Goal: Check status: Check status

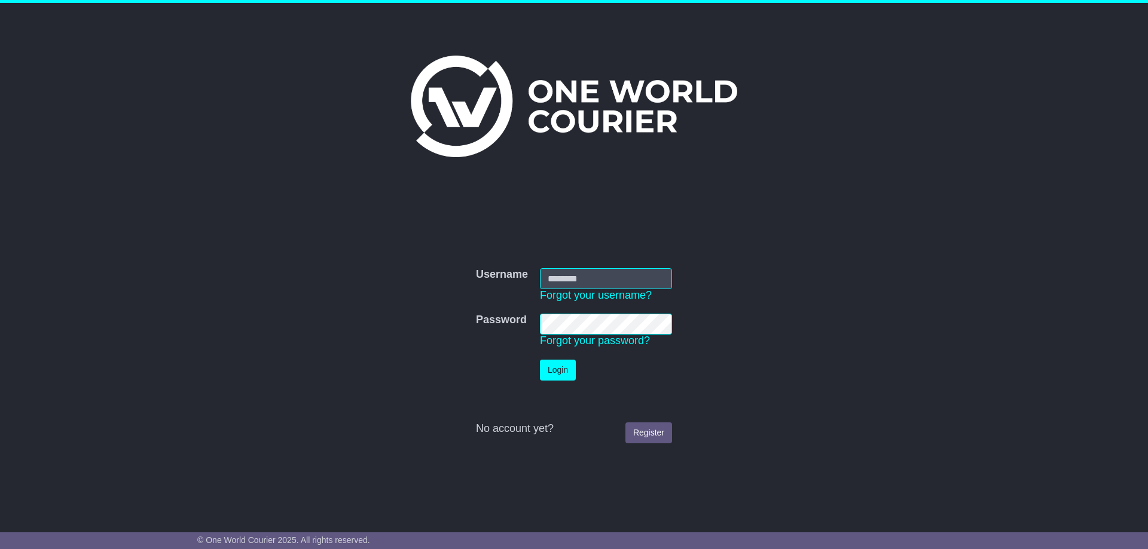
click at [558, 277] on input "Username" at bounding box center [606, 278] width 132 height 21
paste input "**********"
type input "**********"
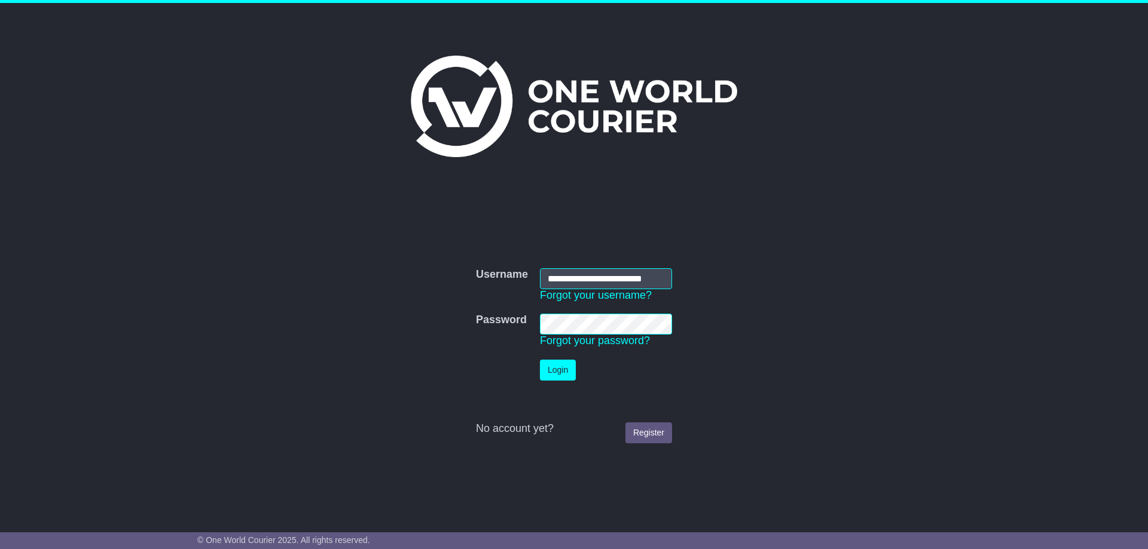
click at [801, 377] on form "**********" at bounding box center [574, 355] width 600 height 187
click at [565, 278] on input "Username" at bounding box center [606, 278] width 132 height 21
paste input "**********"
type input "**********"
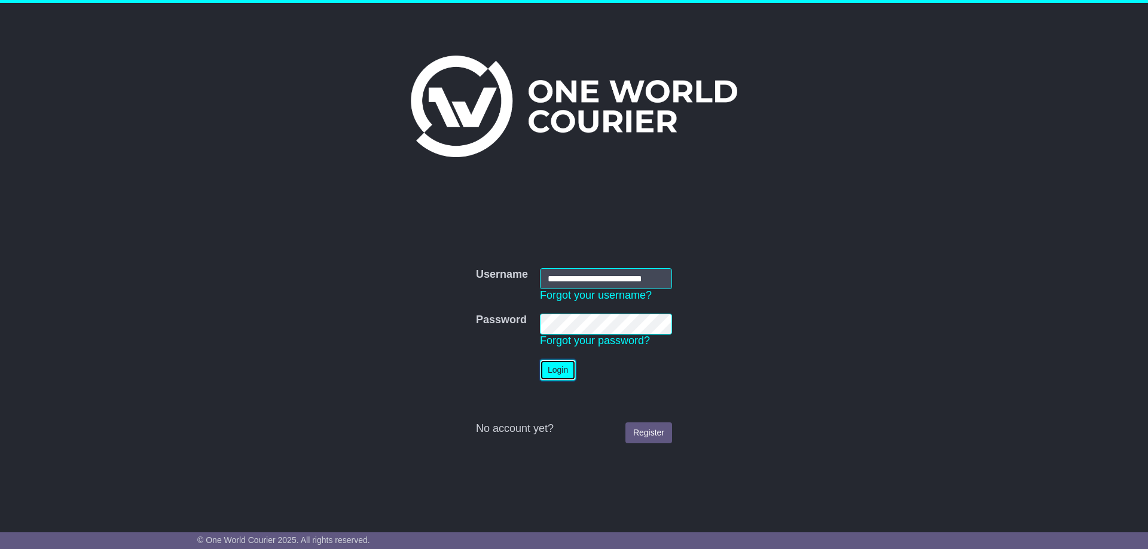
click at [560, 374] on button "Login" at bounding box center [558, 370] width 36 height 21
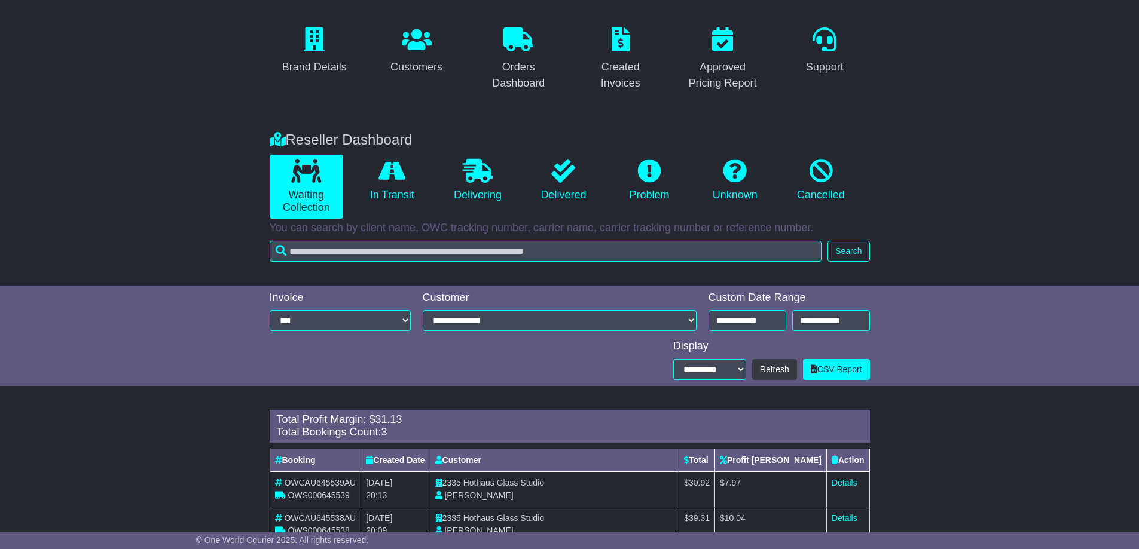
scroll to position [120, 0]
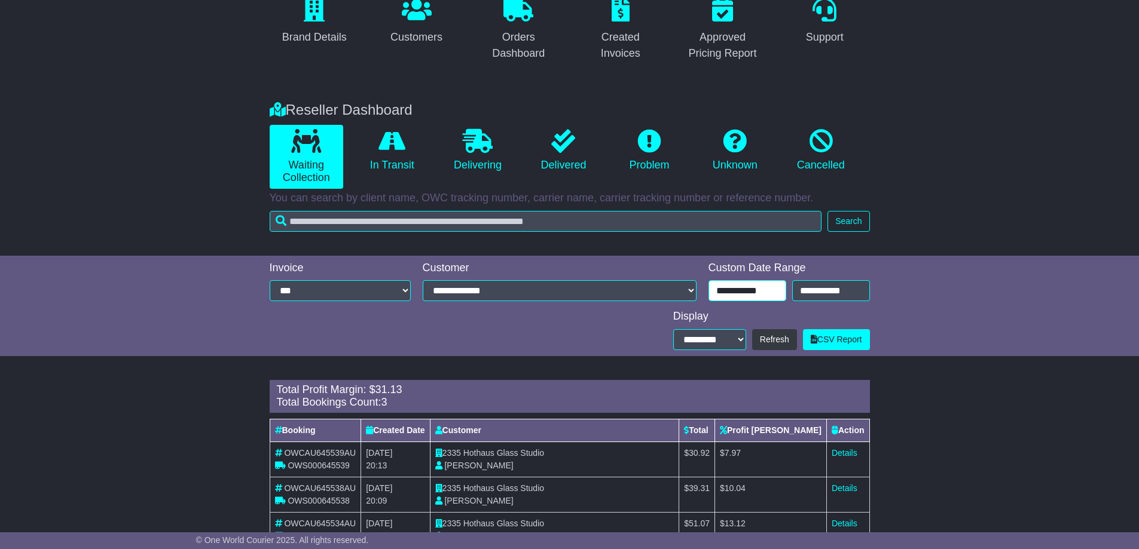
click at [748, 289] on input "**********" at bounding box center [747, 290] width 78 height 21
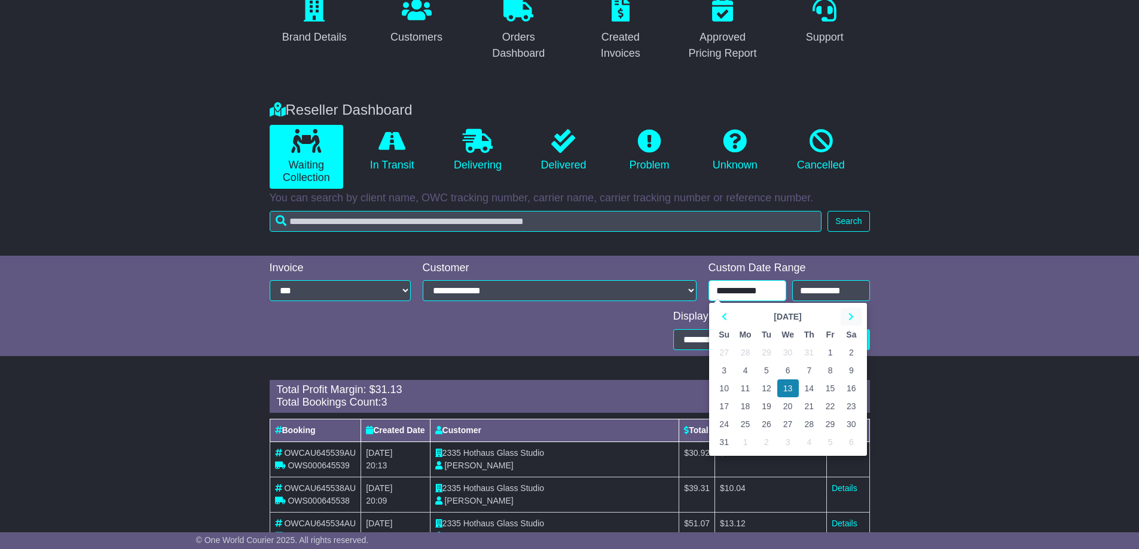
click at [853, 314] on icon at bounding box center [850, 317] width 5 height 8
click at [811, 369] on td "11" at bounding box center [809, 371] width 21 height 18
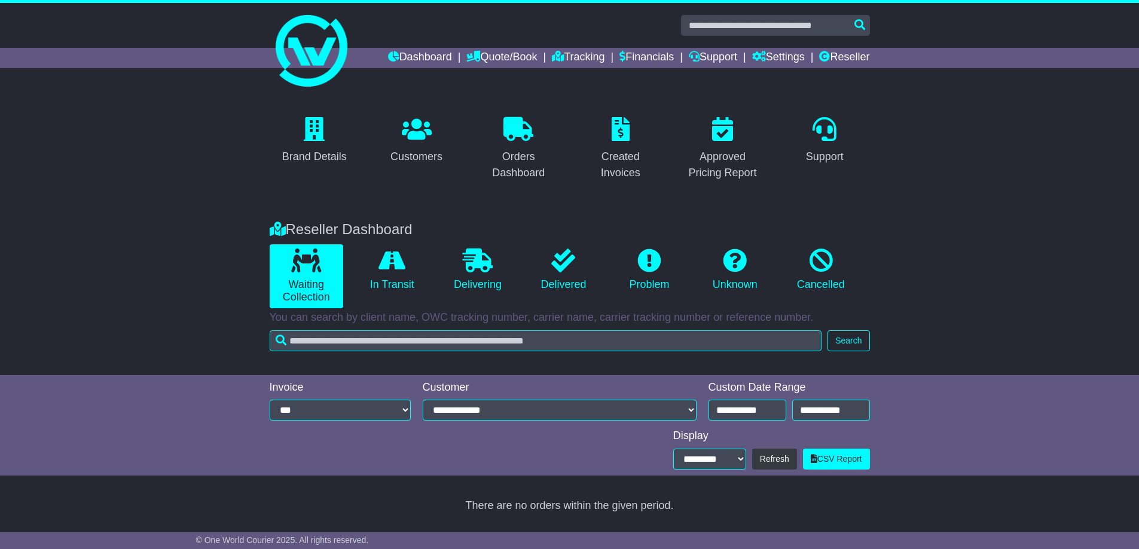
type input "**********"
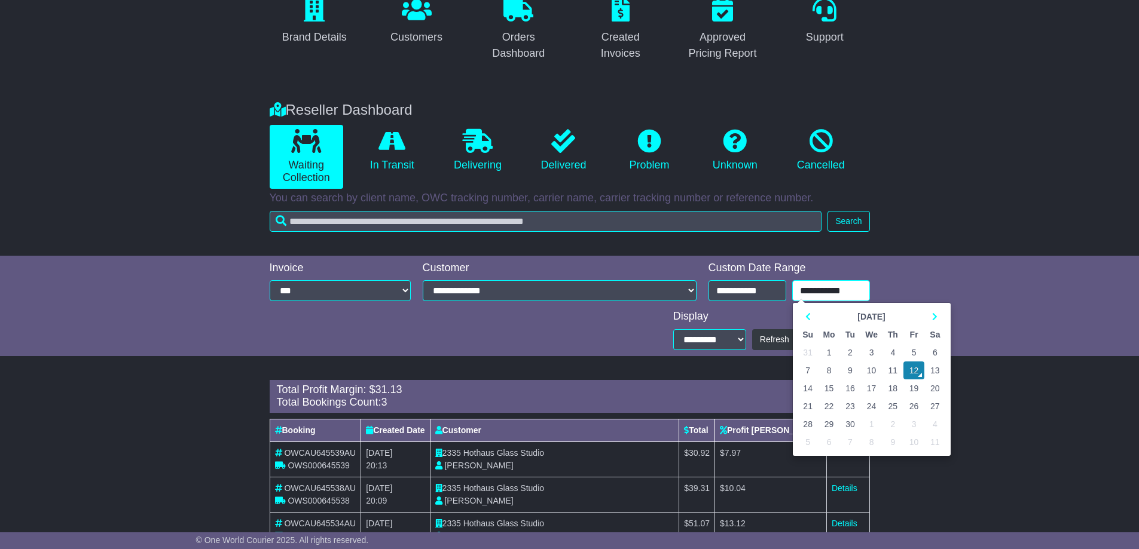
click at [822, 287] on input "**********" at bounding box center [831, 290] width 78 height 21
click at [892, 366] on td "11" at bounding box center [892, 371] width 21 height 18
type input "**********"
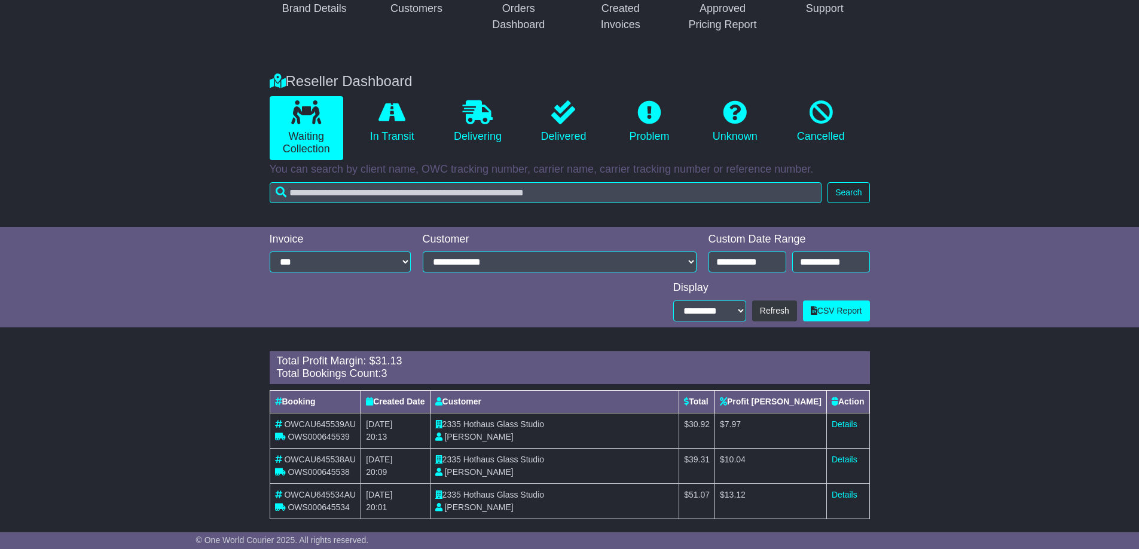
scroll to position [161, 0]
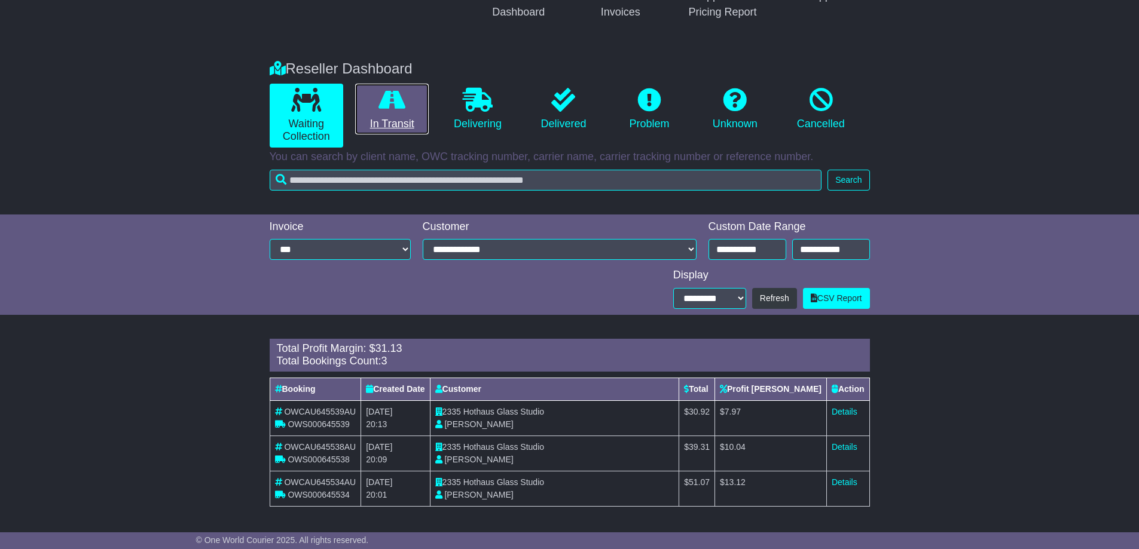
click at [388, 108] on icon at bounding box center [391, 100] width 27 height 24
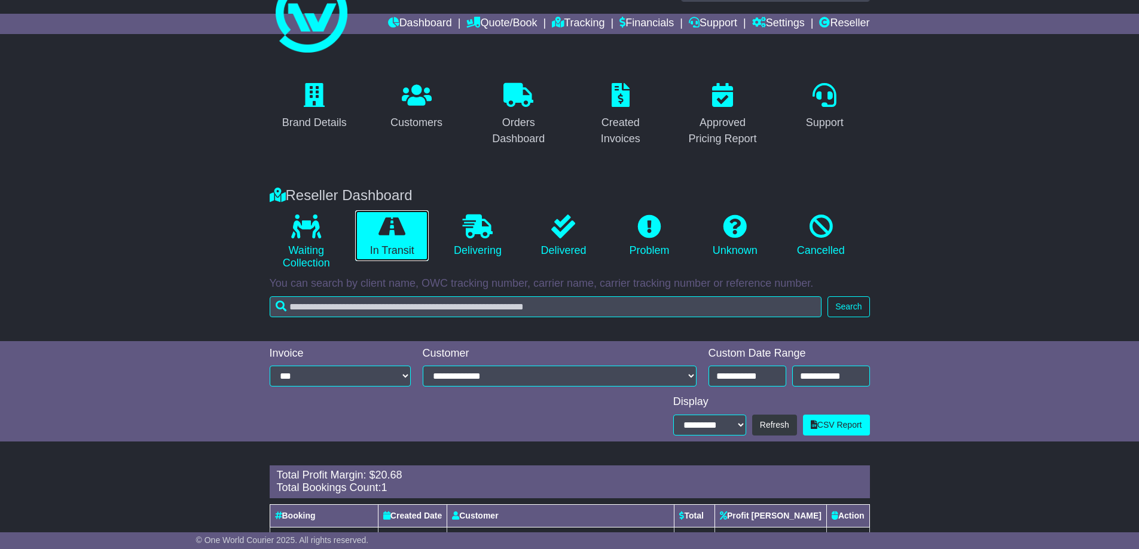
scroll to position [90, 0]
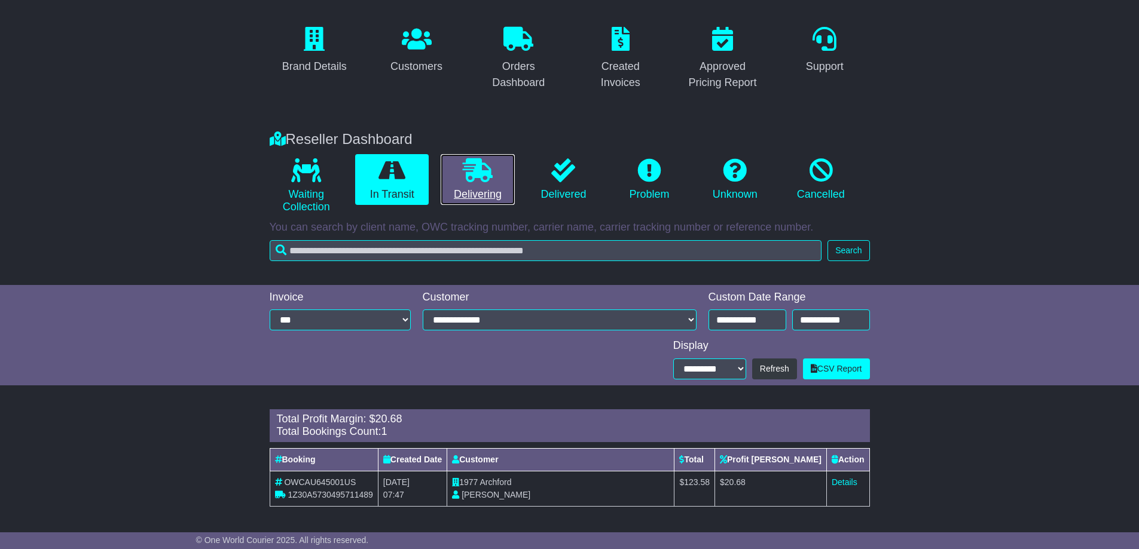
click at [480, 182] on link "Delivering" at bounding box center [477, 179] width 74 height 51
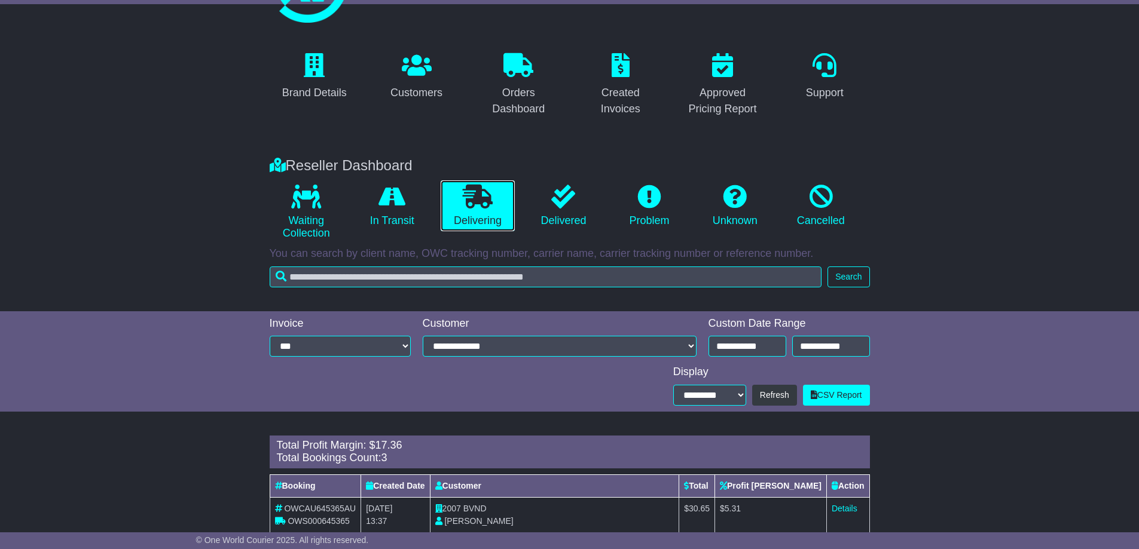
scroll to position [161, 0]
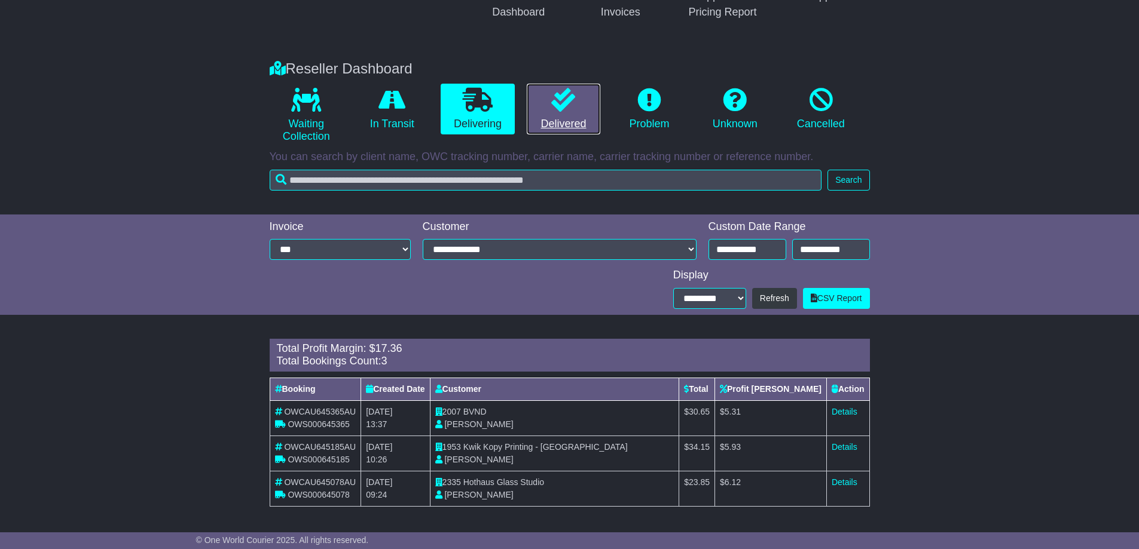
click at [553, 97] on icon at bounding box center [563, 100] width 24 height 24
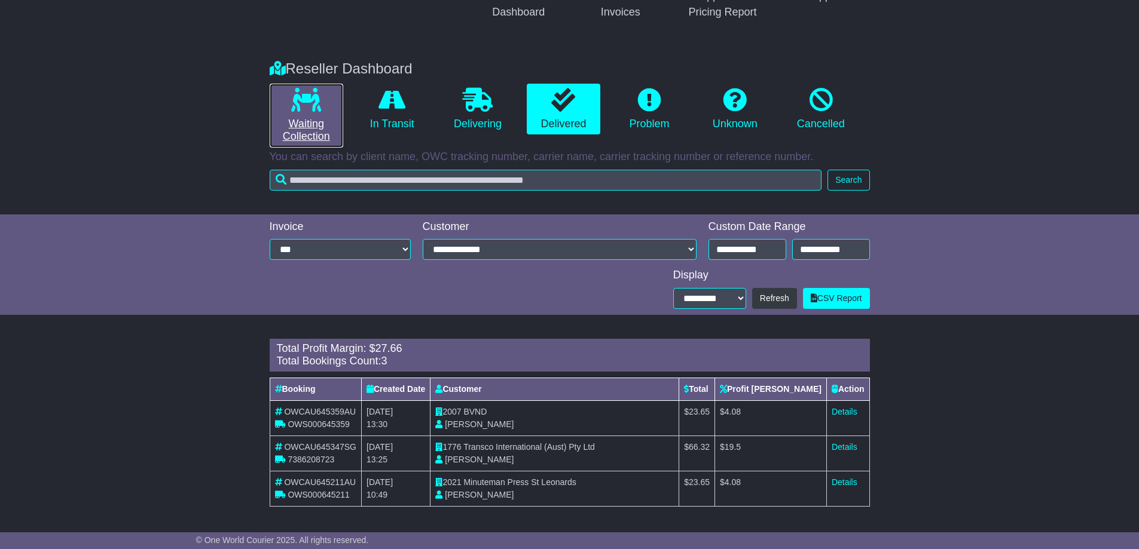
click at [307, 111] on icon at bounding box center [306, 100] width 30 height 24
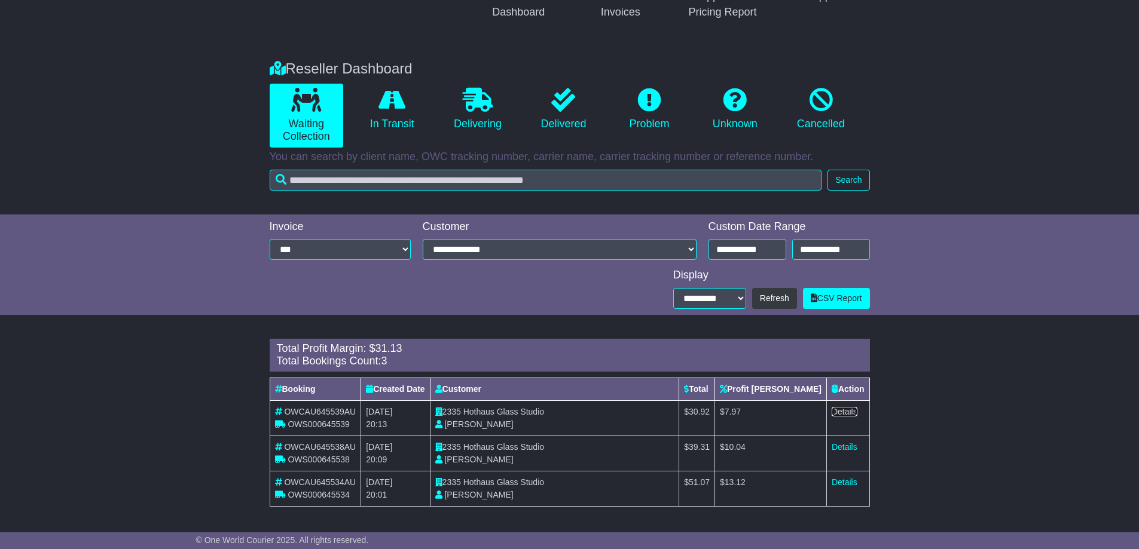
click at [845, 414] on link "Details" at bounding box center [844, 412] width 26 height 10
click at [840, 414] on link "Details" at bounding box center [844, 412] width 26 height 10
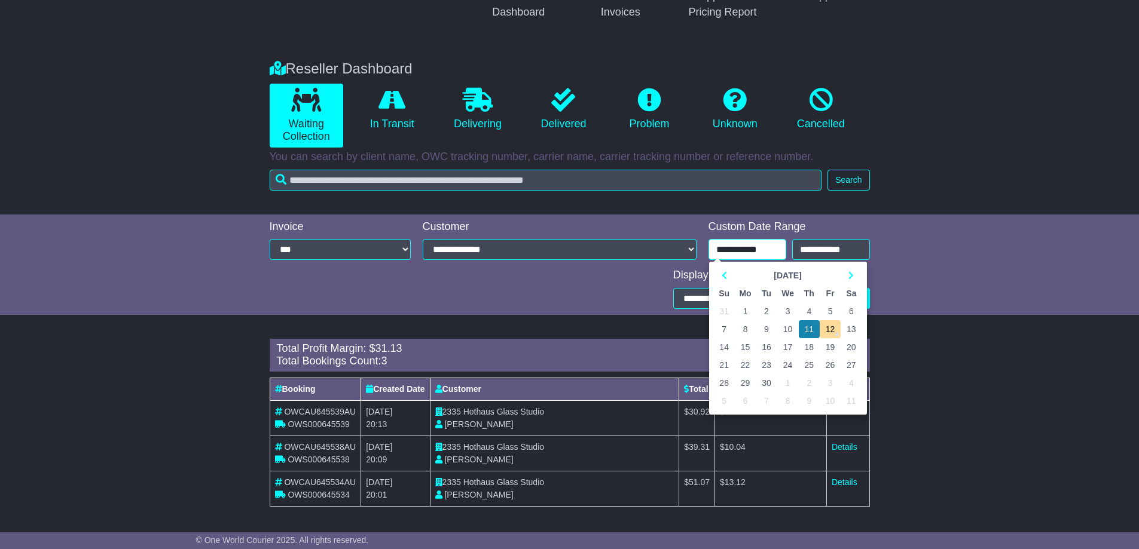
click at [749, 252] on input "**********" at bounding box center [747, 249] width 78 height 21
click at [767, 328] on td "9" at bounding box center [765, 329] width 21 height 18
type input "**********"
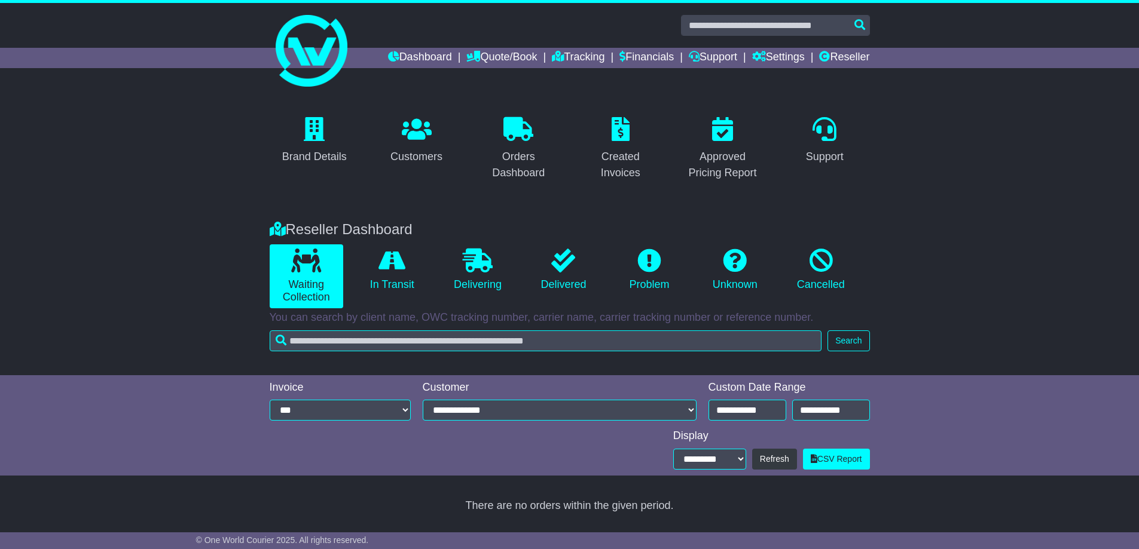
scroll to position [0, 0]
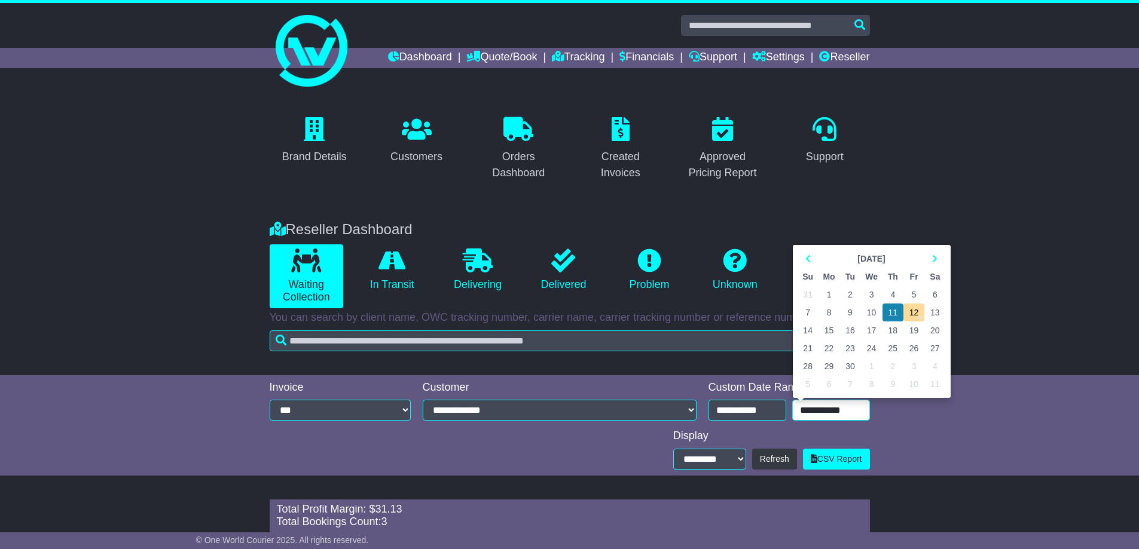
click at [821, 407] on input "**********" at bounding box center [831, 410] width 78 height 21
click at [851, 312] on td "9" at bounding box center [849, 313] width 21 height 18
type input "**********"
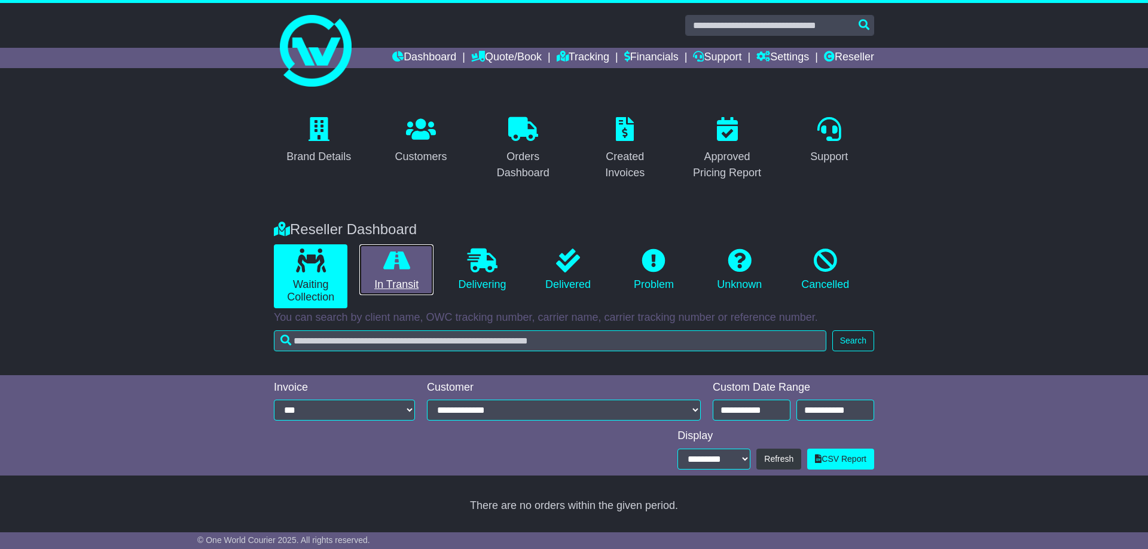
click at [403, 277] on link "In Transit" at bounding box center [396, 269] width 74 height 51
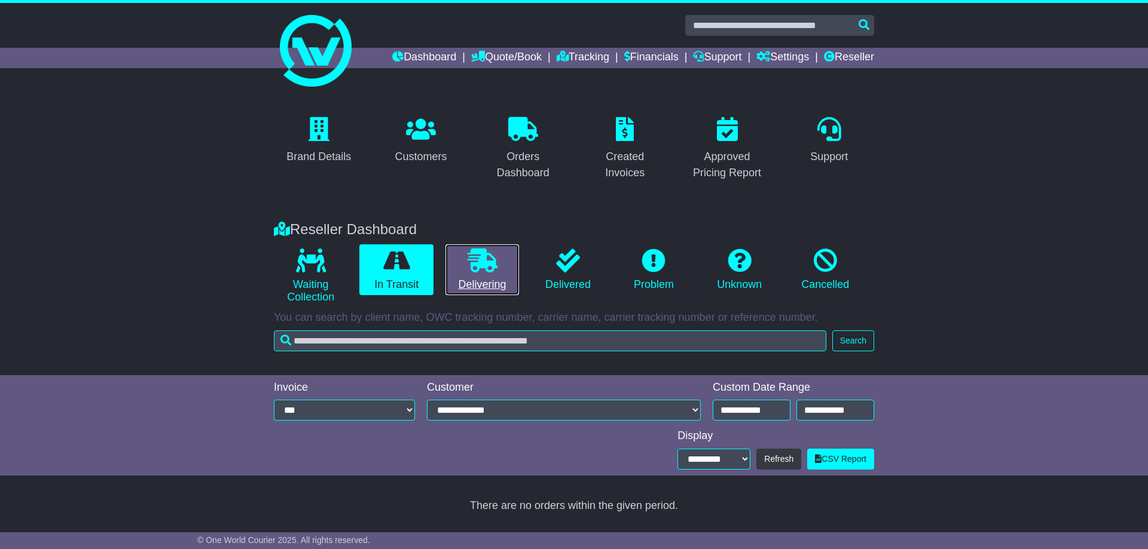
click at [480, 280] on link "Delivering" at bounding box center [482, 269] width 74 height 51
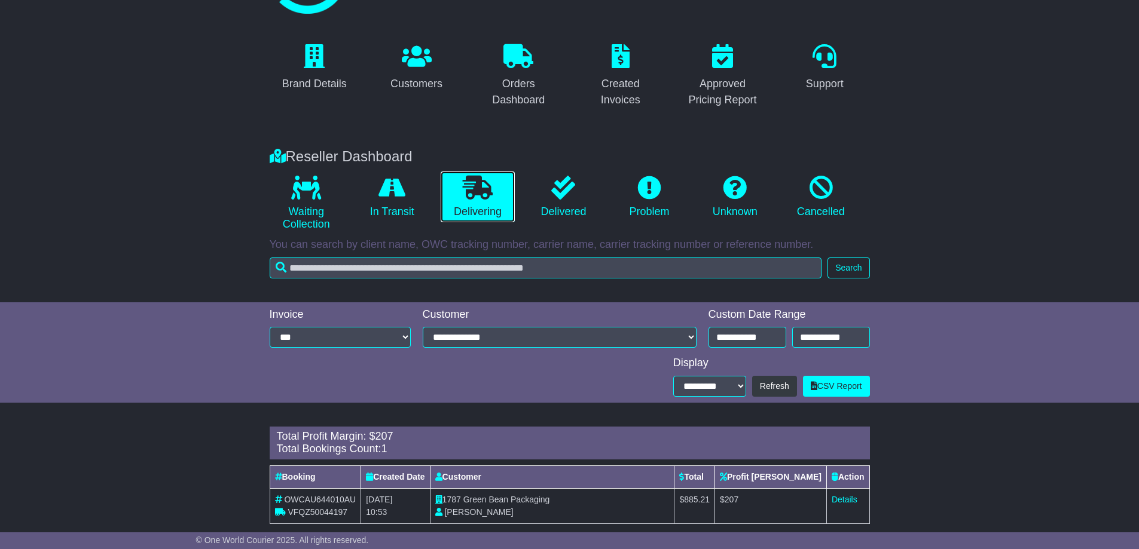
scroll to position [90, 0]
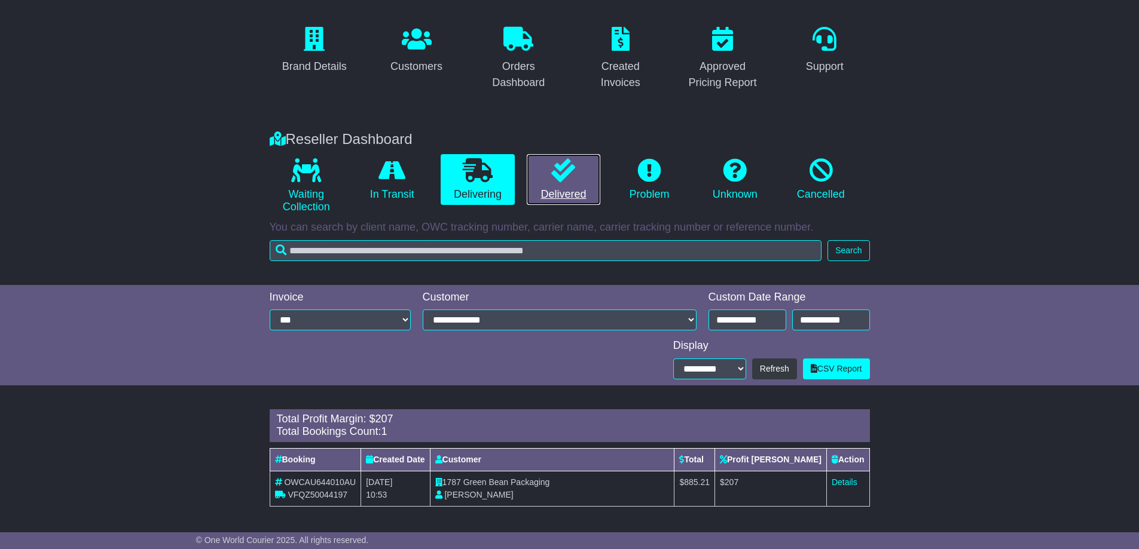
click at [565, 180] on icon at bounding box center [563, 170] width 24 height 24
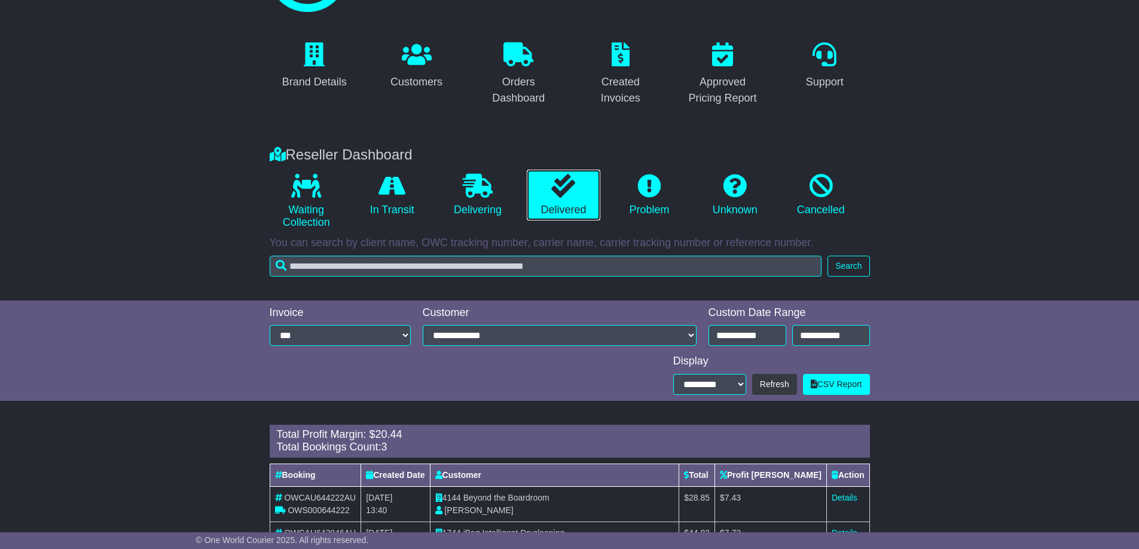
scroll to position [161, 0]
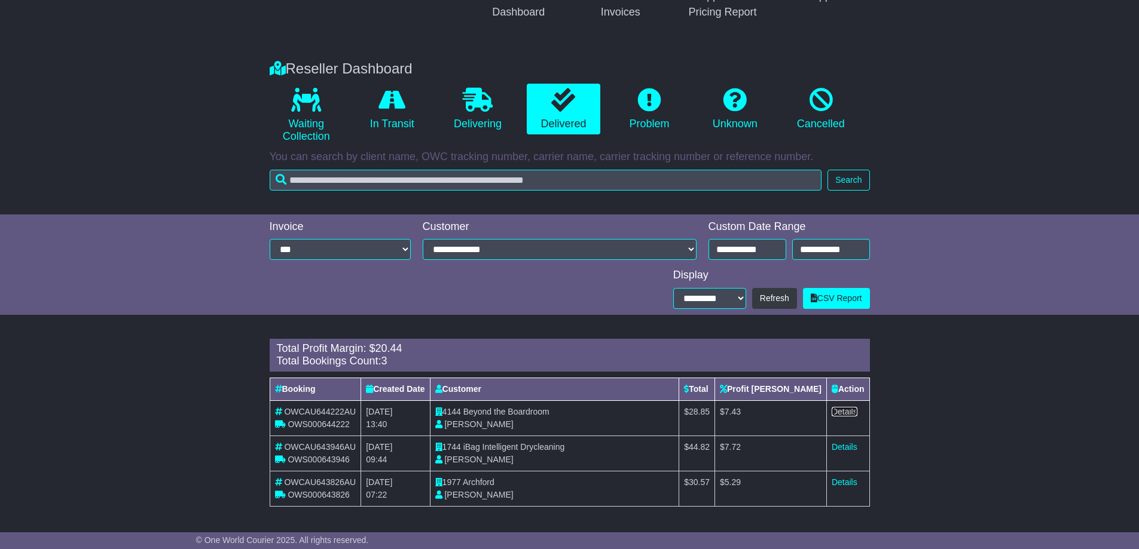
click at [840, 411] on link "Details" at bounding box center [844, 412] width 26 height 10
click at [749, 247] on input "**********" at bounding box center [747, 249] width 78 height 21
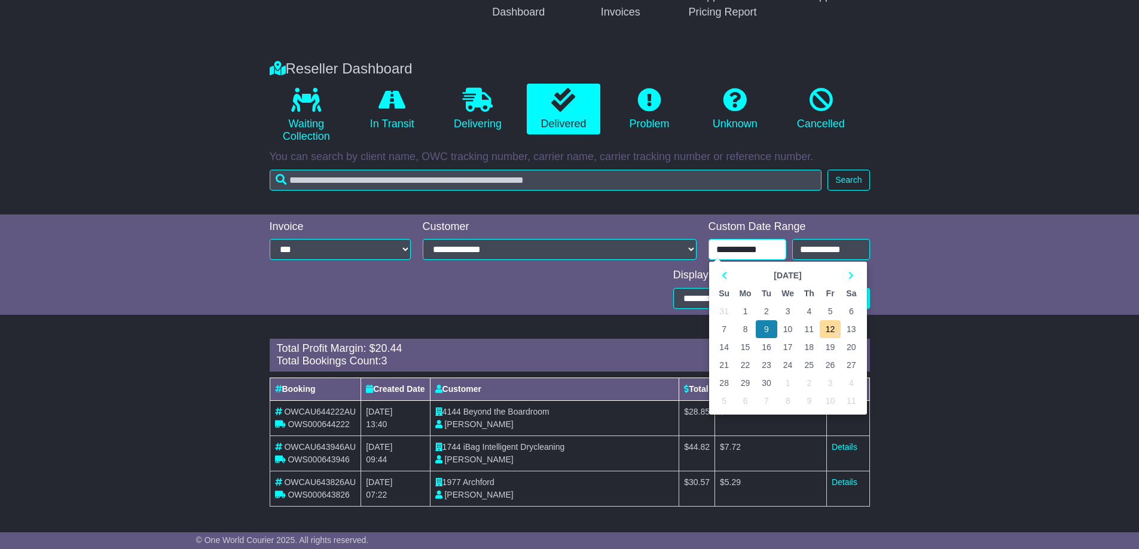
click at [808, 326] on td "11" at bounding box center [809, 329] width 21 height 18
type input "**********"
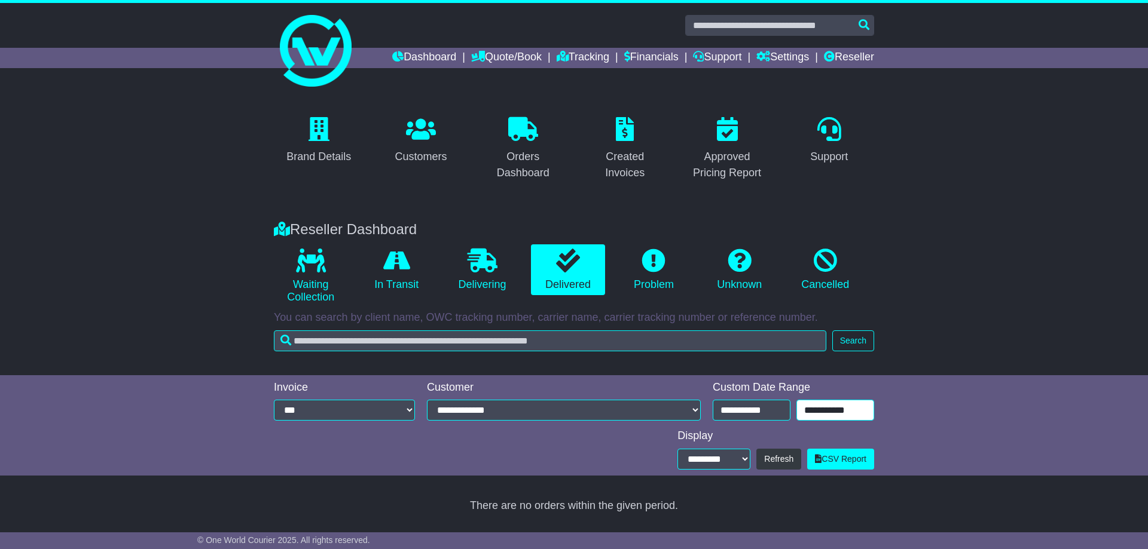
click at [819, 411] on input "**********" at bounding box center [835, 410] width 78 height 21
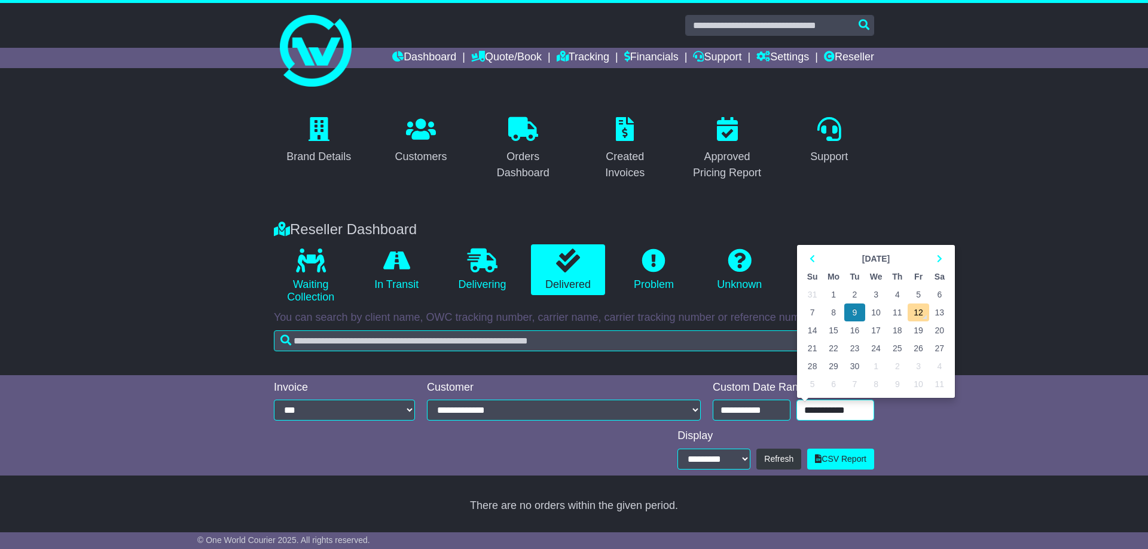
click at [892, 307] on td "11" at bounding box center [896, 313] width 21 height 18
type input "**********"
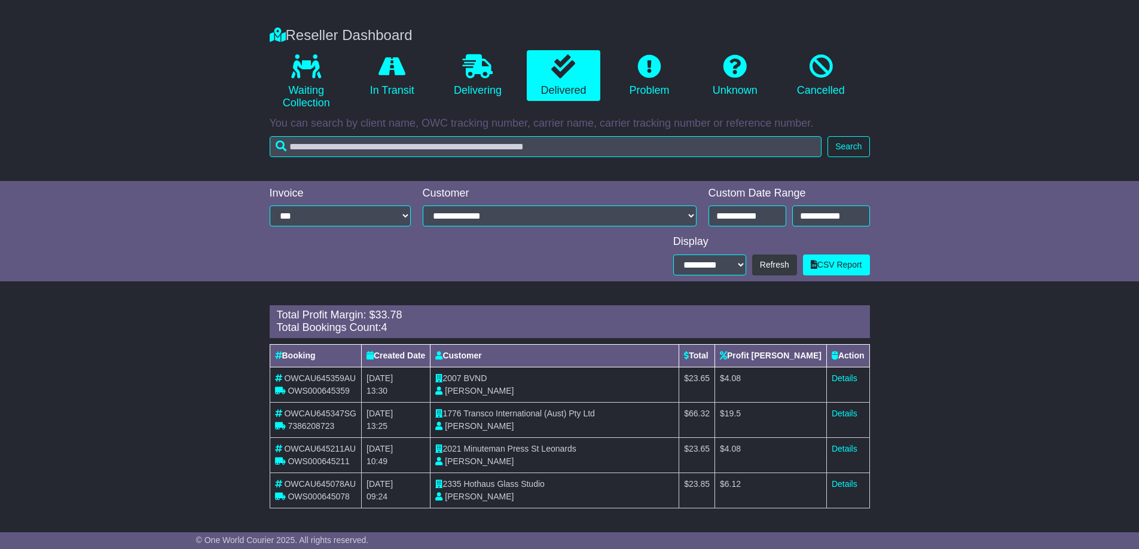
scroll to position [196, 0]
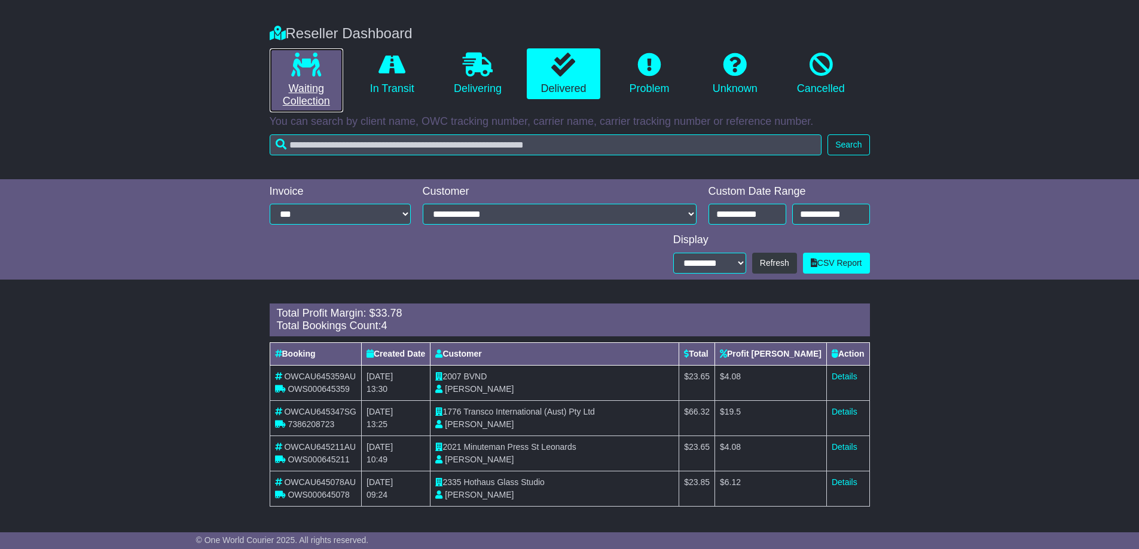
click at [322, 76] on link "Waiting Collection" at bounding box center [307, 80] width 74 height 64
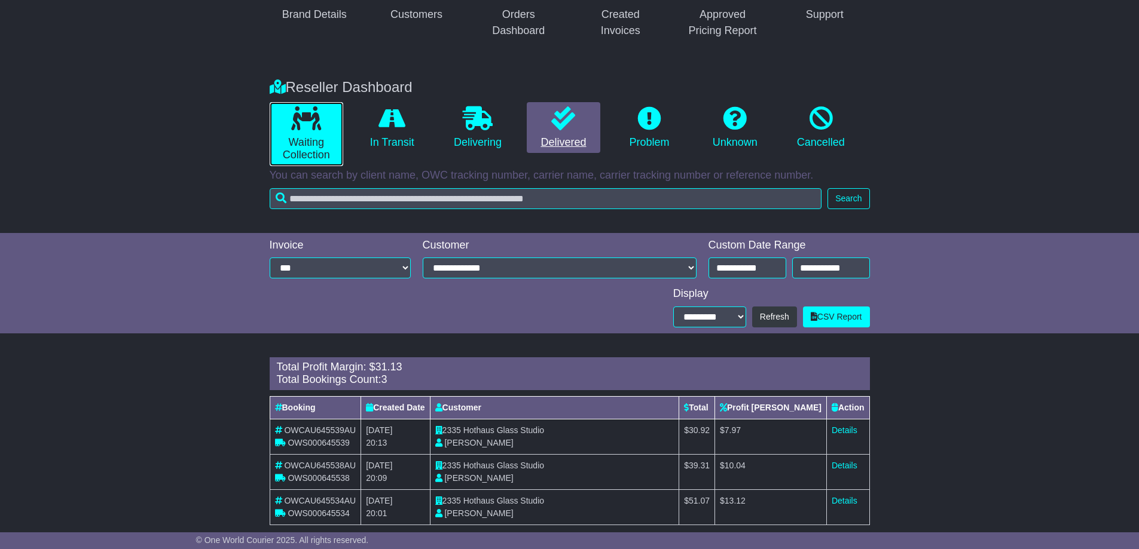
scroll to position [161, 0]
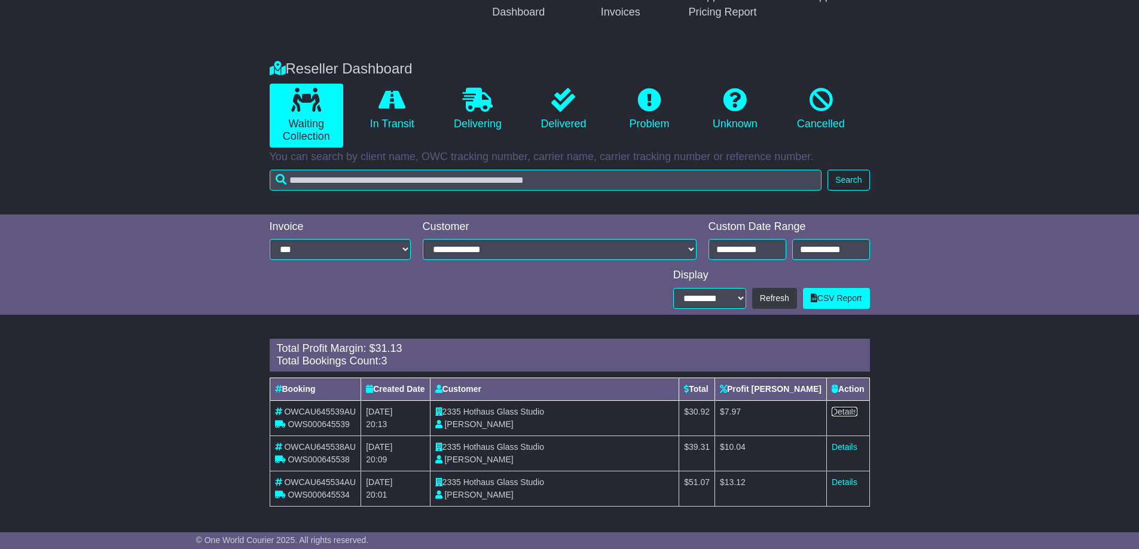
click at [845, 414] on link "Details" at bounding box center [844, 412] width 26 height 10
click at [842, 445] on link "Details" at bounding box center [844, 447] width 26 height 10
click at [838, 483] on link "Details" at bounding box center [844, 483] width 26 height 10
click at [397, 117] on link "In Transit" at bounding box center [392, 109] width 74 height 51
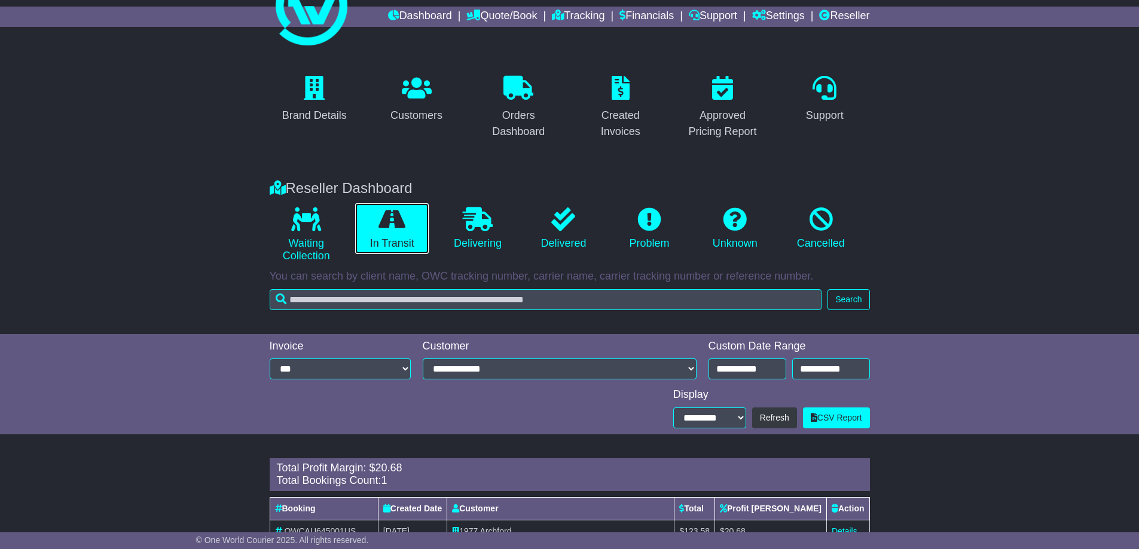
scroll to position [90, 0]
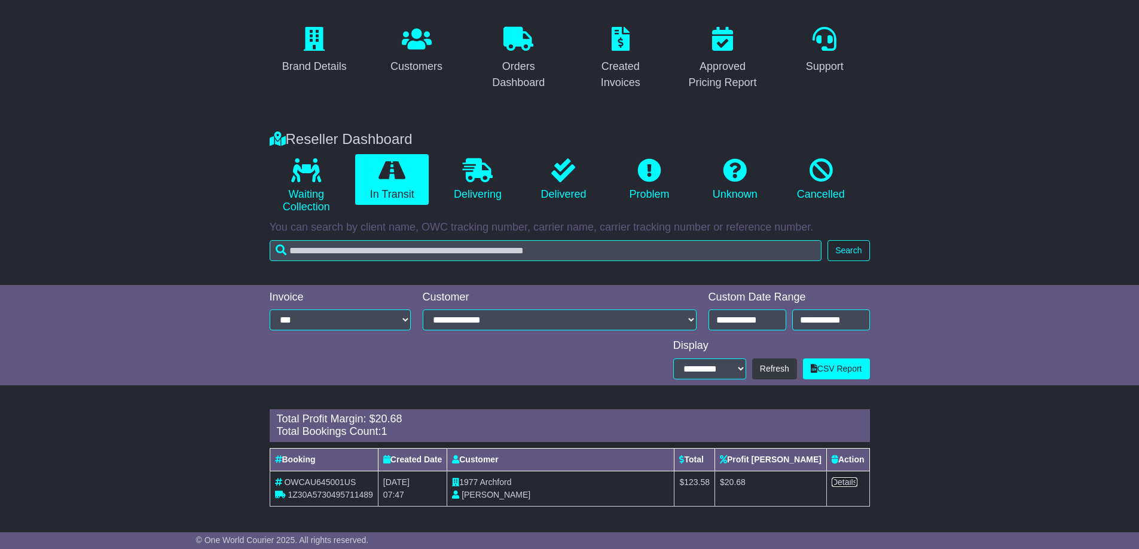
click at [847, 481] on link "Details" at bounding box center [844, 483] width 26 height 10
click at [475, 186] on link "Delivering" at bounding box center [477, 179] width 74 height 51
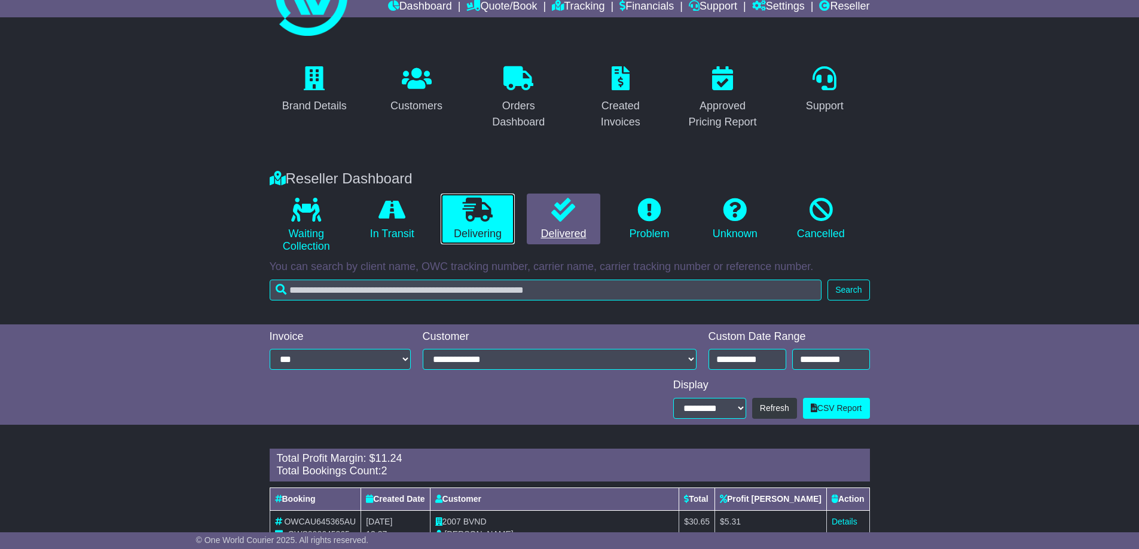
scroll to position [126, 0]
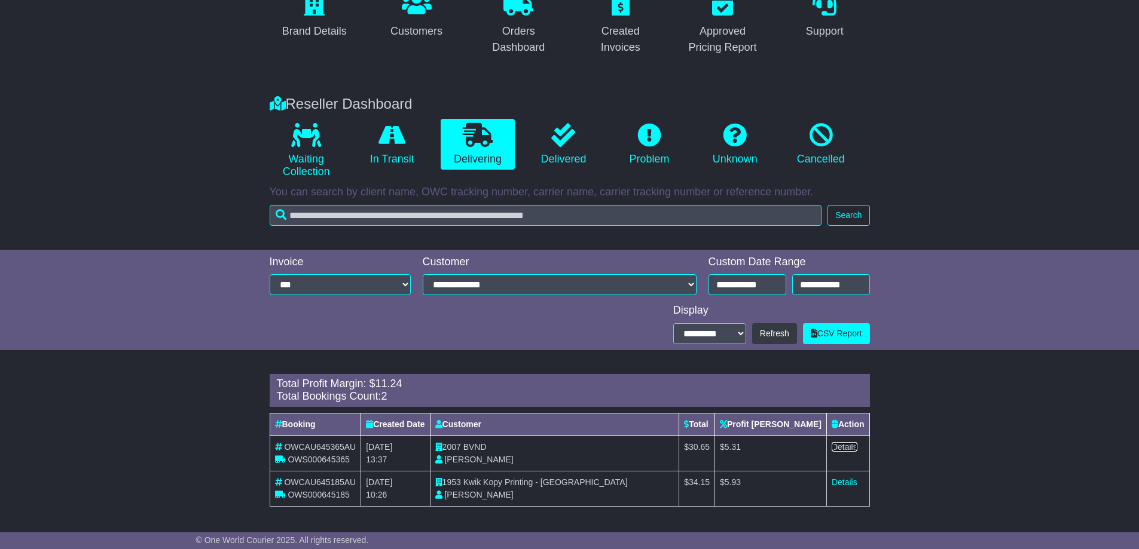
click at [839, 445] on link "Details" at bounding box center [844, 447] width 26 height 10
click at [840, 480] on link "Details" at bounding box center [844, 483] width 26 height 10
click at [563, 154] on link "Delivered" at bounding box center [564, 144] width 74 height 51
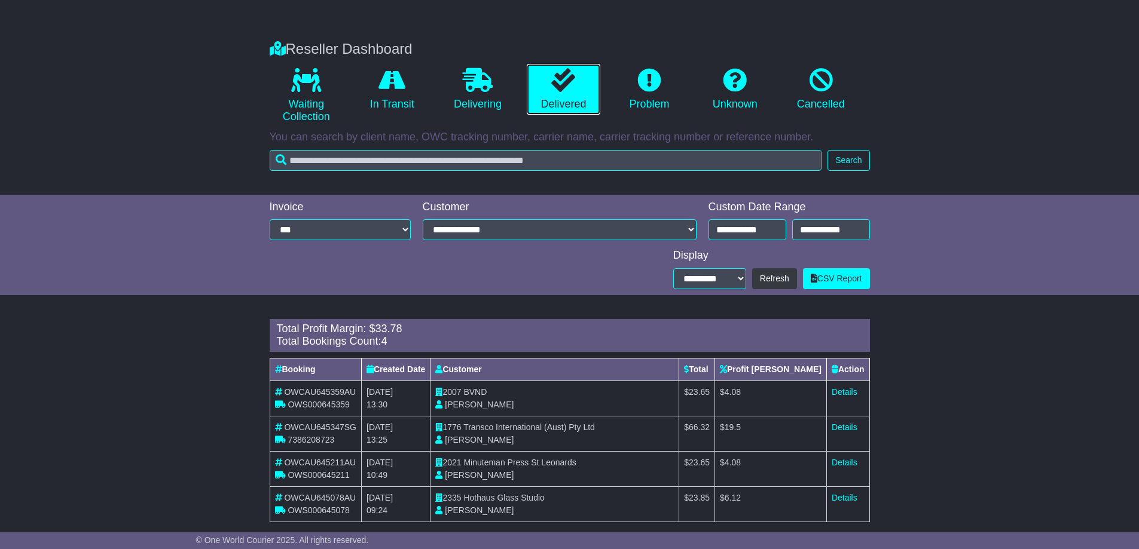
scroll to position [196, 0]
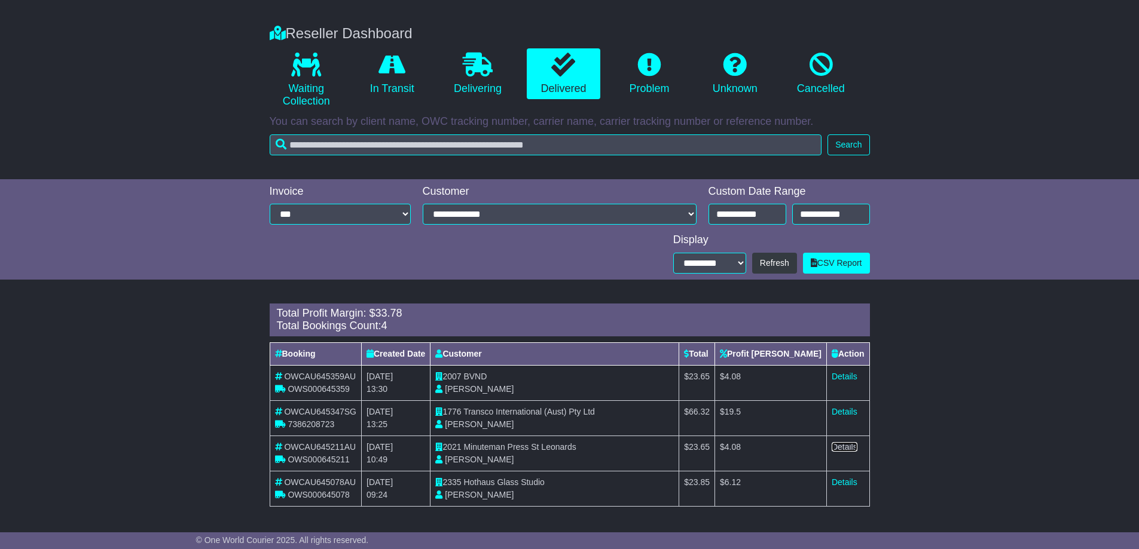
click at [836, 446] on link "Details" at bounding box center [844, 447] width 26 height 10
click at [841, 376] on link "Details" at bounding box center [844, 377] width 26 height 10
click at [843, 415] on link "Details" at bounding box center [844, 412] width 26 height 10
click at [378, 59] on icon at bounding box center [391, 65] width 27 height 24
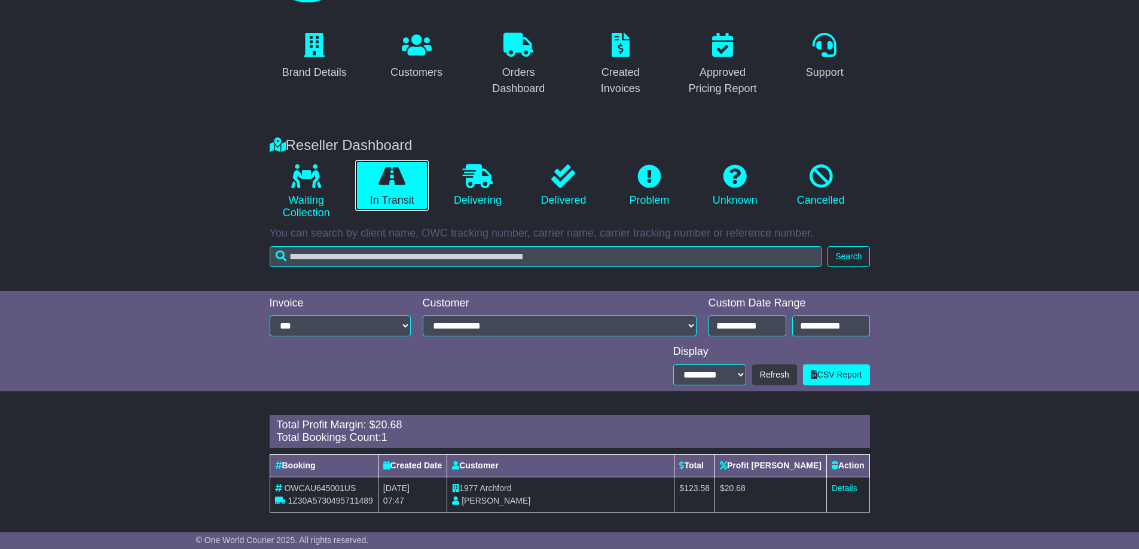
scroll to position [90, 0]
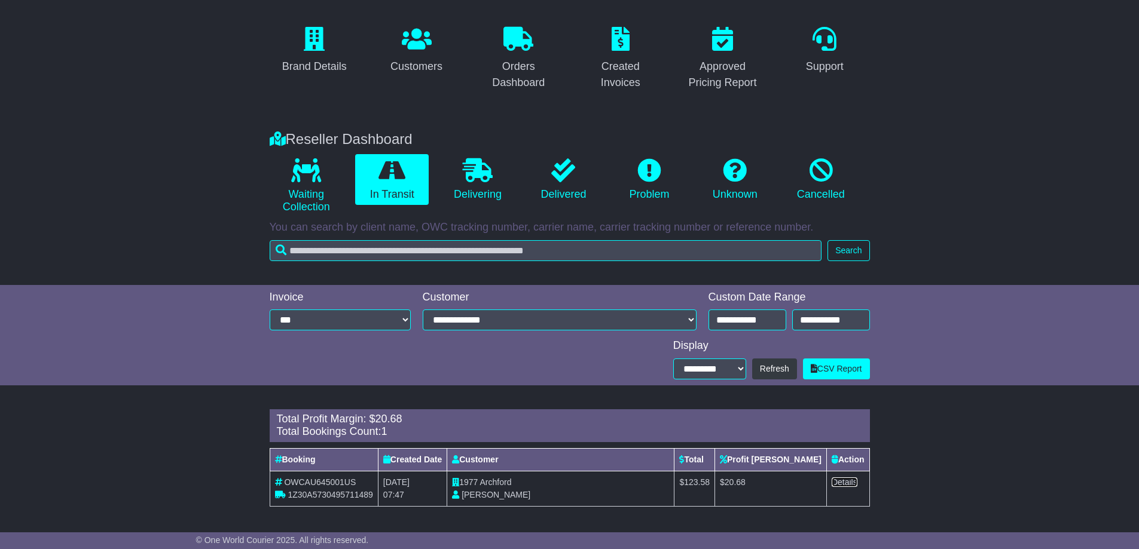
click at [842, 478] on link "Details" at bounding box center [844, 483] width 26 height 10
click at [486, 181] on icon at bounding box center [478, 170] width 30 height 24
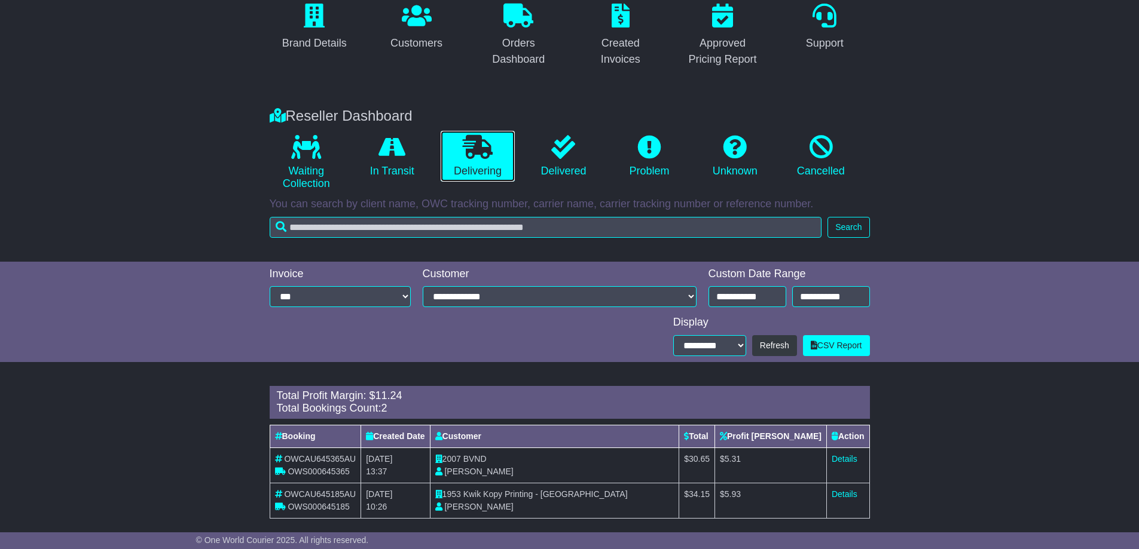
scroll to position [126, 0]
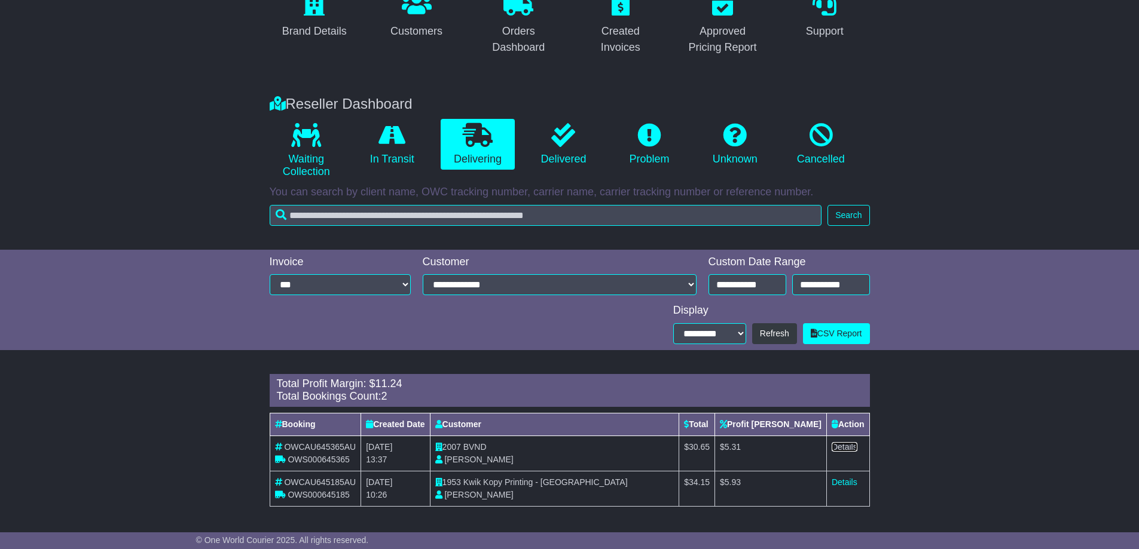
click at [843, 449] on link "Details" at bounding box center [844, 447] width 26 height 10
click at [836, 480] on link "Details" at bounding box center [844, 483] width 26 height 10
click at [570, 148] on link "Delivered" at bounding box center [564, 144] width 74 height 51
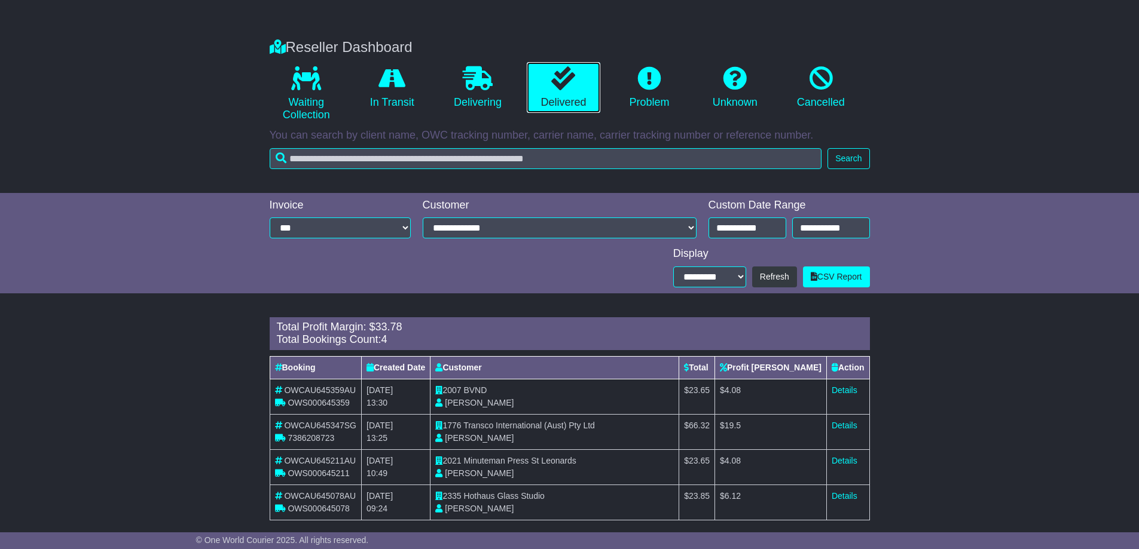
scroll to position [196, 0]
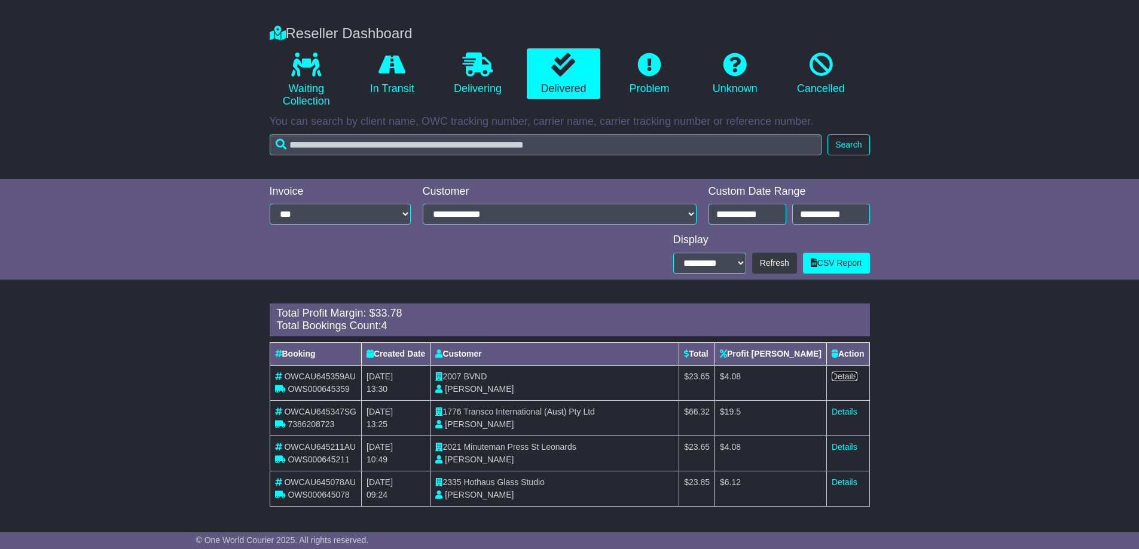
click at [839, 375] on link "Details" at bounding box center [844, 377] width 26 height 10
click at [843, 413] on link "Details" at bounding box center [844, 412] width 26 height 10
click at [844, 447] on link "Details" at bounding box center [844, 447] width 26 height 10
click at [840, 482] on link "Details" at bounding box center [844, 483] width 26 height 10
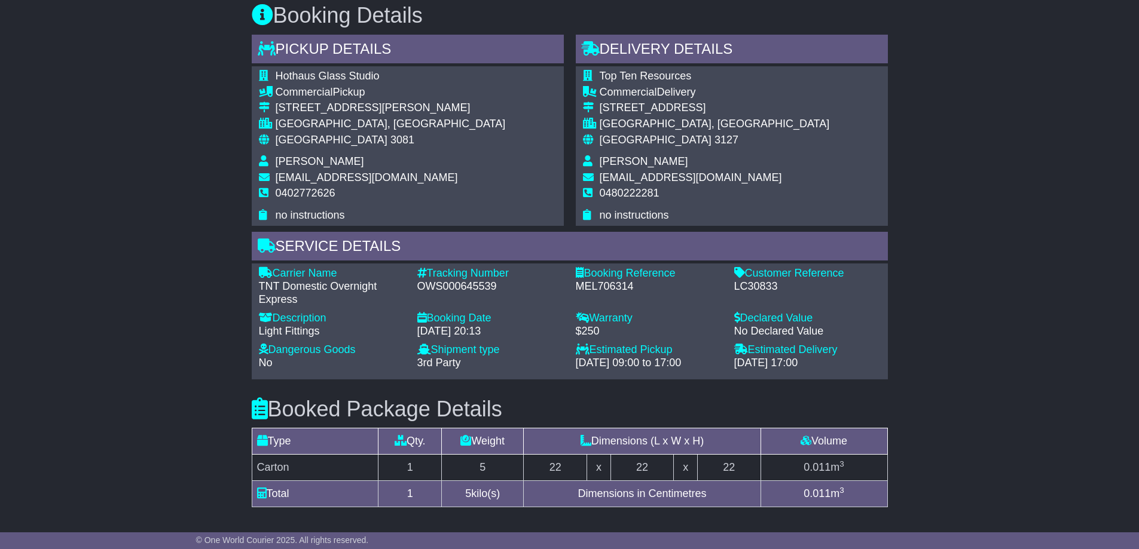
scroll to position [478, 0]
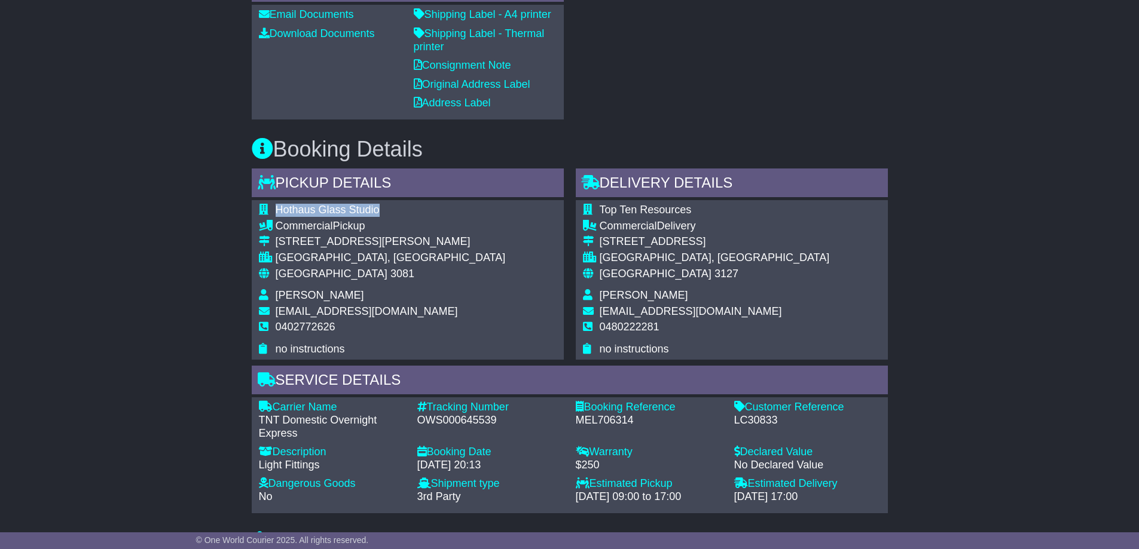
drag, startPoint x: 274, startPoint y: 208, endPoint x: 379, endPoint y: 208, distance: 105.2
click at [379, 208] on tr "Hothaus Glass Studio" at bounding box center [382, 212] width 247 height 16
copy tr "Hothaus Glass Studio"
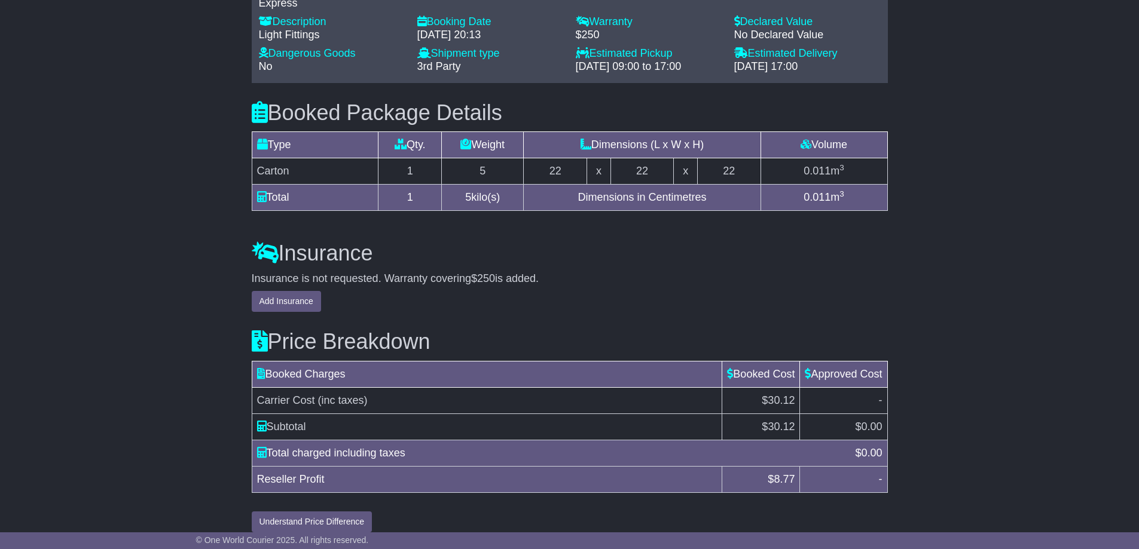
scroll to position [922, 0]
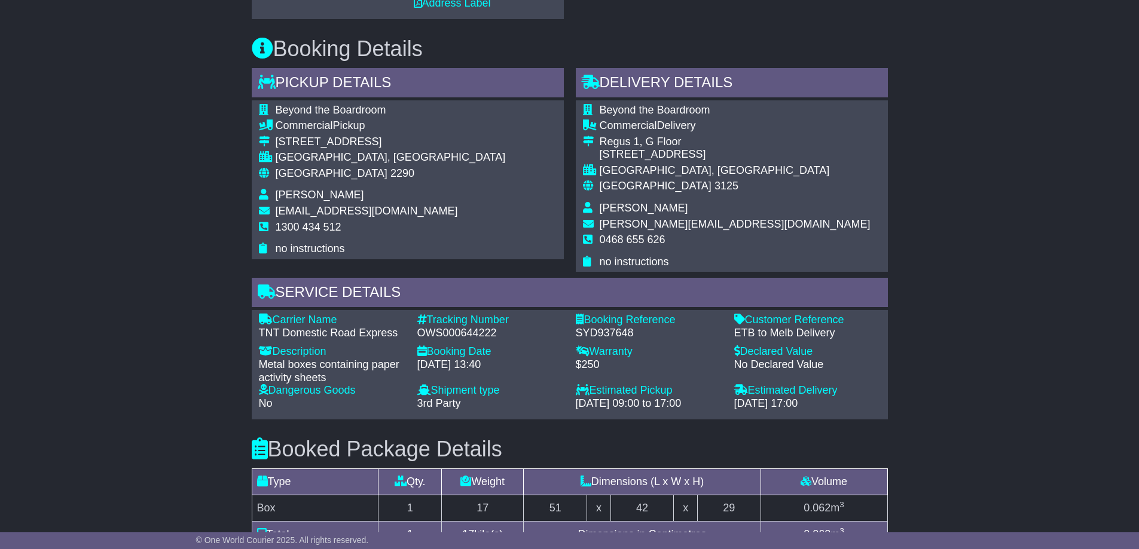
scroll to position [717, 0]
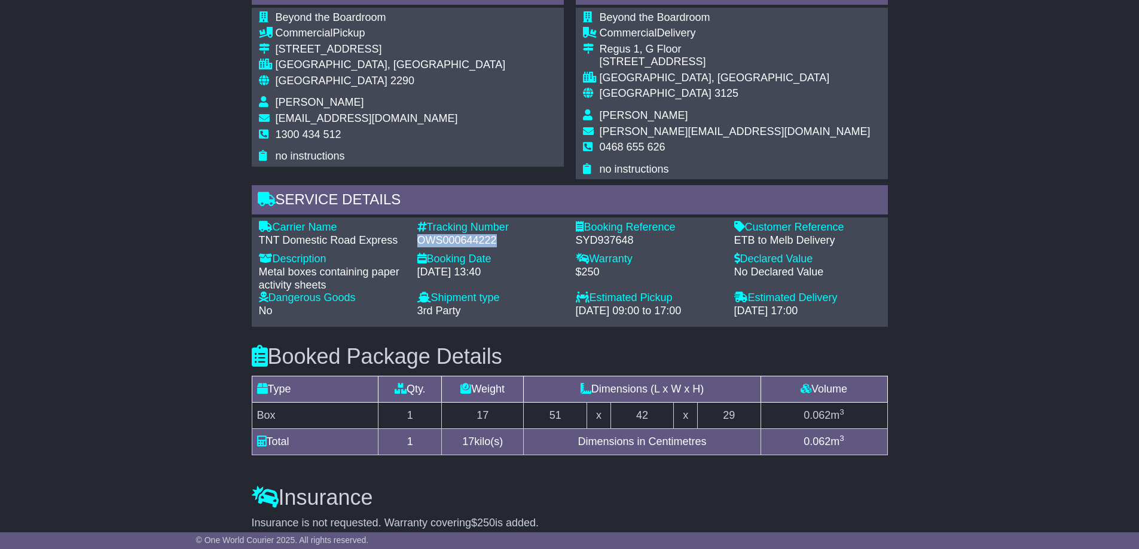
drag, startPoint x: 419, startPoint y: 241, endPoint x: 510, endPoint y: 245, distance: 91.5
click at [510, 245] on div "OWS000644222" at bounding box center [490, 240] width 146 height 13
copy div "OWS000644222"
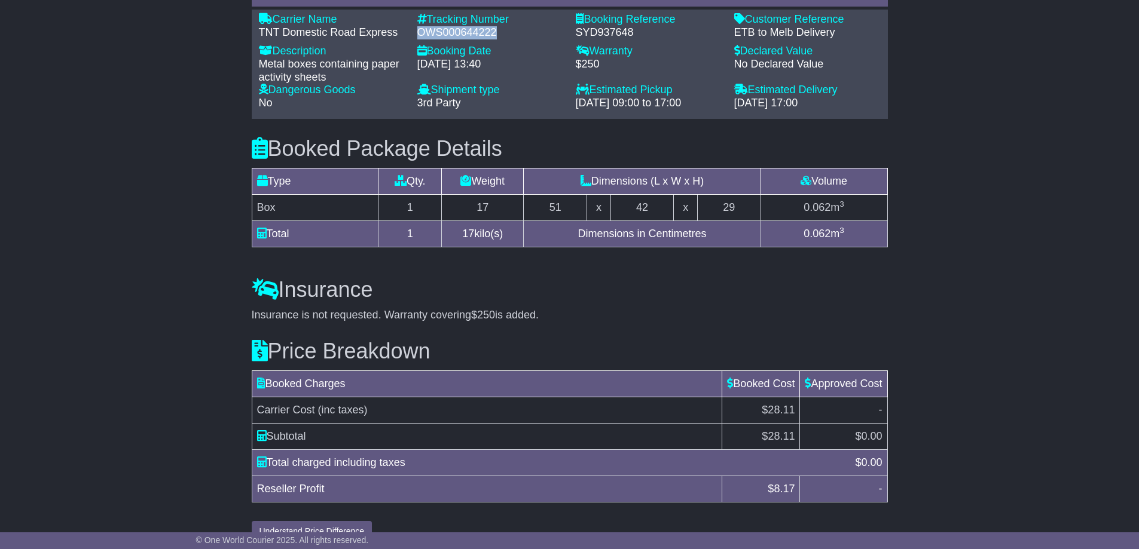
scroll to position [948, 0]
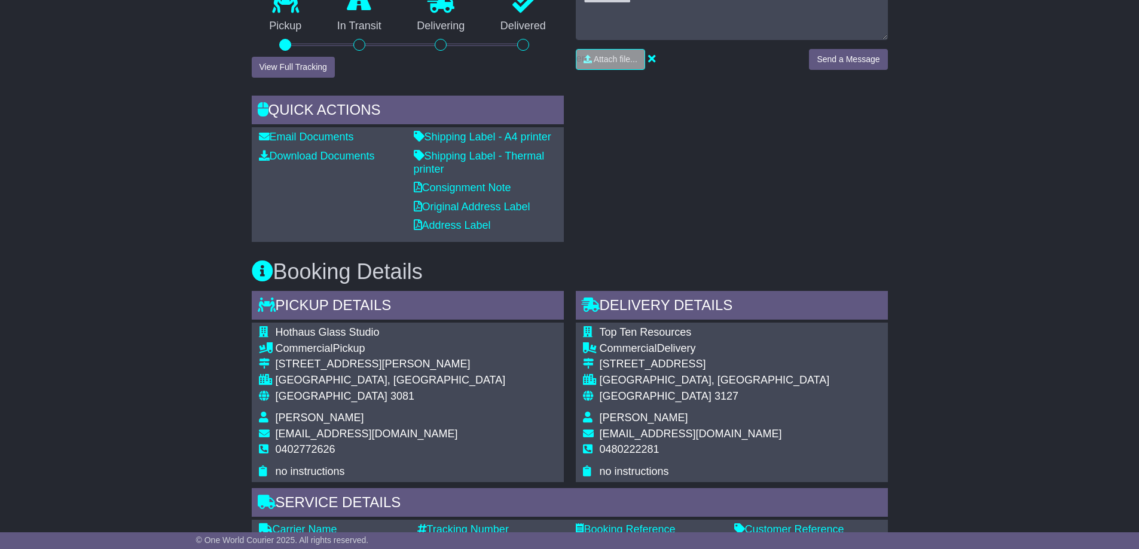
scroll to position [359, 0]
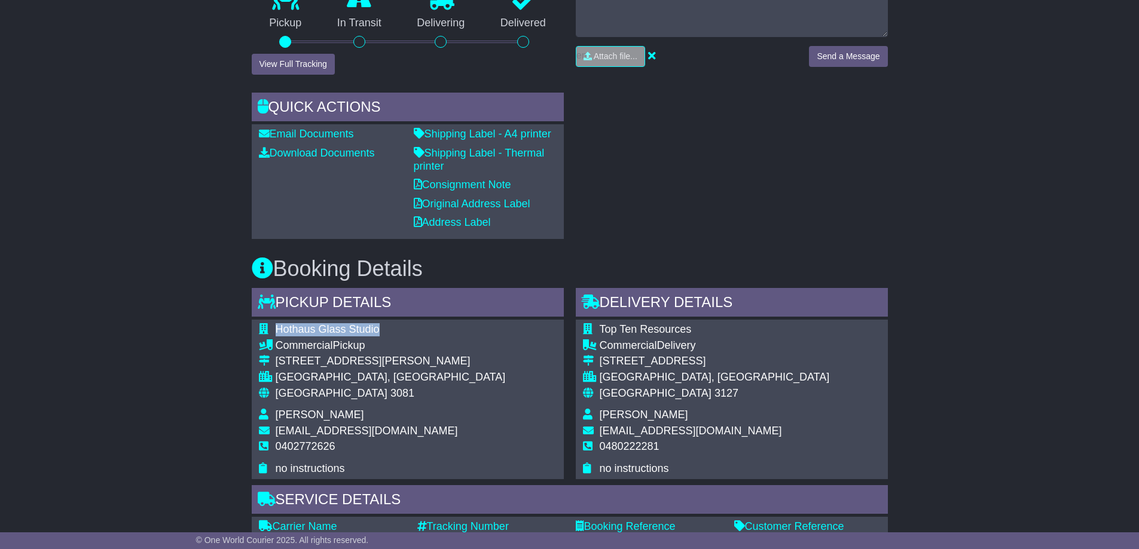
drag, startPoint x: 276, startPoint y: 330, endPoint x: 377, endPoint y: 331, distance: 101.6
click at [377, 331] on span "Hothaus Glass Studio" at bounding box center [328, 329] width 104 height 12
copy span "Hothaus Glass Studio"
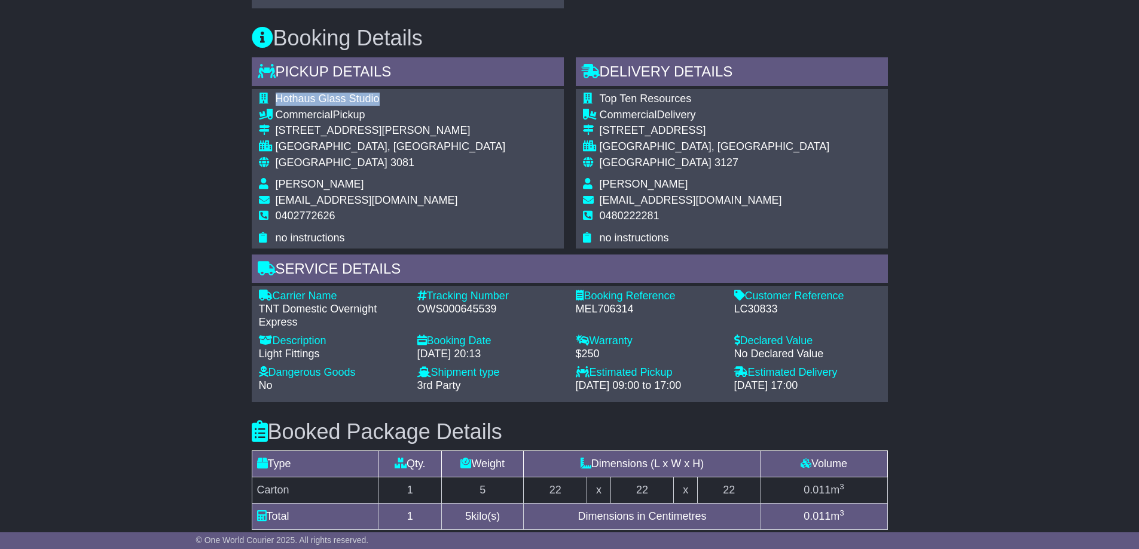
scroll to position [598, 0]
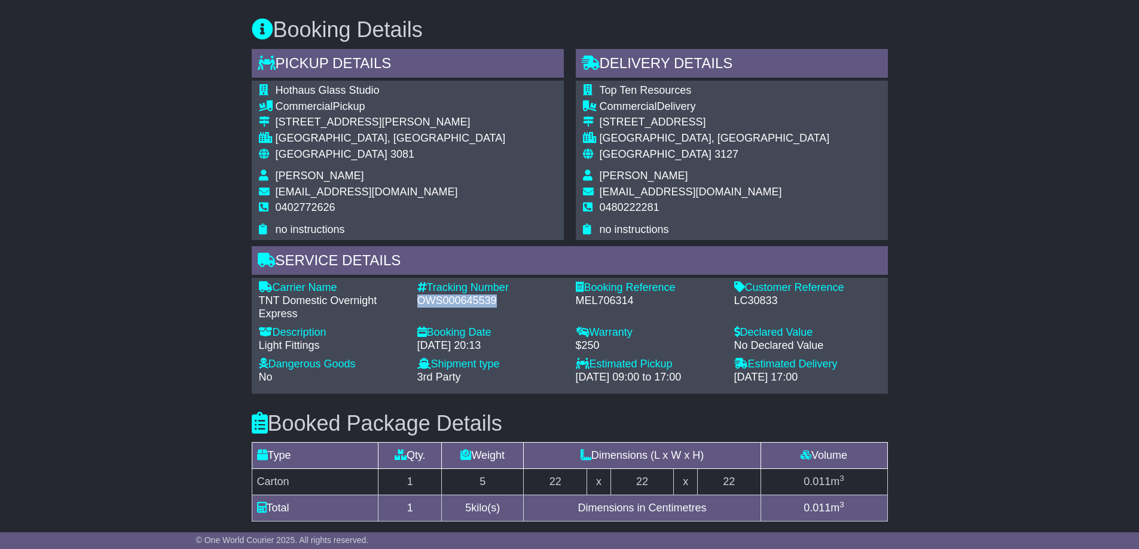
drag, startPoint x: 417, startPoint y: 298, endPoint x: 504, endPoint y: 298, distance: 87.9
click at [504, 298] on div "OWS000645539" at bounding box center [490, 301] width 146 height 13
copy div "OWS000645539"
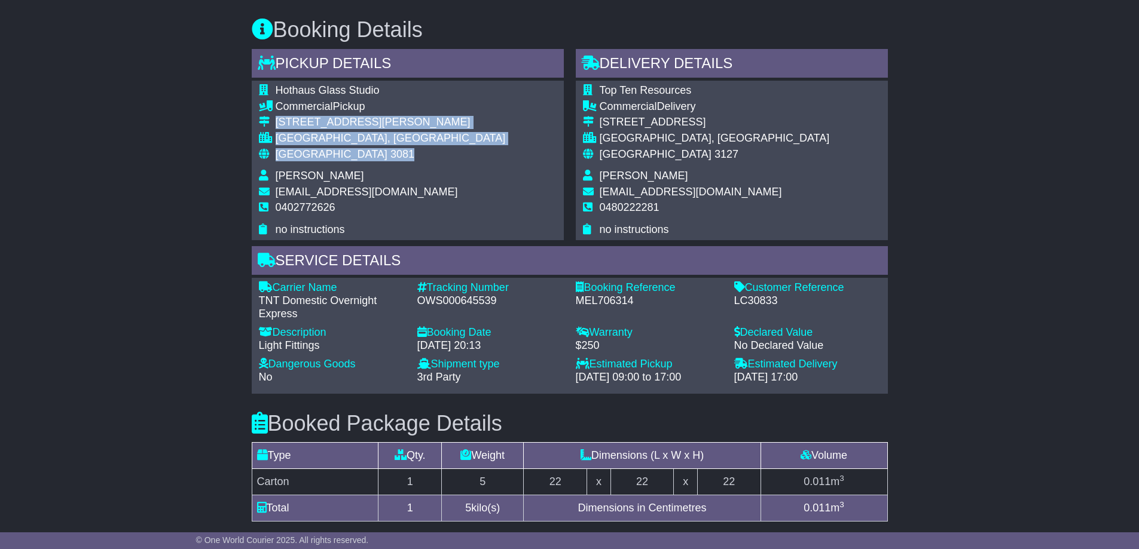
drag, startPoint x: 277, startPoint y: 121, endPoint x: 345, endPoint y: 151, distance: 74.2
click at [345, 151] on tbody "Hothaus Glass Studio Commercial Pickup [STREET_ADDRESS][PERSON_NAME] [GEOGRAPHI…" at bounding box center [382, 160] width 247 height 152
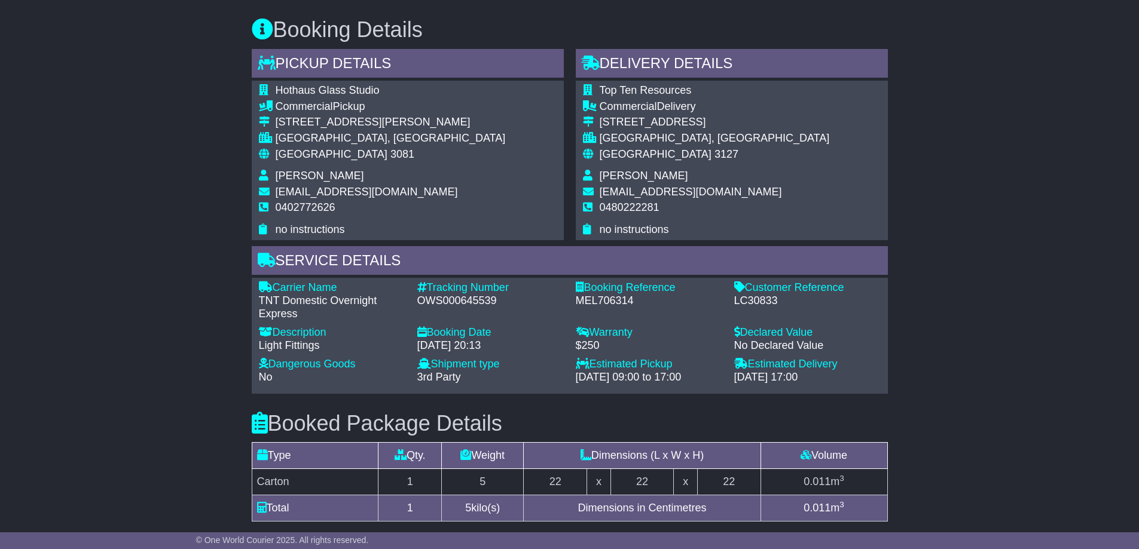
click at [427, 157] on div "Hothaus Glass Studio Commercial Pickup [STREET_ADDRESS][PERSON_NAME] [GEOGRAPHI…" at bounding box center [408, 160] width 312 height 159
drag, startPoint x: 279, startPoint y: 123, endPoint x: 296, endPoint y: 130, distance: 19.5
click at [296, 130] on td "[STREET_ADDRESS][PERSON_NAME]" at bounding box center [391, 124] width 230 height 16
click at [294, 123] on div "[STREET_ADDRESS][PERSON_NAME]" at bounding box center [391, 122] width 230 height 13
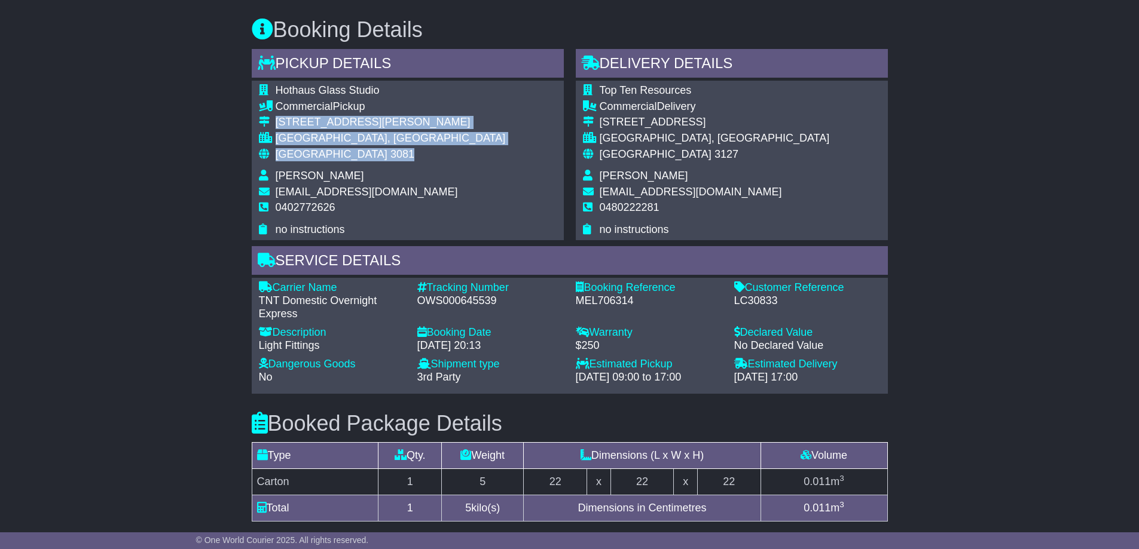
drag, startPoint x: 274, startPoint y: 120, endPoint x: 344, endPoint y: 149, distance: 75.8
click at [344, 149] on tbody "Hothaus Glass Studio Commercial Pickup [STREET_ADDRESS][PERSON_NAME] [GEOGRAPHI…" at bounding box center [382, 160] width 247 height 152
copy tbody "[STREET_ADDRESS][PERSON_NAME]"
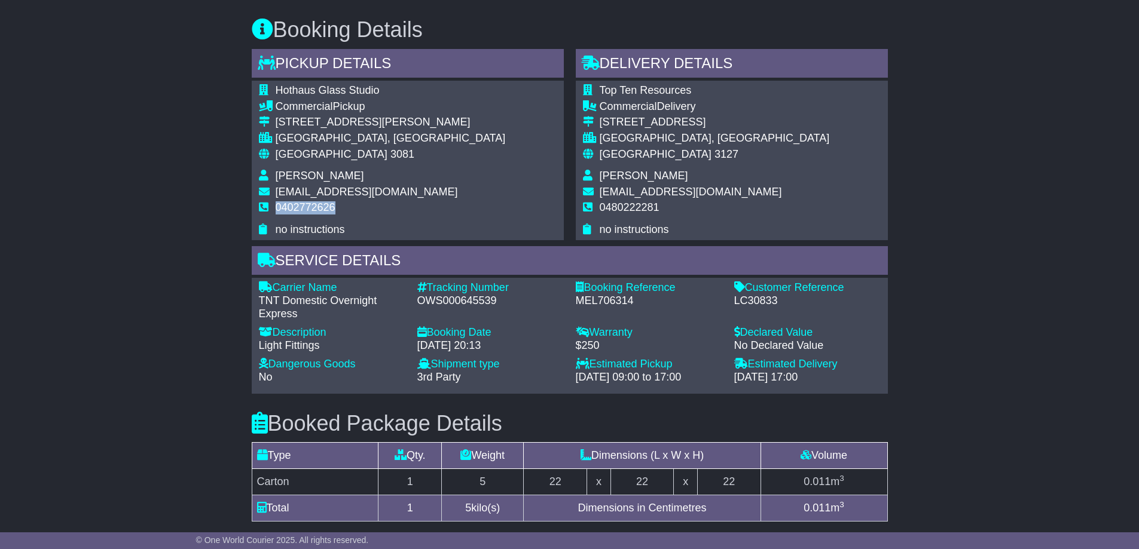
drag, startPoint x: 276, startPoint y: 207, endPoint x: 336, endPoint y: 207, distance: 59.8
click at [336, 207] on td "0402772626" at bounding box center [391, 212] width 230 height 22
copy span "0402772626"
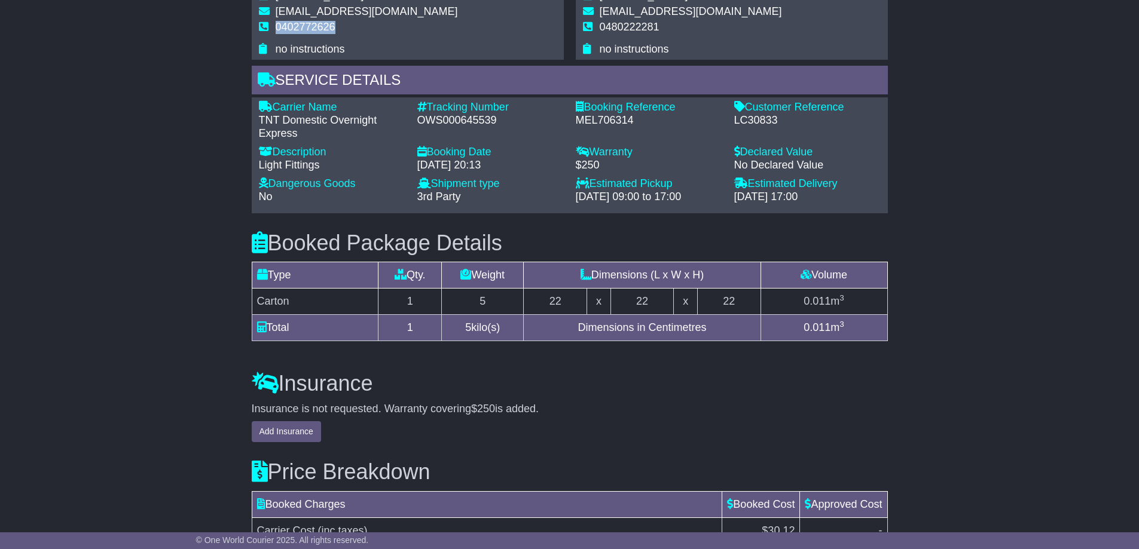
scroll to position [777, 0]
drag, startPoint x: 259, startPoint y: 115, endPoint x: 300, endPoint y: 136, distance: 45.7
click at [300, 136] on div "TNT Domestic Overnight Express" at bounding box center [332, 128] width 146 height 26
copy div "TNT Domestic Overnight Express"
drag, startPoint x: 417, startPoint y: 119, endPoint x: 500, endPoint y: 128, distance: 84.2
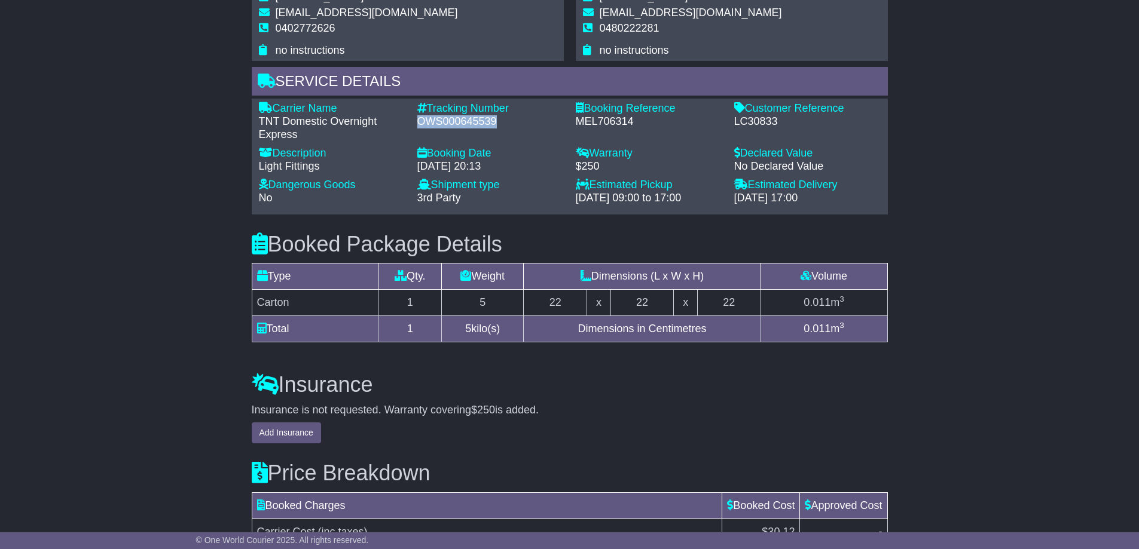
click at [500, 128] on div "OWS000645539" at bounding box center [490, 121] width 146 height 13
copy div "OWS000645539"
drag, startPoint x: 733, startPoint y: 121, endPoint x: 781, endPoint y: 121, distance: 47.8
click at [781, 121] on div "LC30833" at bounding box center [807, 121] width 146 height 13
copy div "LC30833"
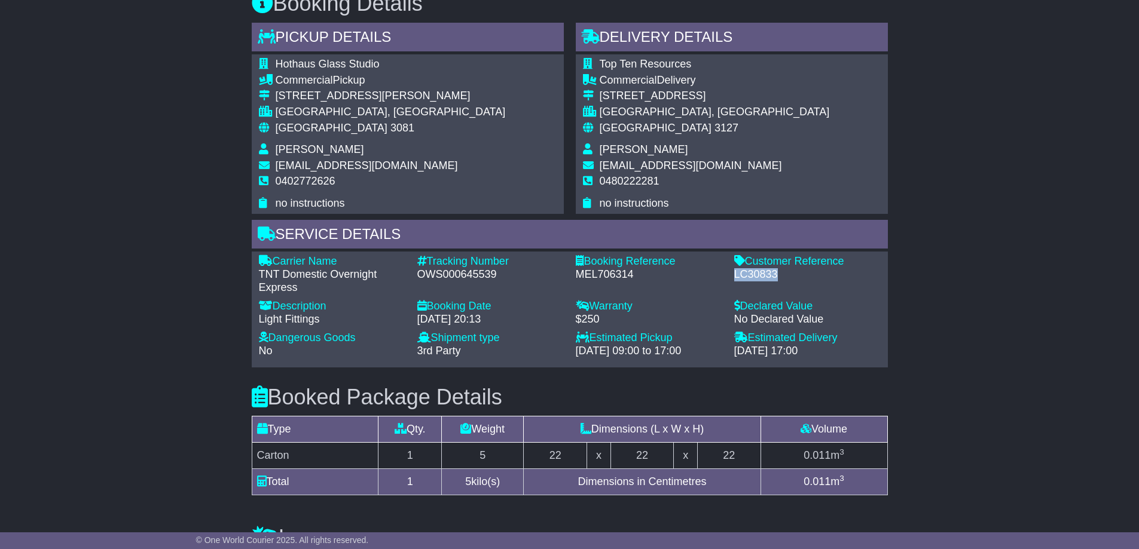
scroll to position [598, 0]
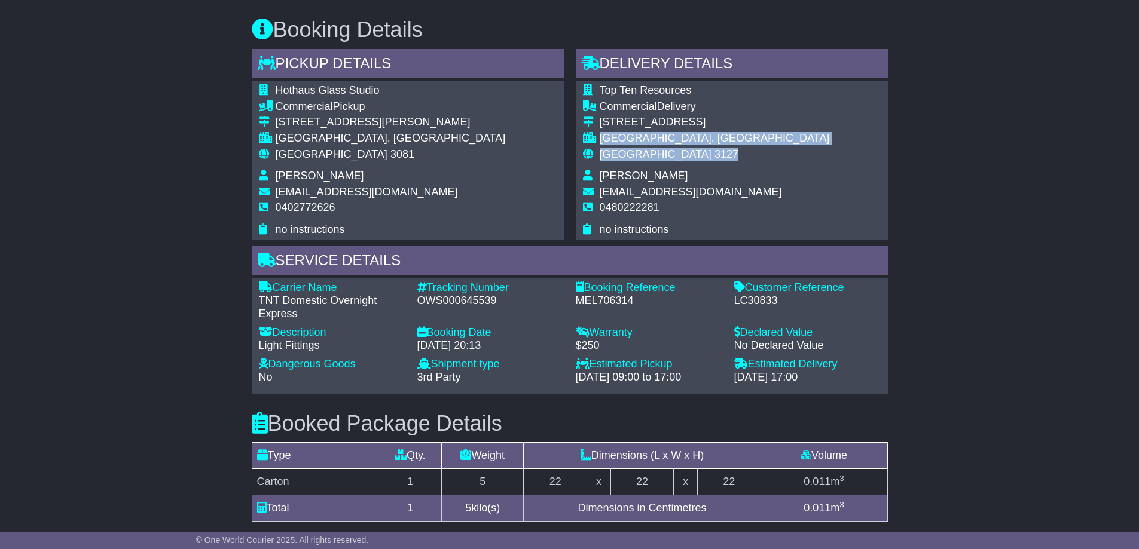
drag, startPoint x: 601, startPoint y: 134, endPoint x: 668, endPoint y: 155, distance: 70.1
click at [668, 155] on tbody "Top Ten Resources Commercial Delivery [STREET_ADDRESS] [GEOGRAPHIC_DATA], [GEOG…" at bounding box center [706, 160] width 247 height 152
copy tbody "[GEOGRAPHIC_DATA], [GEOGRAPHIC_DATA] 3127"
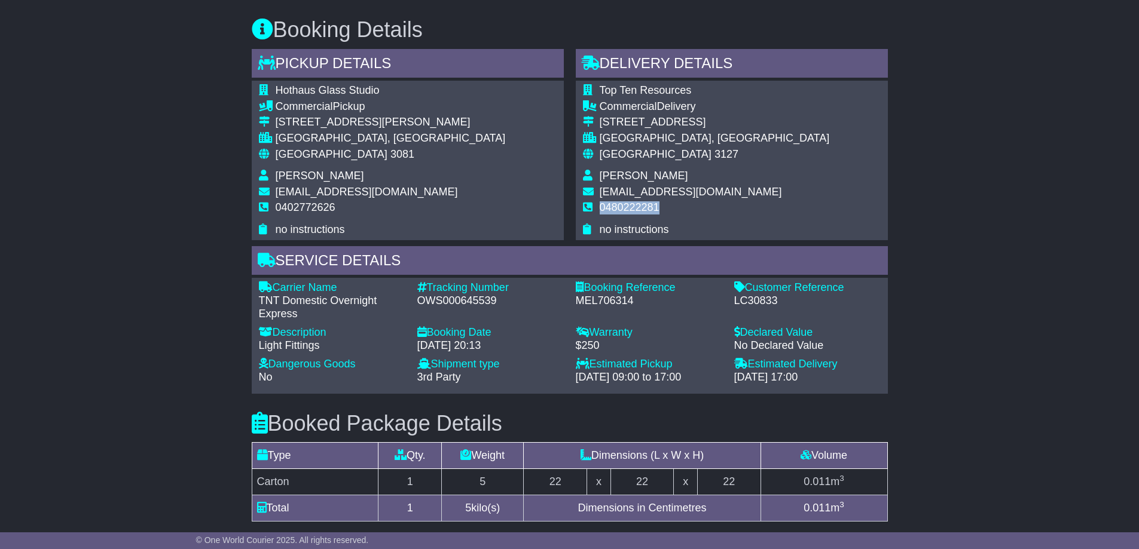
drag, startPoint x: 601, startPoint y: 203, endPoint x: 666, endPoint y: 206, distance: 65.8
click at [666, 206] on td "0480222281" at bounding box center [714, 212] width 230 height 22
copy span "0480222281"
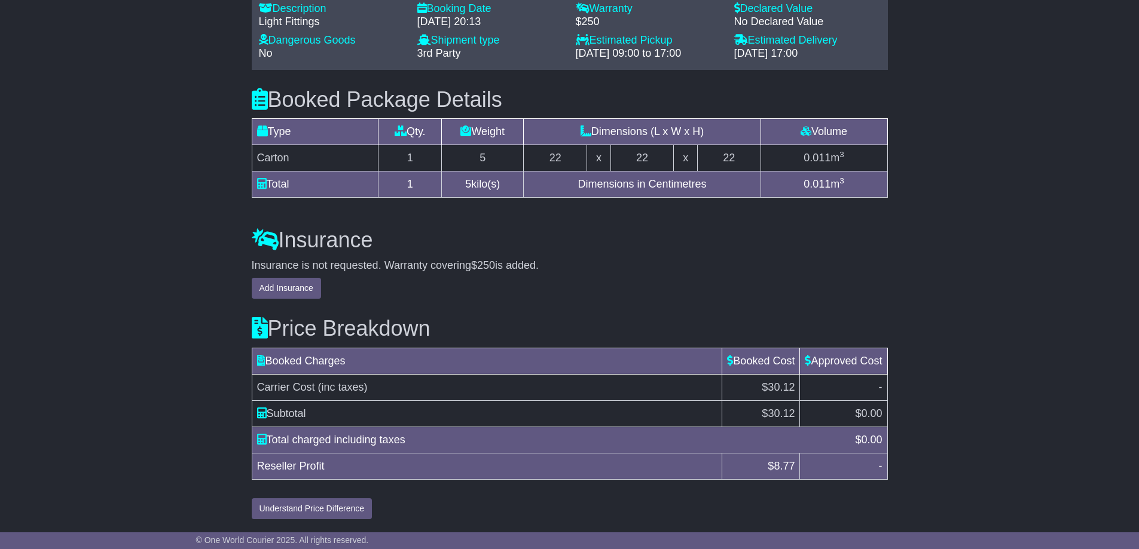
scroll to position [623, 0]
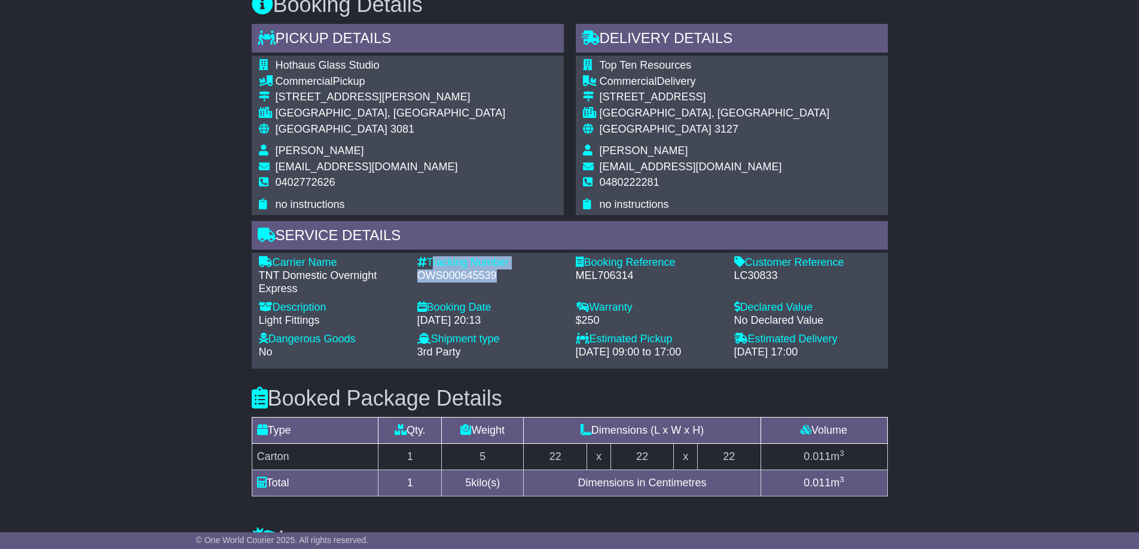
drag, startPoint x: 431, startPoint y: 261, endPoint x: 498, endPoint y: 276, distance: 69.2
click at [498, 276] on div "Tracking Number - OWS000645539" at bounding box center [490, 275] width 158 height 39
copy div "Tracking Number - OWS000645539"
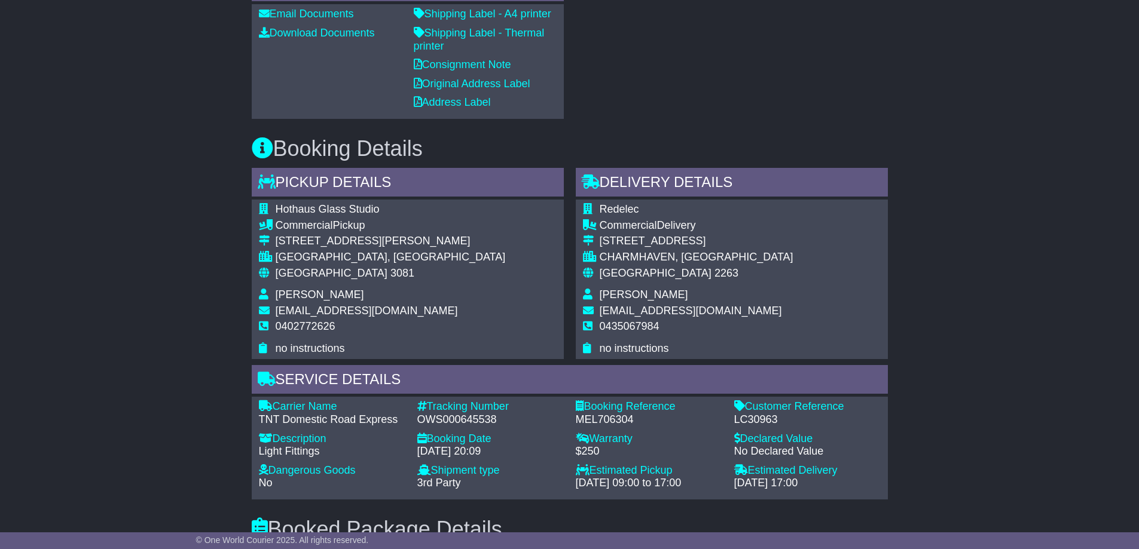
scroll to position [478, 0]
drag, startPoint x: 275, startPoint y: 211, endPoint x: 387, endPoint y: 211, distance: 111.8
click at [387, 211] on td "Hothaus Glass Studio" at bounding box center [391, 212] width 230 height 16
copy span "Hothaus Glass Studio"
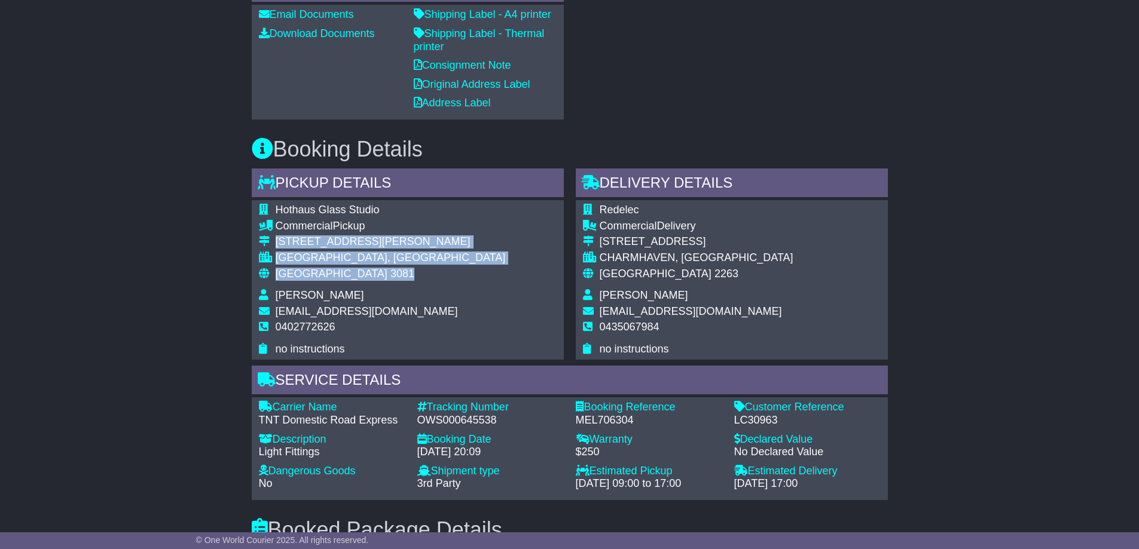
drag, startPoint x: 276, startPoint y: 240, endPoint x: 345, endPoint y: 273, distance: 76.7
click at [345, 273] on tbody "Hothaus Glass Studio Commercial Pickup 12/52 Sheehan Road HEIDELBERG WEST, VIC …" at bounding box center [382, 280] width 247 height 152
copy tbody "12/52 Sheehan Road HEIDELBERG WEST, VIC Australia 3081"
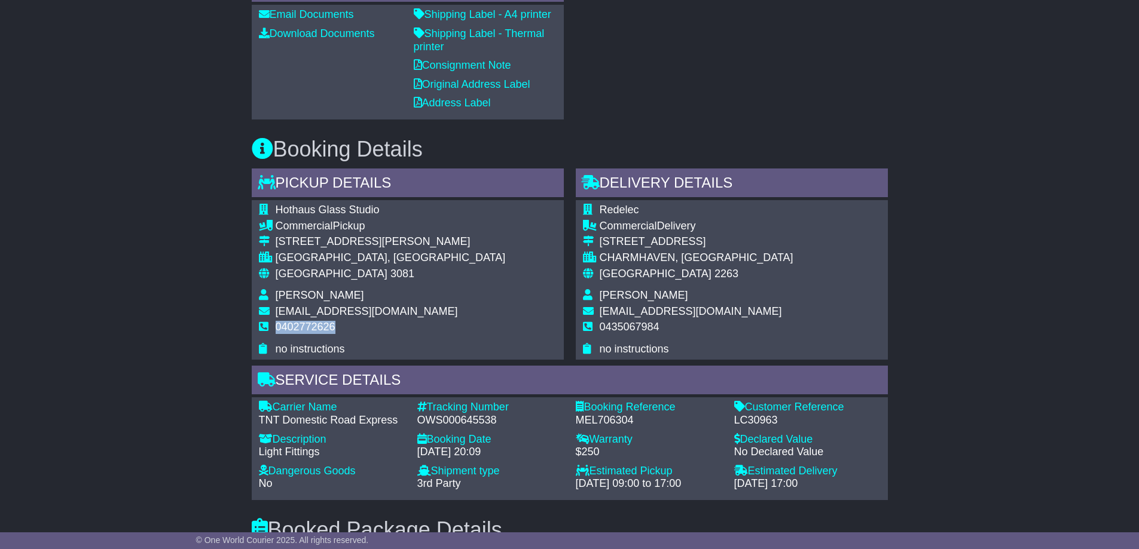
drag, startPoint x: 277, startPoint y: 328, endPoint x: 338, endPoint y: 328, distance: 61.0
click at [338, 328] on td "0402772626" at bounding box center [391, 332] width 230 height 22
copy span "0402772626"
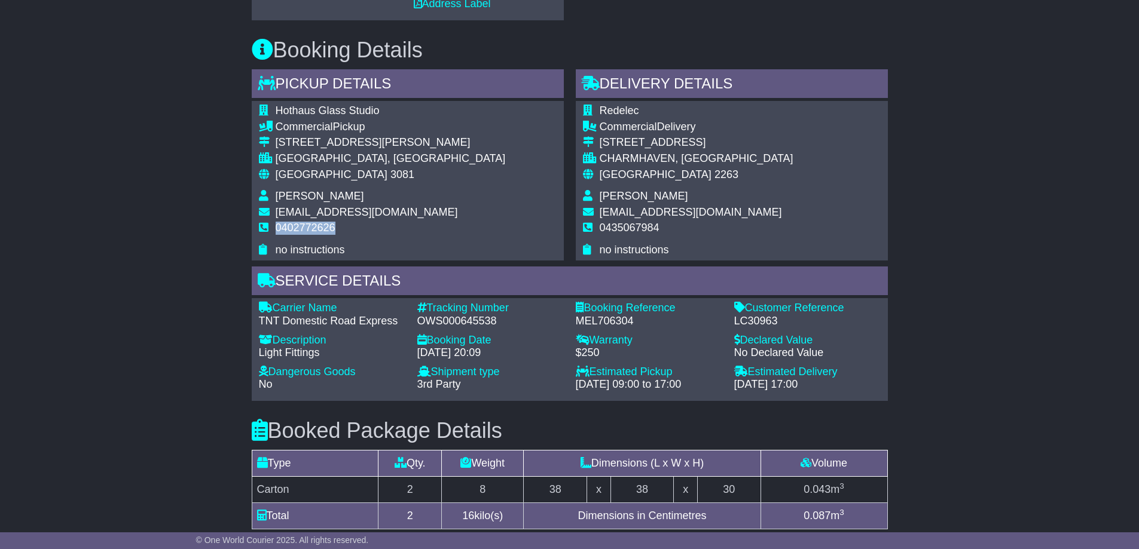
scroll to position [657, 0]
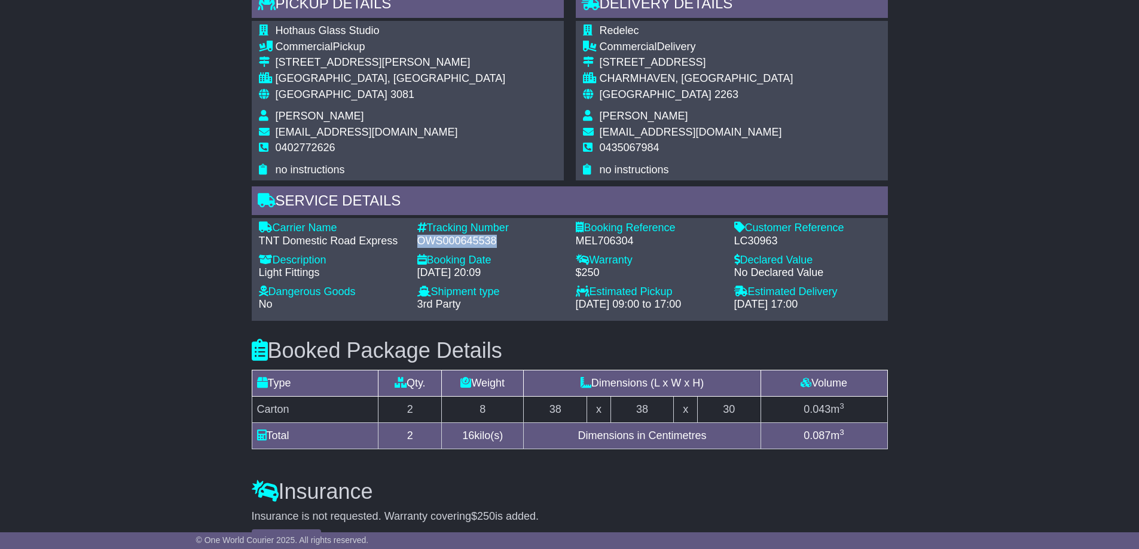
drag, startPoint x: 417, startPoint y: 241, endPoint x: 501, endPoint y: 241, distance: 84.3
click at [501, 241] on div "OWS000645538" at bounding box center [490, 241] width 146 height 13
copy div "OWS000645538"
drag, startPoint x: 261, startPoint y: 241, endPoint x: 398, endPoint y: 244, distance: 137.5
click at [398, 244] on div "TNT Domestic Road Express" at bounding box center [332, 241] width 146 height 13
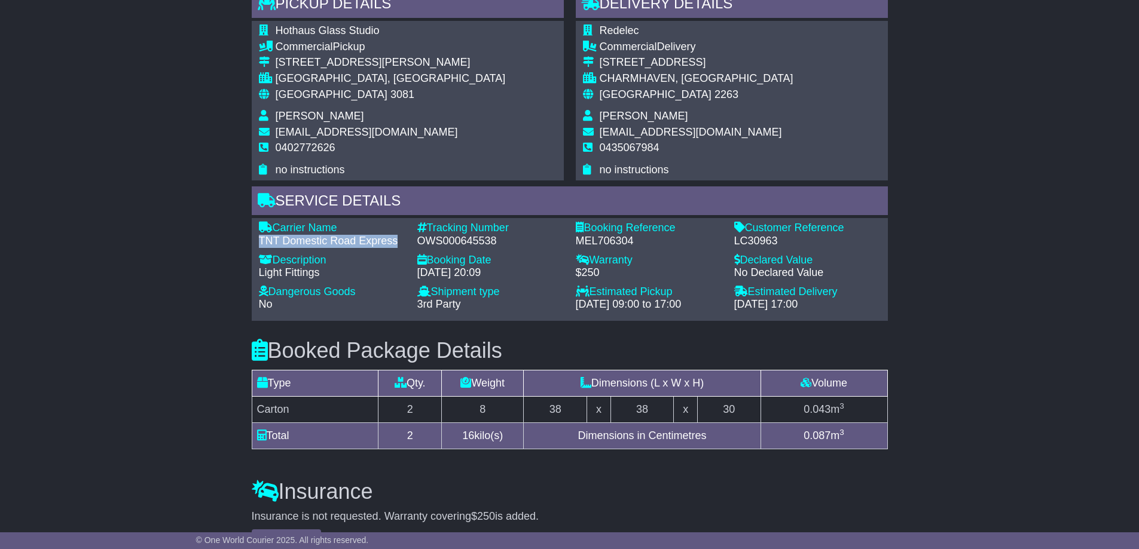
copy div "TNT Domestic Road Express"
drag, startPoint x: 417, startPoint y: 241, endPoint x: 501, endPoint y: 241, distance: 83.7
click at [501, 241] on div "OWS000645538" at bounding box center [490, 241] width 146 height 13
copy div "OWS000645538"
drag, startPoint x: 733, startPoint y: 242, endPoint x: 778, endPoint y: 241, distance: 44.8
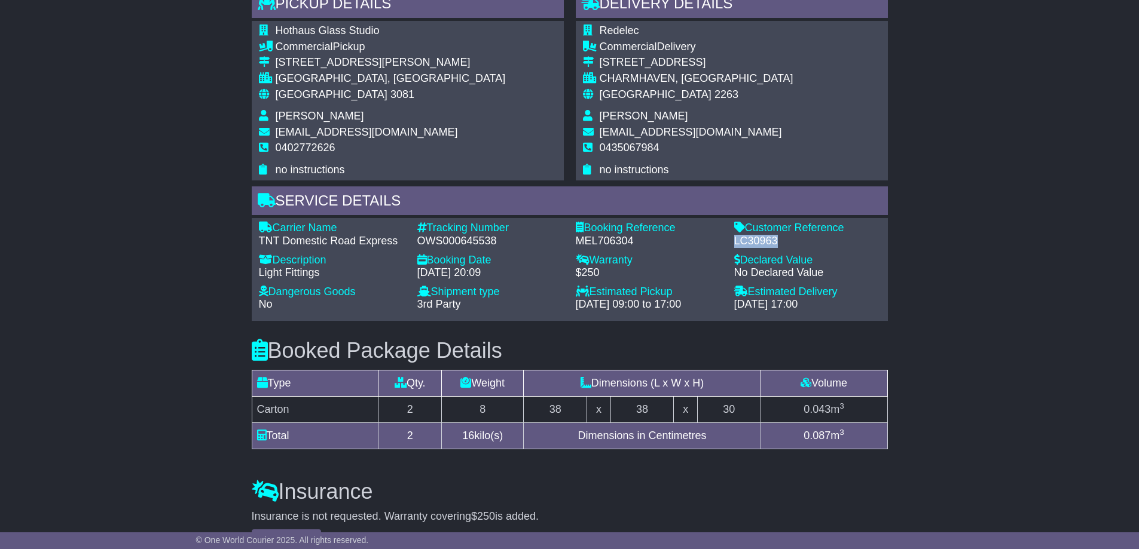
click at [778, 241] on div "Customer Reference - LC30963" at bounding box center [807, 235] width 158 height 26
copy div "LC30963"
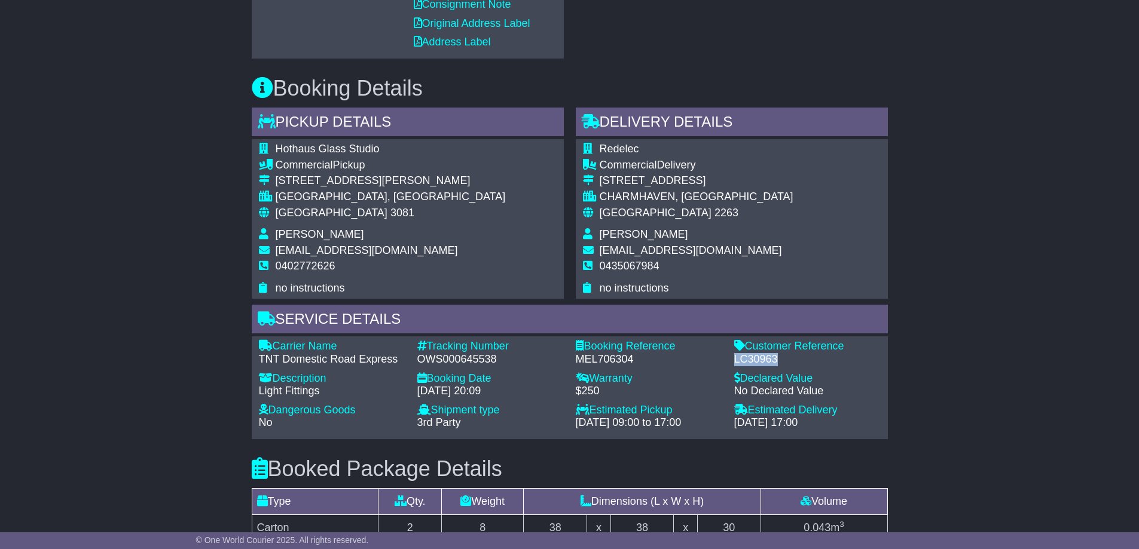
scroll to position [538, 0]
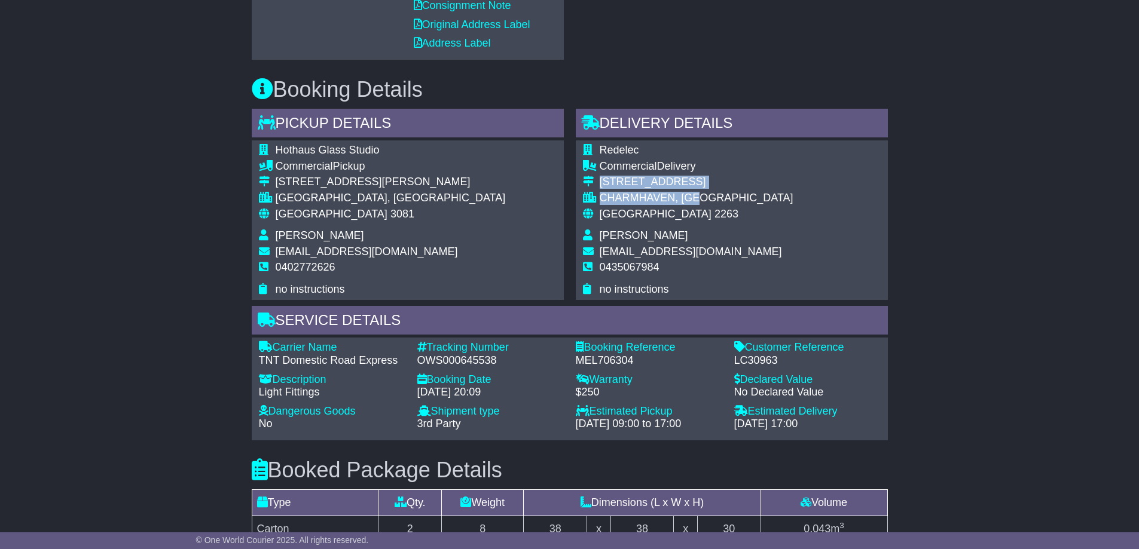
drag, startPoint x: 601, startPoint y: 180, endPoint x: 716, endPoint y: 203, distance: 117.7
click at [716, 203] on tbody "Redelec Commercial Delivery 22 Charmhaven Ave CHARMHAVEN, NSW Australia 2263 Ch…" at bounding box center [688, 220] width 210 height 152
copy tbody "22 Charmhaven Ave CHARMHAVEN, NSW"
drag, startPoint x: 601, startPoint y: 266, endPoint x: 678, endPoint y: 267, distance: 77.1
click at [678, 267] on td "0435067984" at bounding box center [696, 272] width 194 height 22
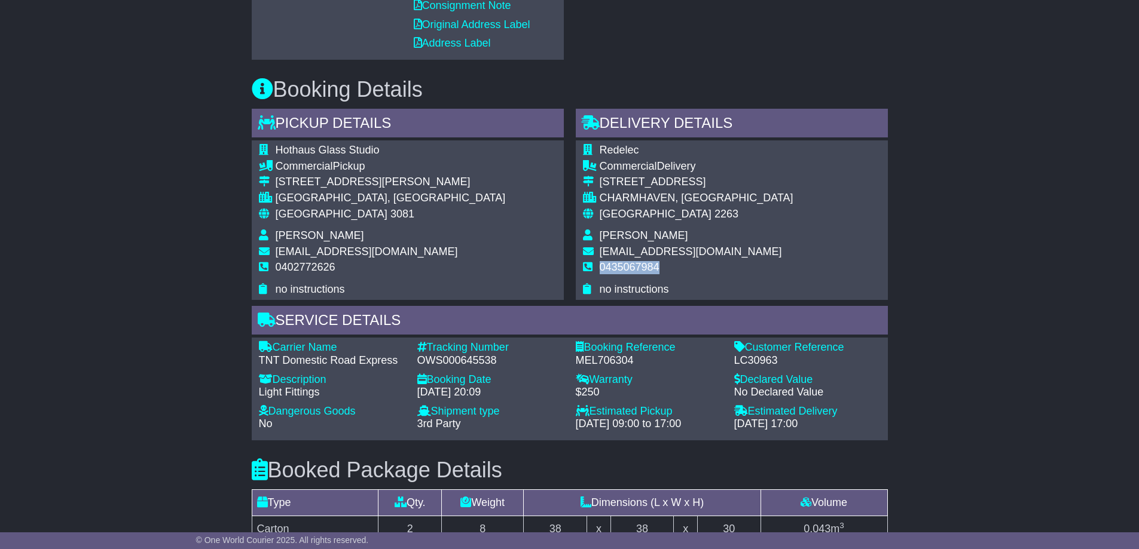
copy span "0435067984"
drag, startPoint x: 430, startPoint y: 341, endPoint x: 510, endPoint y: 362, distance: 82.8
click at [510, 362] on div "Tracking Number - OWS000645538" at bounding box center [490, 354] width 158 height 26
copy div "Tracking Number - OWS000645538"
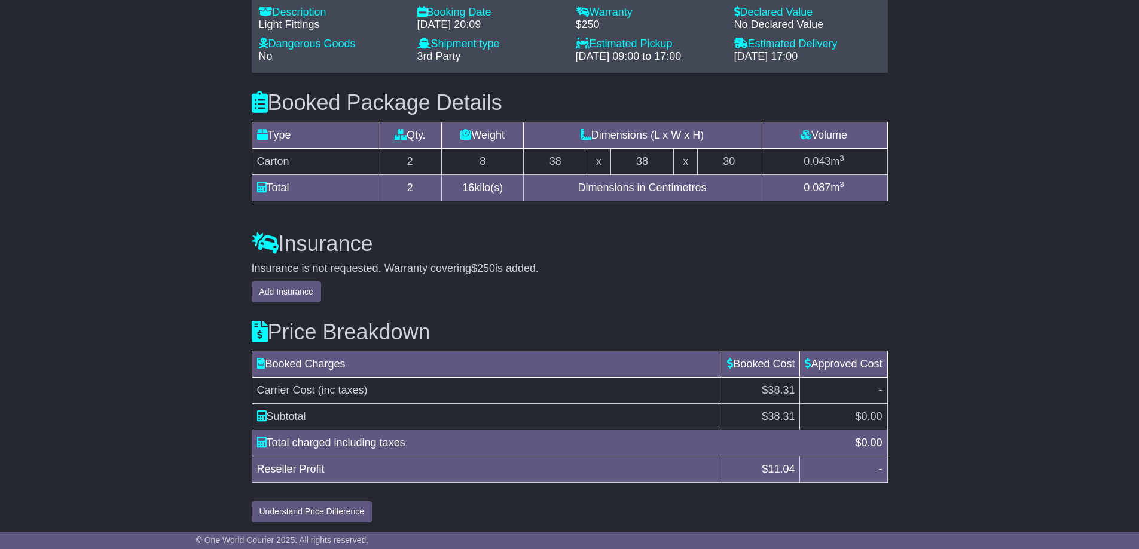
scroll to position [908, 0]
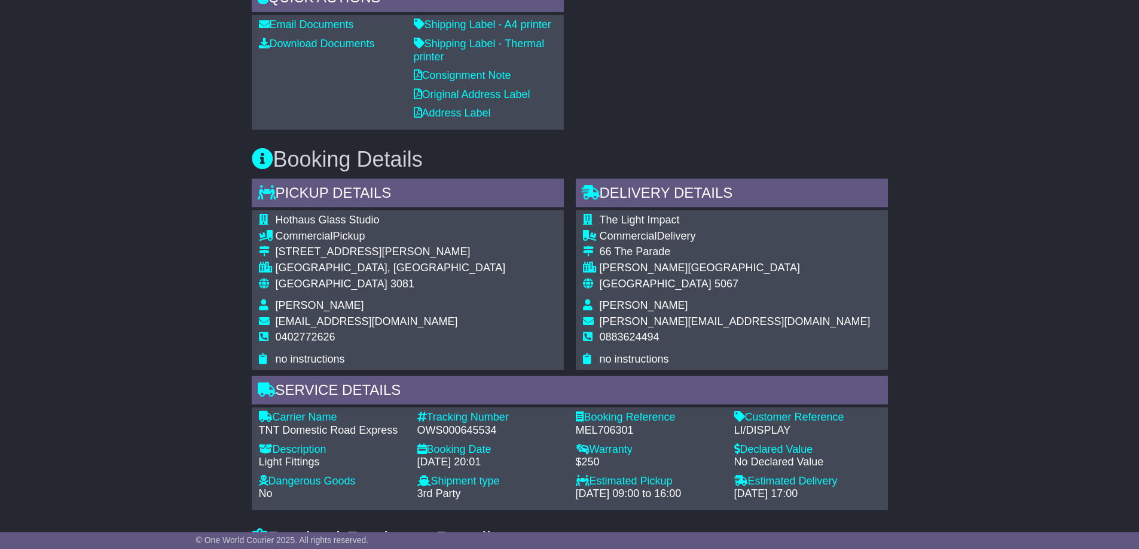
scroll to position [717, 0]
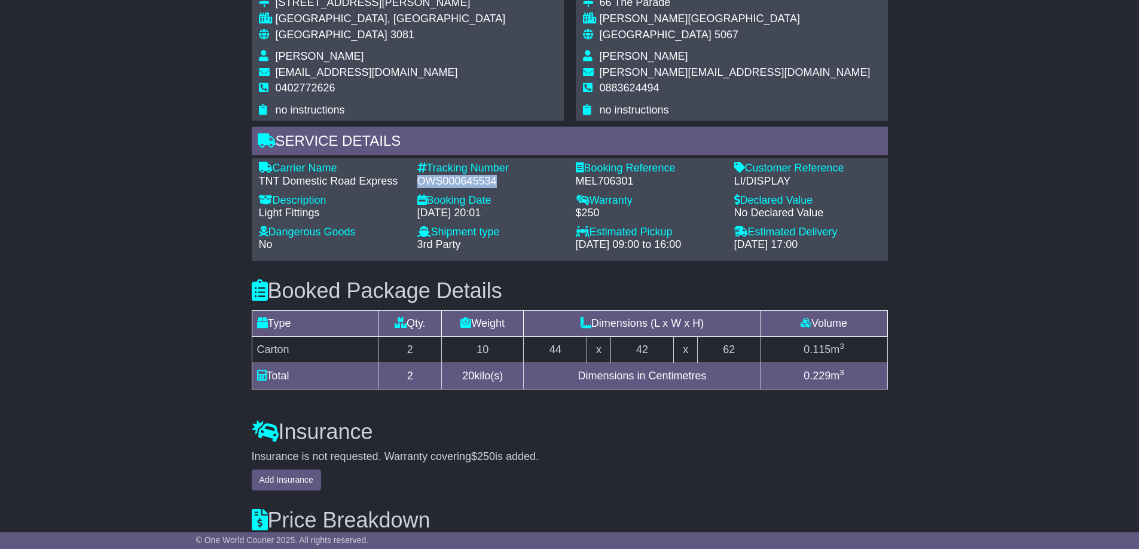
drag, startPoint x: 418, startPoint y: 179, endPoint x: 513, endPoint y: 175, distance: 95.1
click at [513, 175] on div "OWS000645534" at bounding box center [490, 181] width 146 height 13
copy div "OWS000645534"
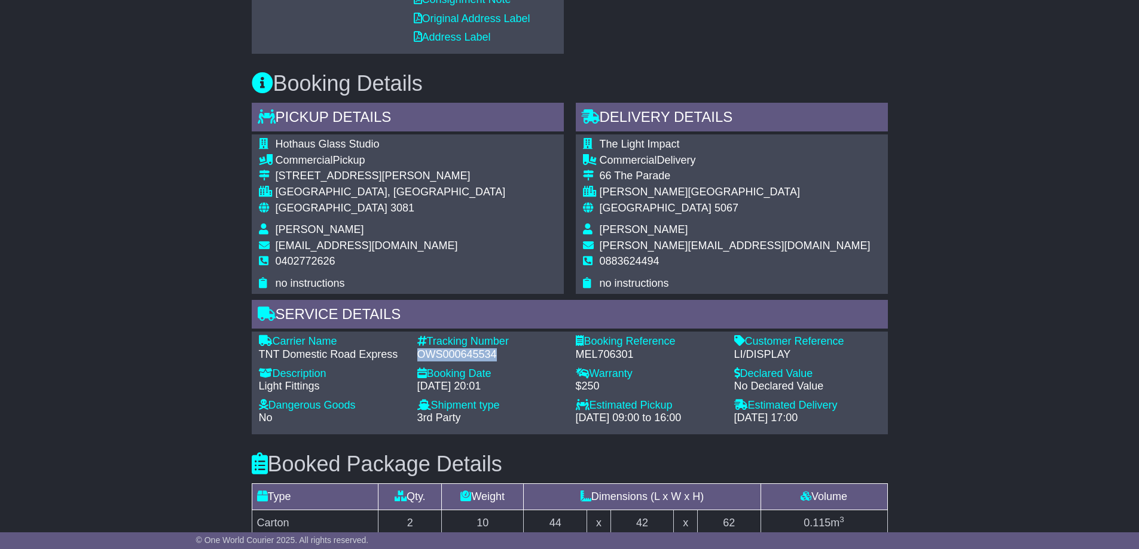
scroll to position [538, 0]
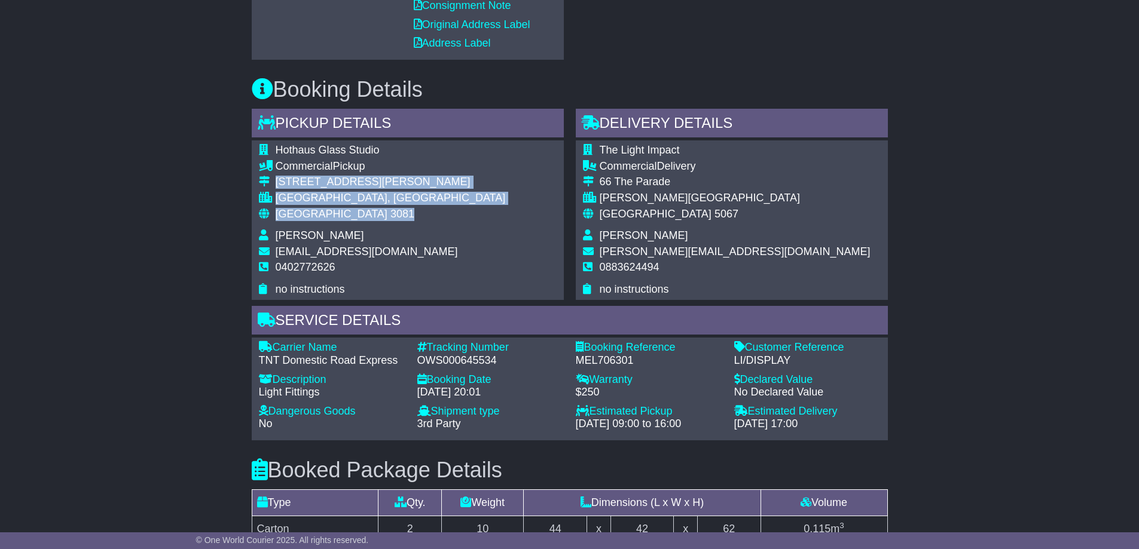
drag, startPoint x: 277, startPoint y: 181, endPoint x: 344, endPoint y: 208, distance: 71.6
click at [344, 208] on tbody "Hothaus Glass Studio Commercial Pickup [STREET_ADDRESS][PERSON_NAME] [GEOGRAPHI…" at bounding box center [382, 220] width 247 height 152
copy tbody "[STREET_ADDRESS][PERSON_NAME]"
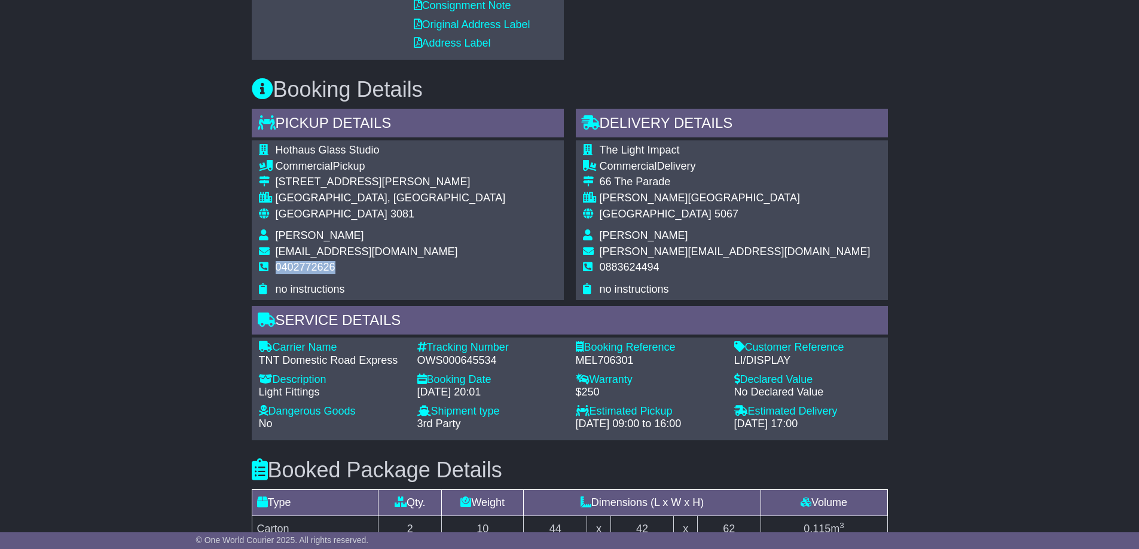
drag, startPoint x: 272, startPoint y: 266, endPoint x: 344, endPoint y: 269, distance: 71.8
click at [344, 269] on tr "0402772626" at bounding box center [382, 272] width 247 height 22
copy tr "0402772626"
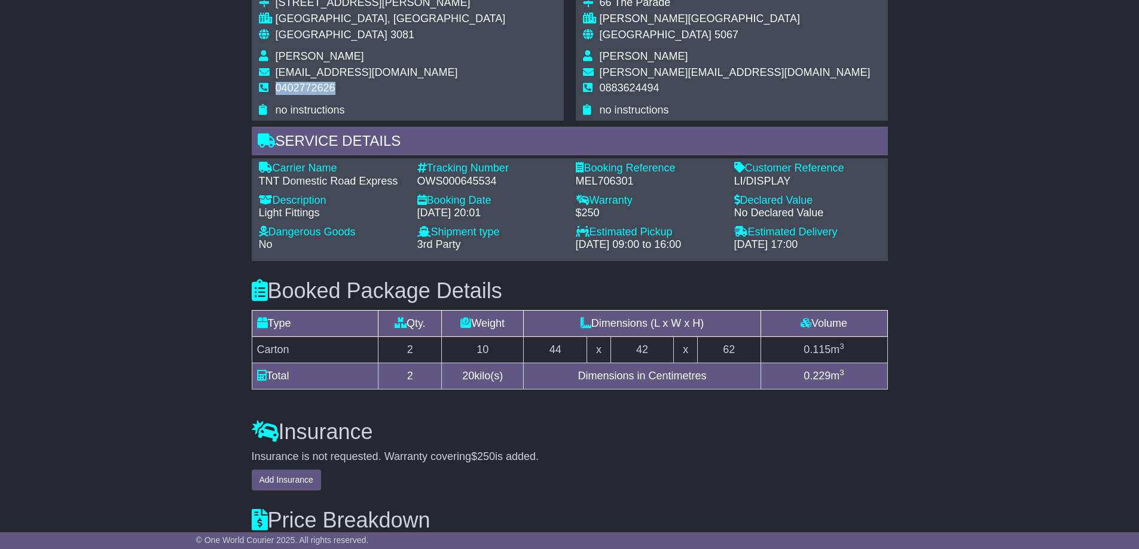
scroll to position [657, 0]
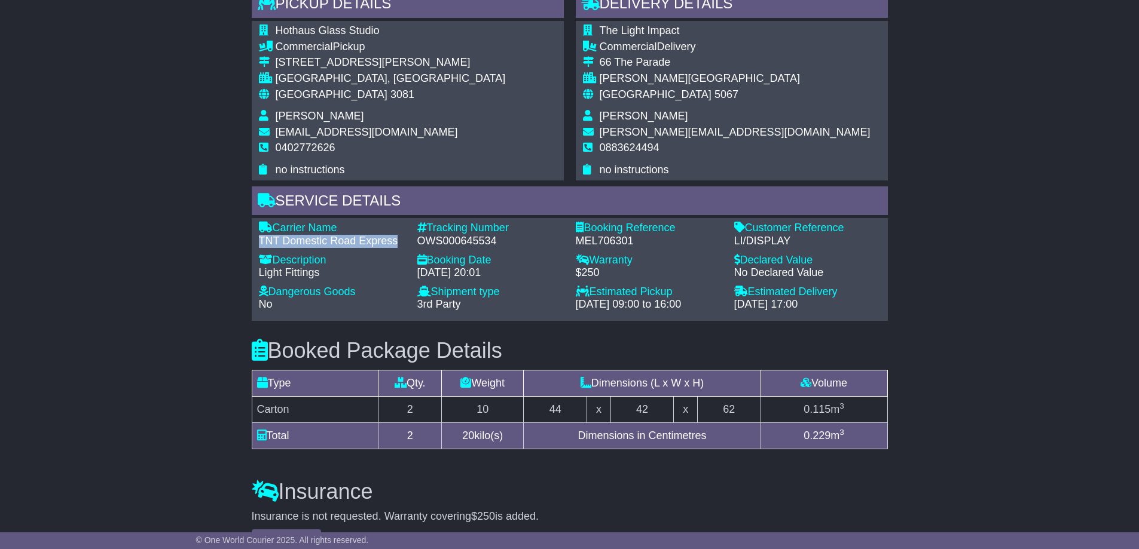
drag, startPoint x: 259, startPoint y: 241, endPoint x: 406, endPoint y: 238, distance: 147.1
click at [406, 238] on div "Carrier Name - TNT Domestic Road Express" at bounding box center [332, 235] width 158 height 26
copy div "TNT Domestic Road Express"
drag, startPoint x: 418, startPoint y: 241, endPoint x: 506, endPoint y: 240, distance: 88.5
click at [506, 240] on div "OWS000645534" at bounding box center [490, 241] width 146 height 13
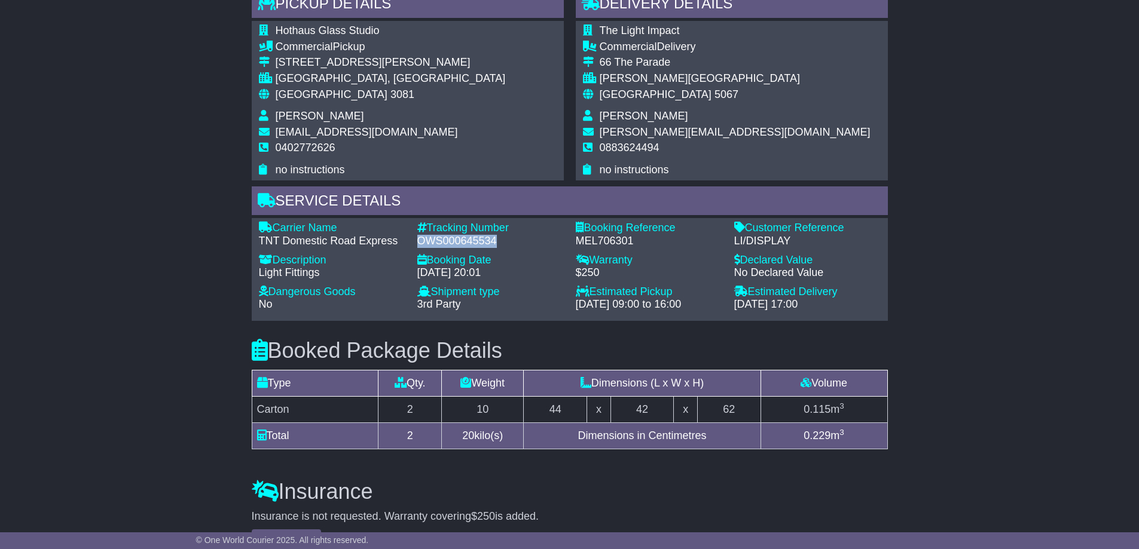
copy div "OWS000645534"
drag, startPoint x: 734, startPoint y: 242, endPoint x: 796, endPoint y: 238, distance: 62.3
click at [796, 238] on div "LI/DISPLAY" at bounding box center [807, 241] width 146 height 13
copy div "LI/DISPLAY"
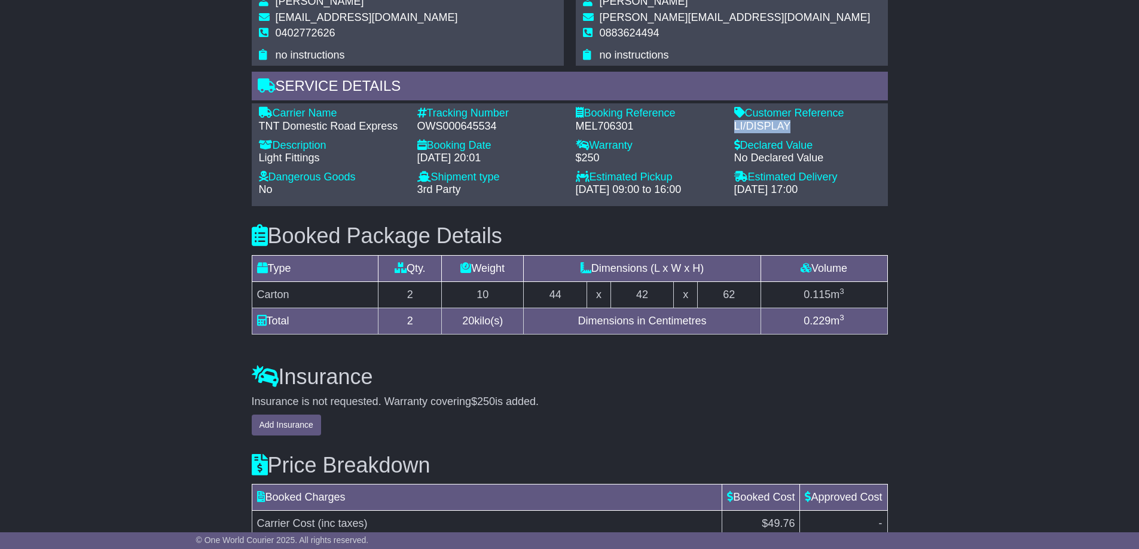
scroll to position [777, 0]
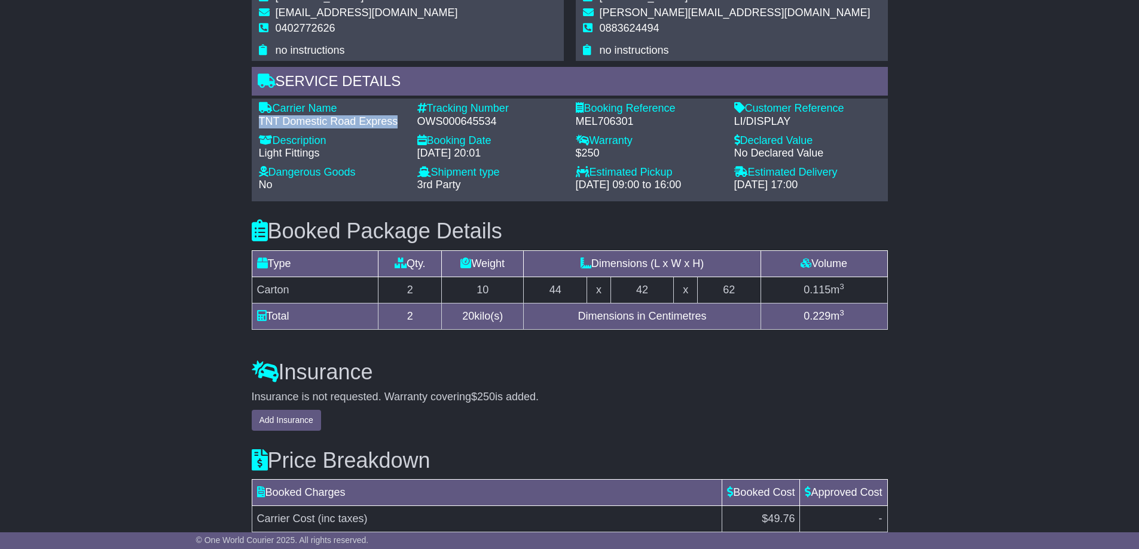
drag, startPoint x: 258, startPoint y: 117, endPoint x: 406, endPoint y: 123, distance: 147.7
click at [406, 123] on div "Carrier Name - TNT Domestic Road Express" at bounding box center [332, 115] width 158 height 26
copy div "TNT Domestic Road Express"
drag, startPoint x: 420, startPoint y: 121, endPoint x: 506, endPoint y: 121, distance: 85.5
click at [506, 121] on div "OWS000645534" at bounding box center [490, 121] width 146 height 13
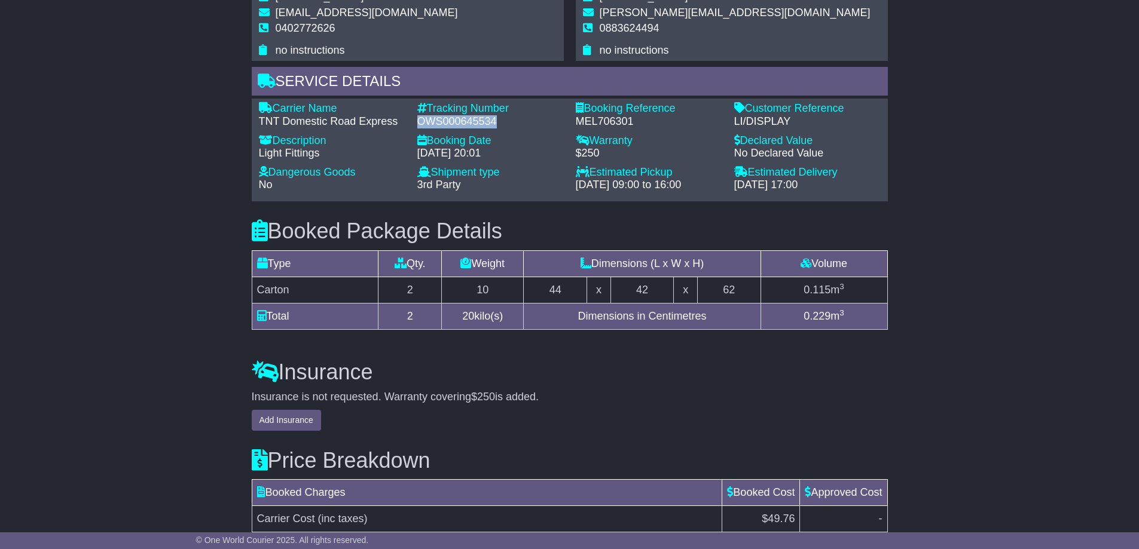
copy div "OWS000645534"
drag, startPoint x: 733, startPoint y: 121, endPoint x: 800, endPoint y: 120, distance: 67.5
click at [800, 120] on div "Customer Reference - LI/DISPLAY" at bounding box center [807, 115] width 158 height 26
copy div "LI/DISPLAY"
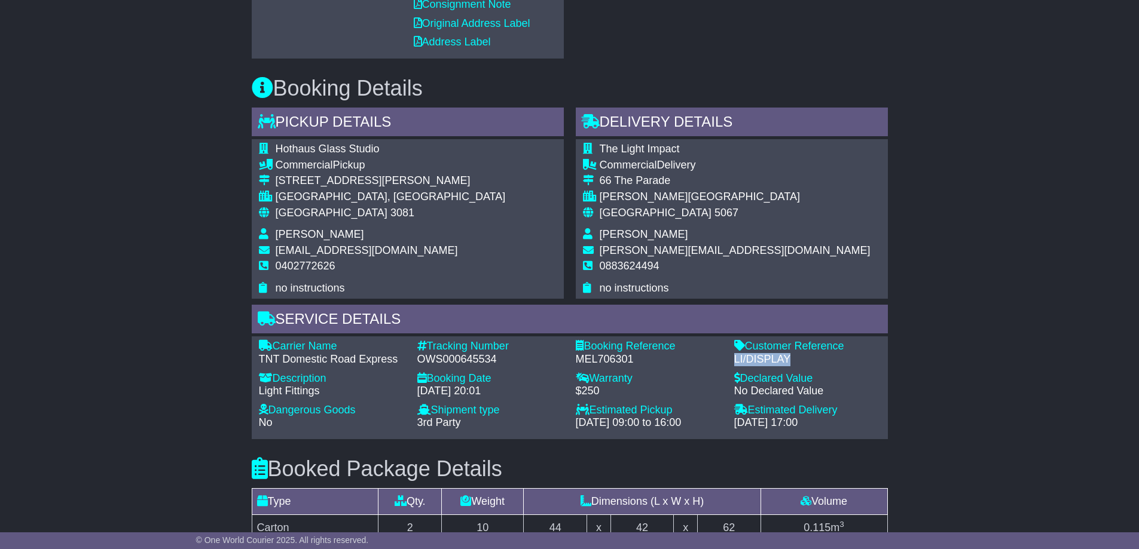
scroll to position [538, 0]
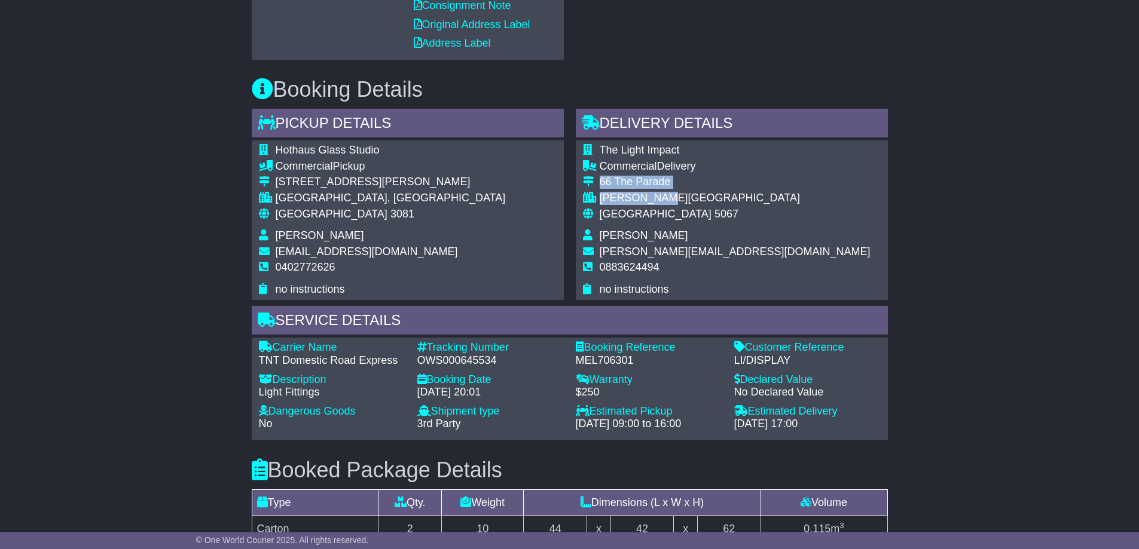
drag, startPoint x: 596, startPoint y: 179, endPoint x: 694, endPoint y: 198, distance: 99.8
click at [694, 198] on tbody "The Light Impact Commercial Delivery 66 The Parade [GEOGRAPHIC_DATA][PERSON_NAM…" at bounding box center [726, 220] width 287 height 152
copy tbody "[STREET_ADDRESS][PERSON_NAME]"
drag, startPoint x: 601, startPoint y: 269, endPoint x: 697, endPoint y: 268, distance: 96.2
click at [697, 268] on td "0883624494" at bounding box center [734, 272] width 271 height 22
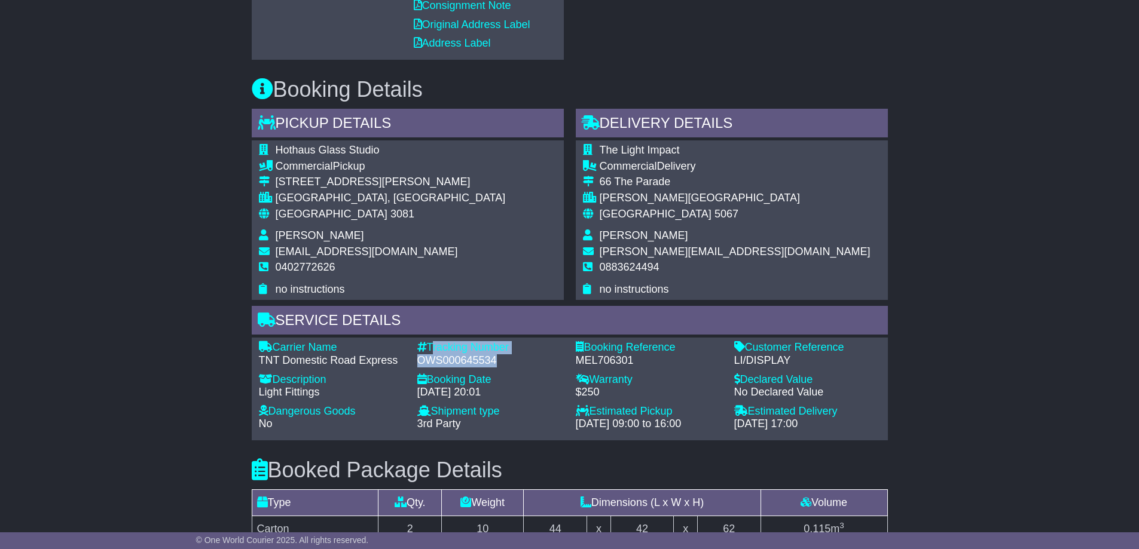
drag, startPoint x: 430, startPoint y: 345, endPoint x: 517, endPoint y: 366, distance: 89.7
click at [517, 366] on div "Tracking Number - OWS000645534" at bounding box center [490, 354] width 158 height 26
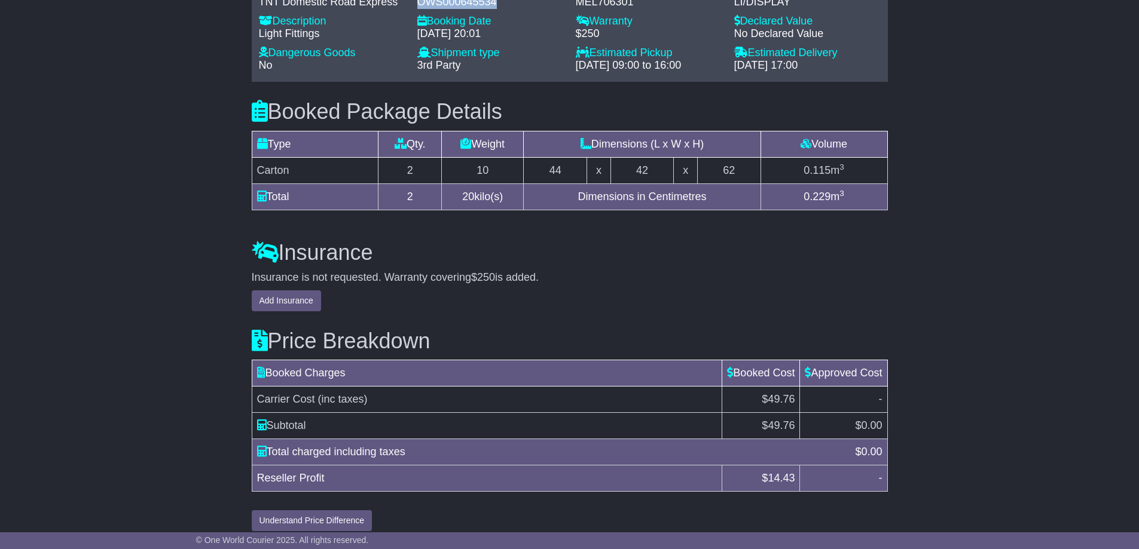
scroll to position [908, 0]
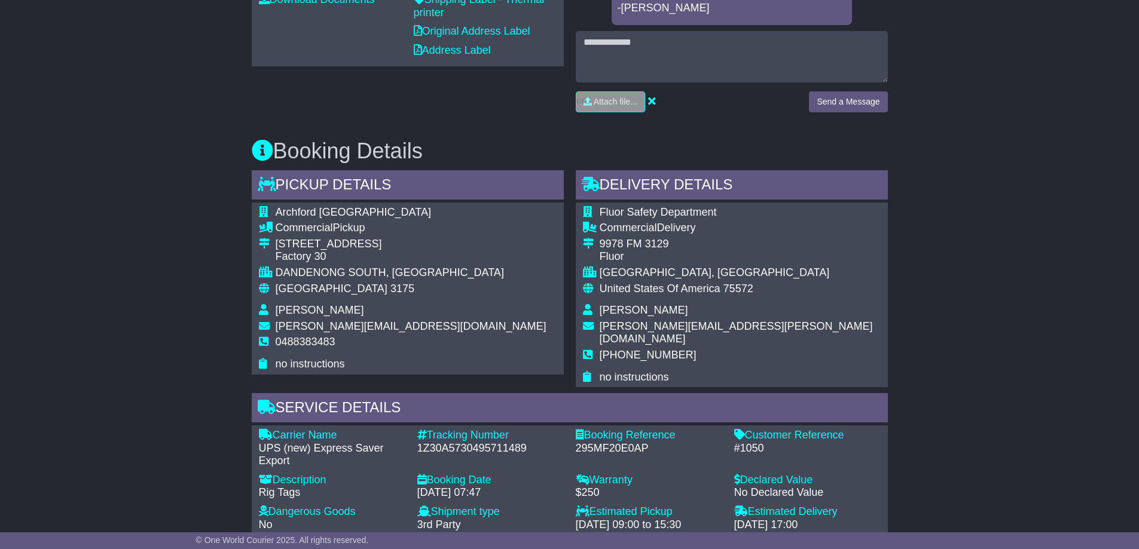
scroll to position [538, 0]
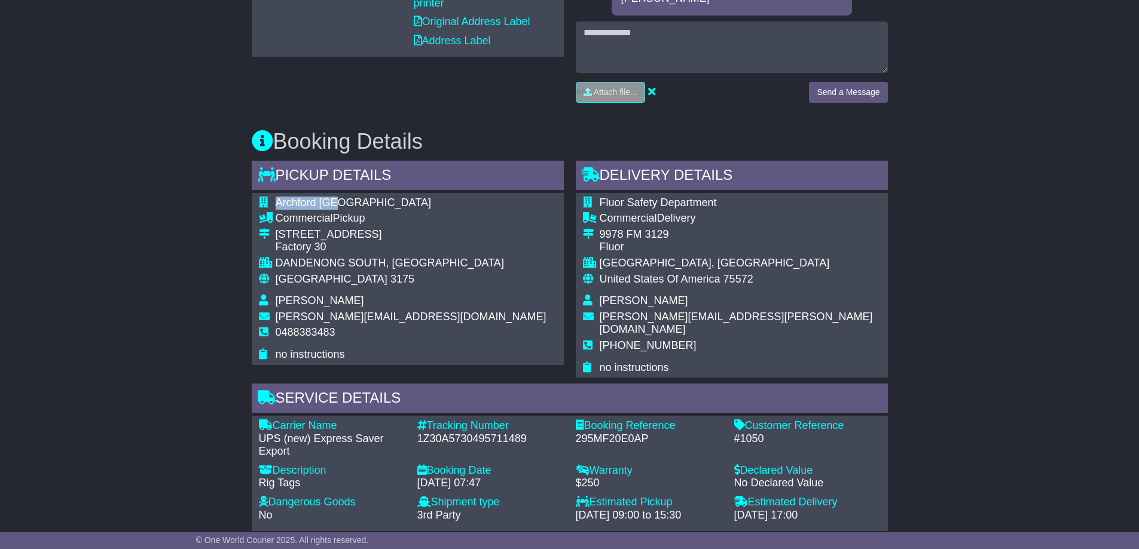
drag, startPoint x: 345, startPoint y: 186, endPoint x: 276, endPoint y: 189, distance: 69.4
click at [276, 197] on td "Archford [GEOGRAPHIC_DATA]" at bounding box center [411, 205] width 271 height 16
copy span "Archford [GEOGRAPHIC_DATA]"
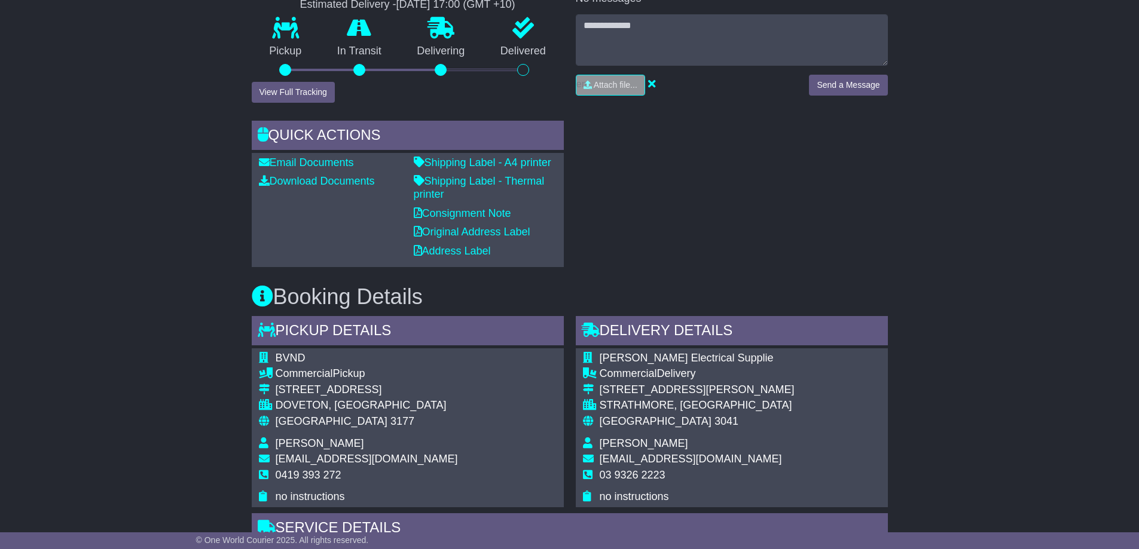
scroll to position [239, 0]
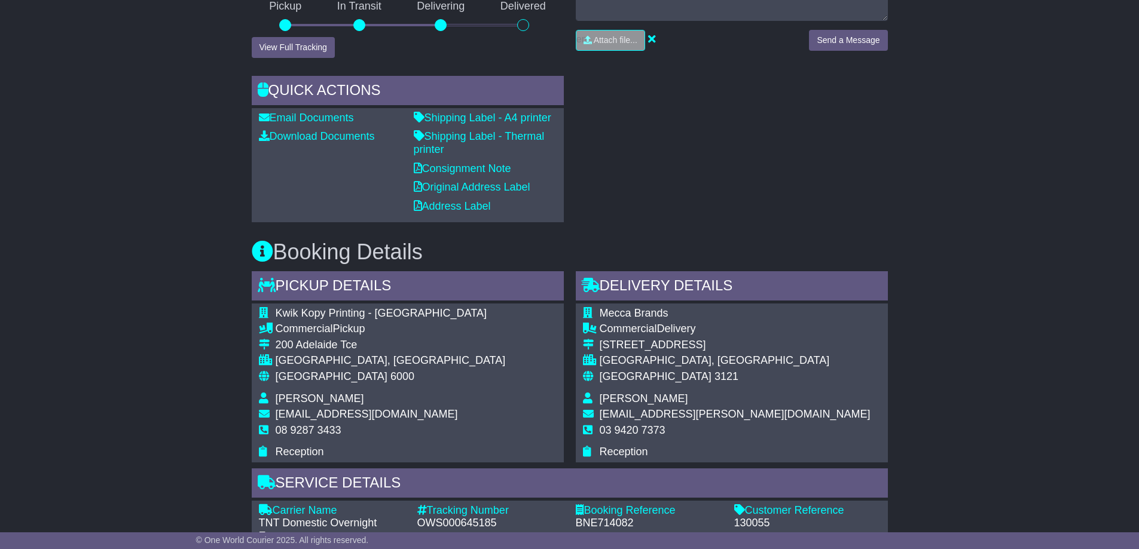
scroll to position [359, 0]
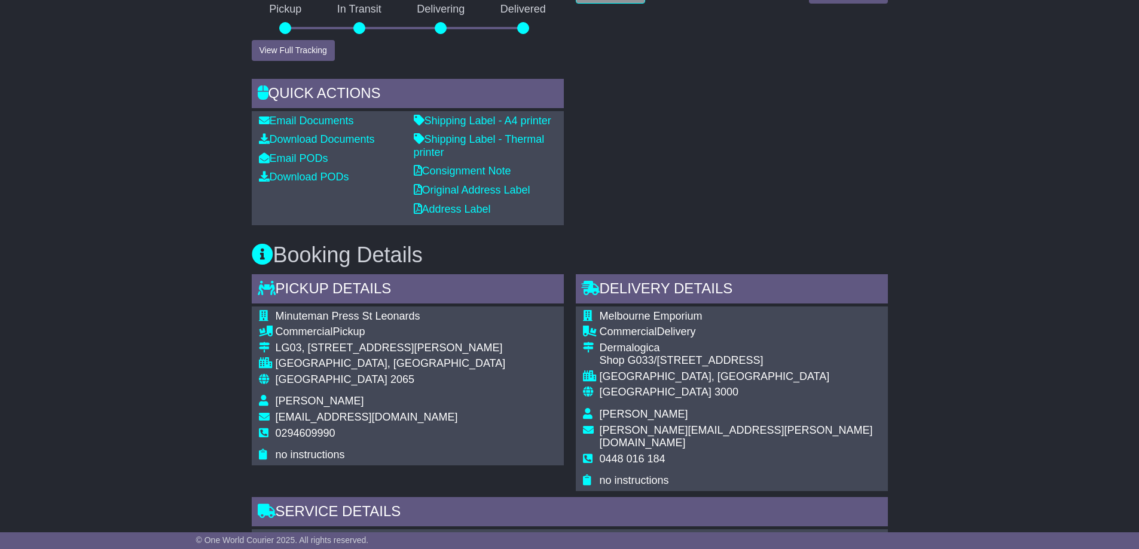
scroll to position [60, 0]
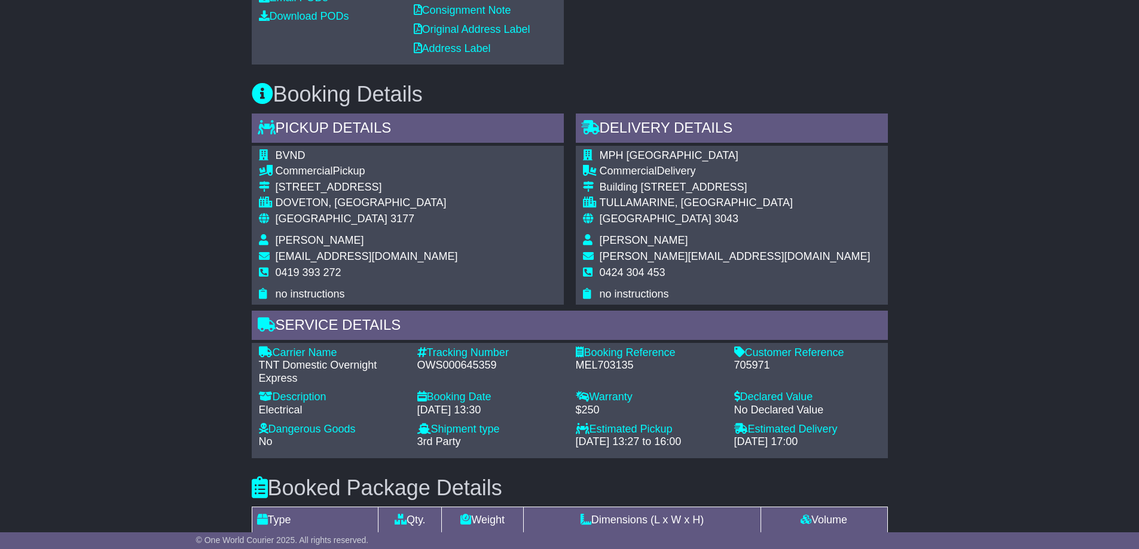
scroll to position [598, 0]
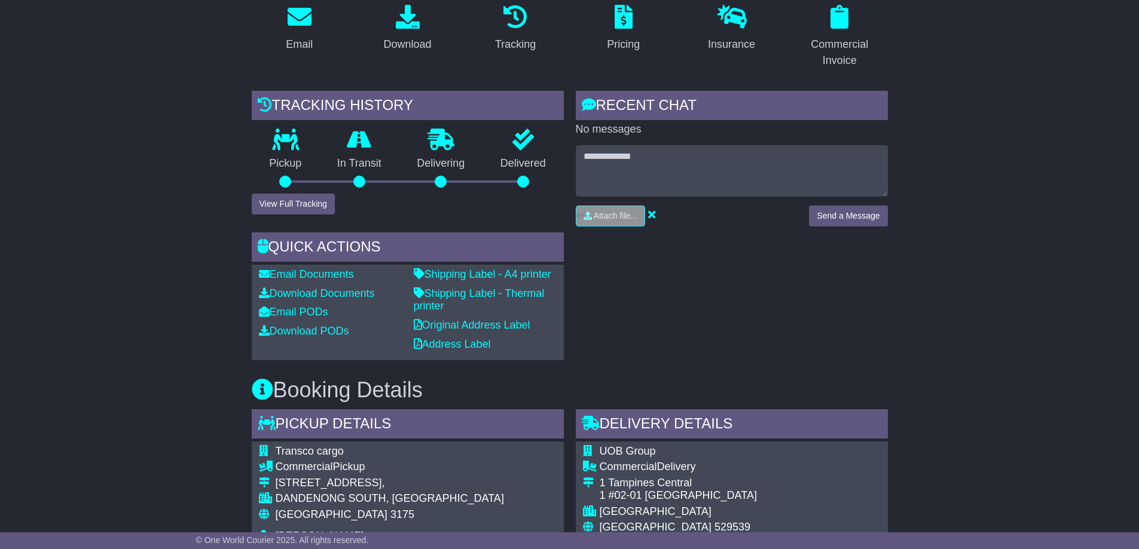
scroll to position [239, 0]
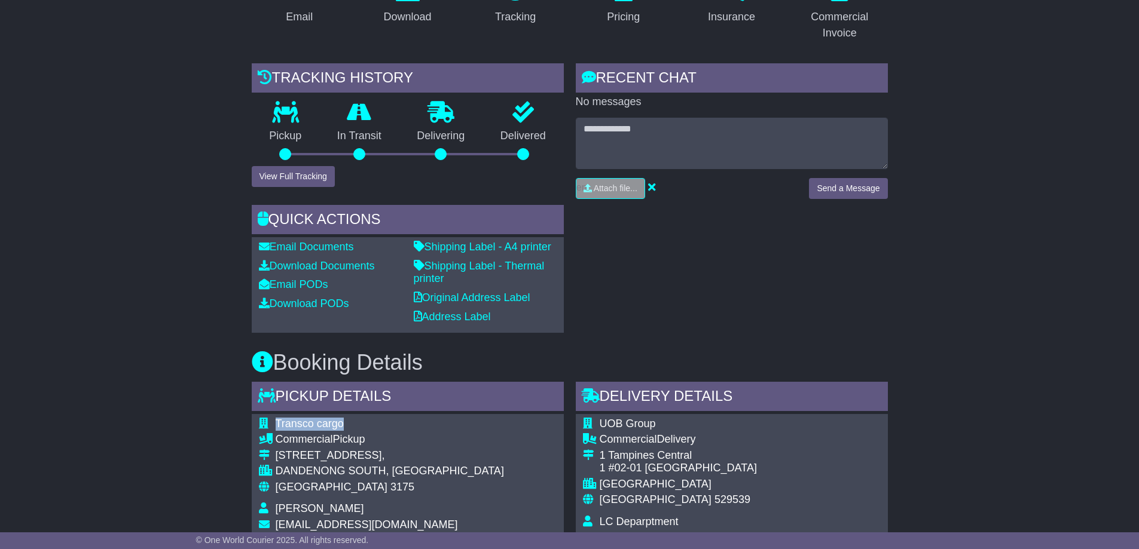
drag, startPoint x: 274, startPoint y: 422, endPoint x: 356, endPoint y: 430, distance: 82.3
click at [356, 430] on tr "Transco cargo" at bounding box center [381, 426] width 245 height 16
copy tr "Transco cargo"
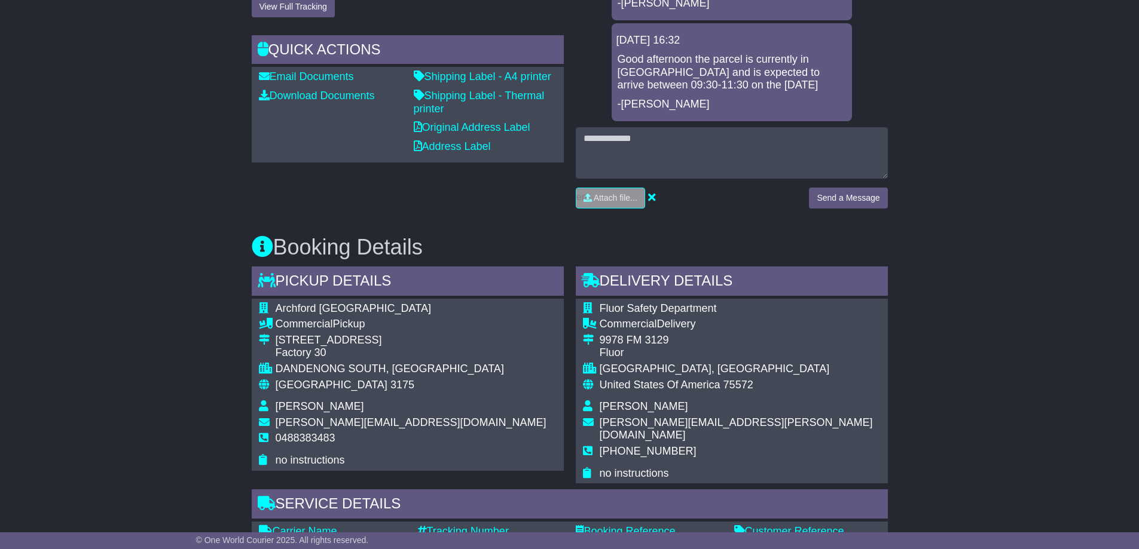
scroll to position [478, 0]
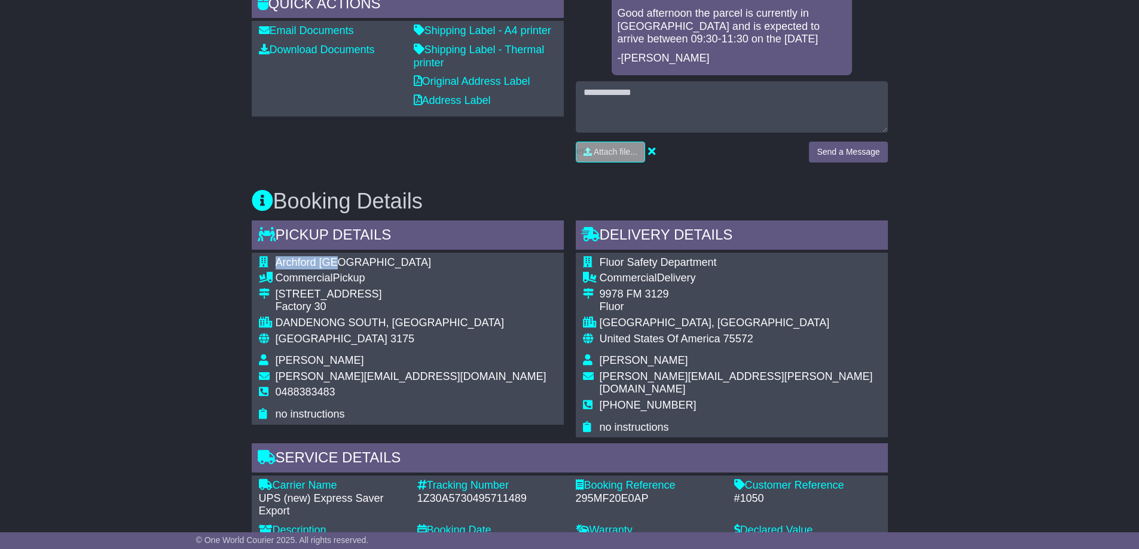
drag, startPoint x: 277, startPoint y: 250, endPoint x: 350, endPoint y: 247, distance: 73.0
click at [350, 256] on td "Archford [GEOGRAPHIC_DATA]" at bounding box center [411, 264] width 271 height 16
copy span "Archford [GEOGRAPHIC_DATA]"
drag, startPoint x: 275, startPoint y: 362, endPoint x: 398, endPoint y: 370, distance: 123.4
click at [398, 371] on td "[PERSON_NAME][EMAIL_ADDRESS][DOMAIN_NAME]" at bounding box center [411, 379] width 271 height 16
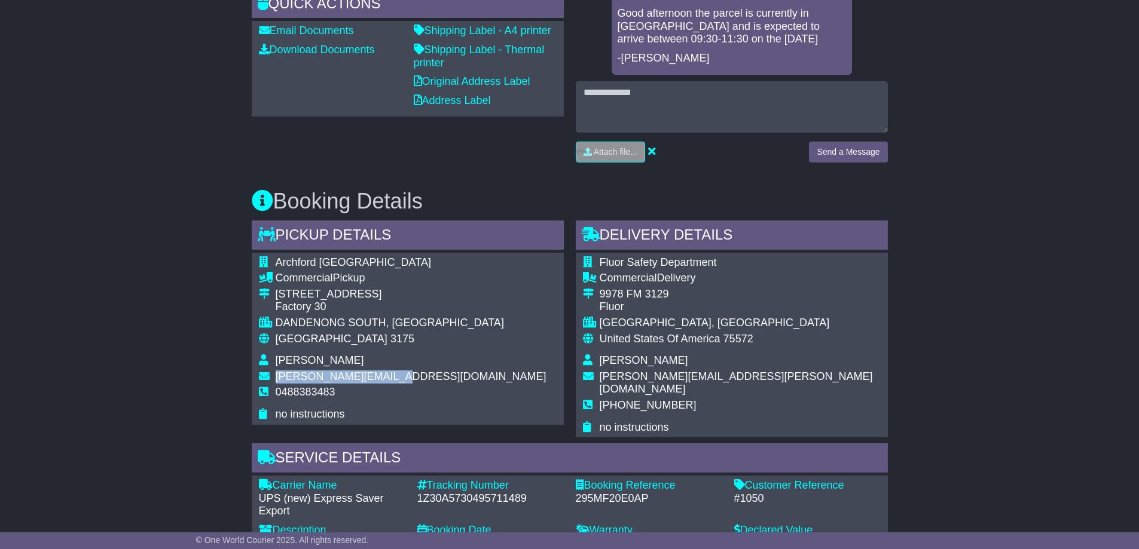
copy span "[PERSON_NAME][EMAIL_ADDRESS][DOMAIN_NAME]"
drag, startPoint x: 276, startPoint y: 377, endPoint x: 359, endPoint y: 376, distance: 82.5
click at [359, 386] on td "0488383483" at bounding box center [411, 397] width 271 height 22
copy span "0488383483"
drag, startPoint x: 274, startPoint y: 277, endPoint x: 354, endPoint y: 298, distance: 83.4
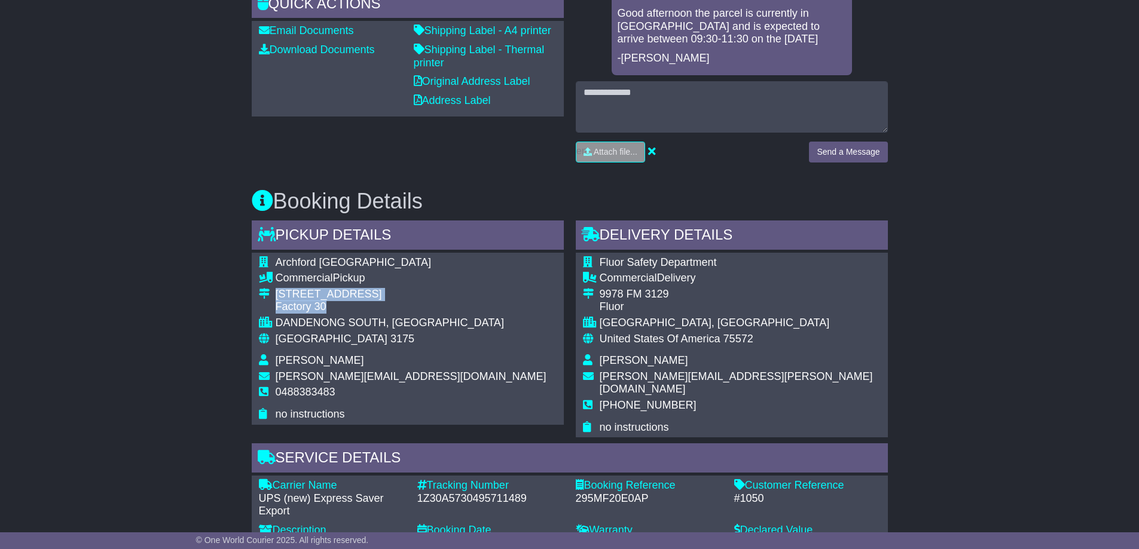
click at [354, 298] on tr "[STREET_ADDRESS]" at bounding box center [402, 302] width 287 height 29
copy tr "[STREET_ADDRESS]"
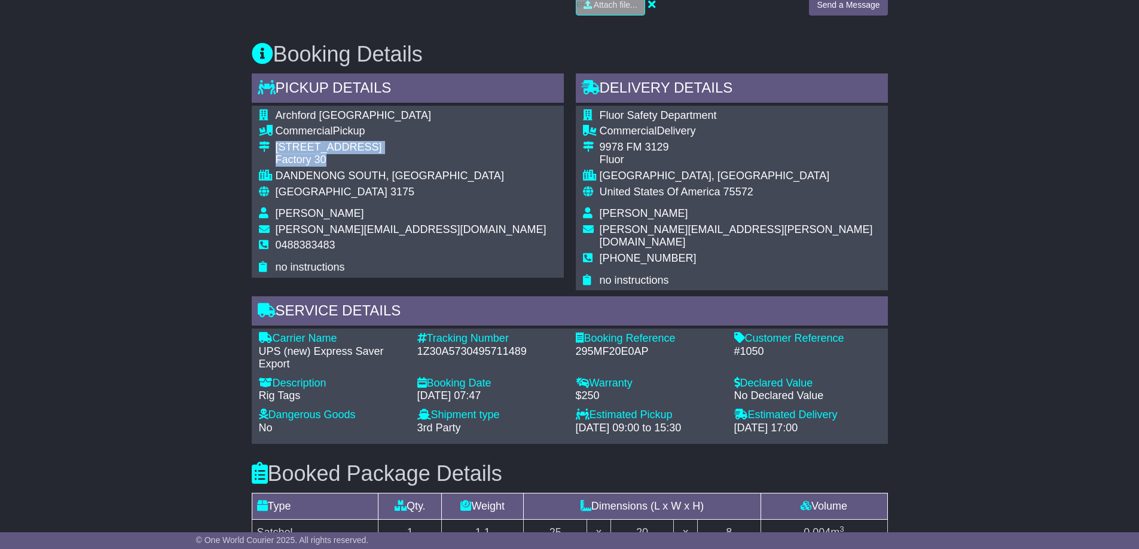
scroll to position [598, 0]
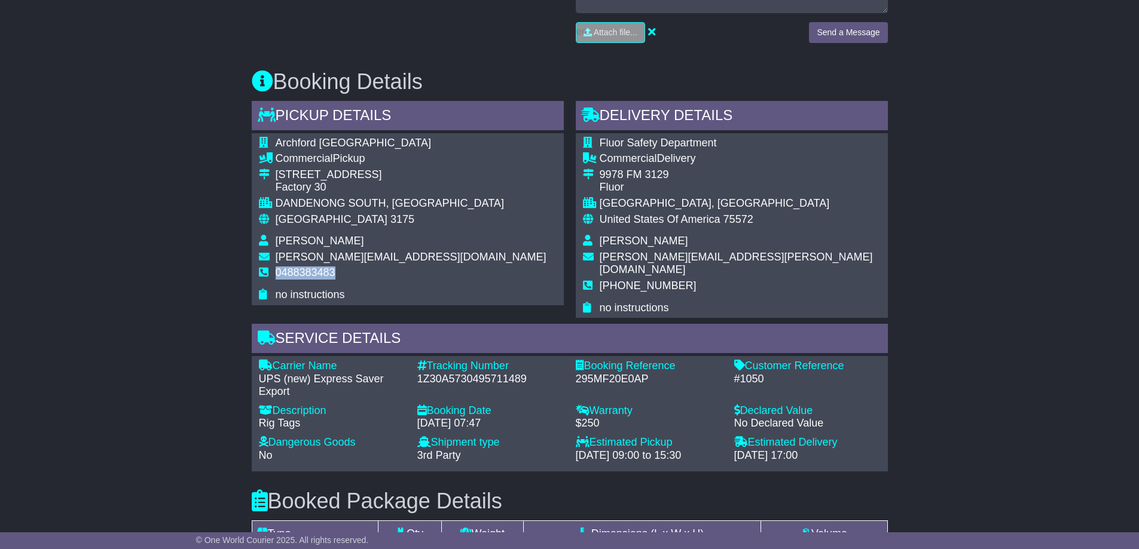
drag, startPoint x: 275, startPoint y: 258, endPoint x: 336, endPoint y: 262, distance: 61.1
click at [336, 267] on td "0488383483" at bounding box center [411, 278] width 271 height 22
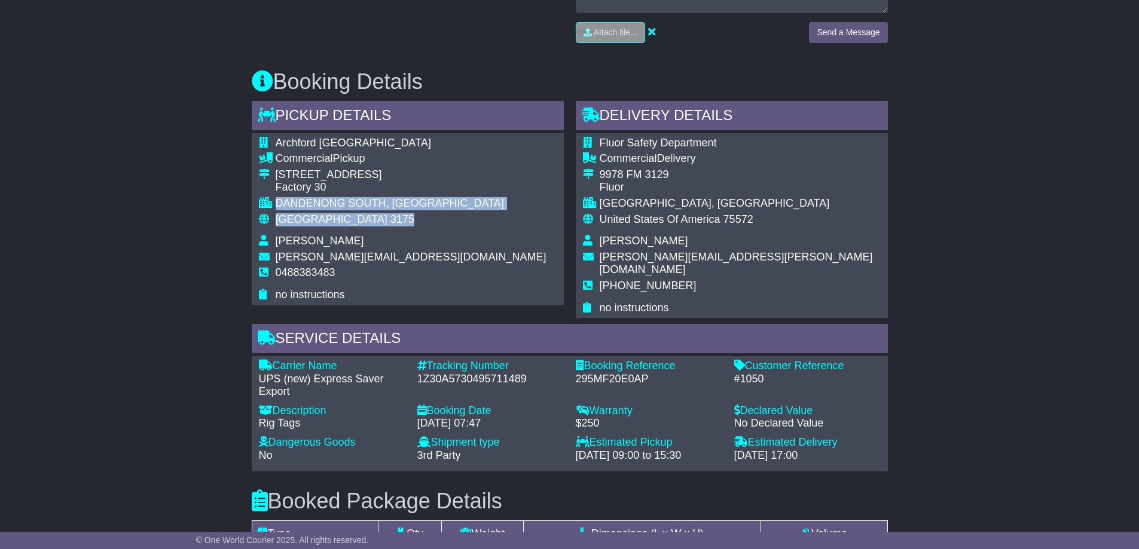
drag, startPoint x: 274, startPoint y: 188, endPoint x: 350, endPoint y: 206, distance: 77.4
click at [350, 206] on tbody "Archford USA Commercial Pickup 73 Assembly Drive Factory 30 DANDENONG SOUTH, VI…" at bounding box center [402, 219] width 287 height 165
copy tbody "DANDENONG SOUTH, VIC Australia 3175"
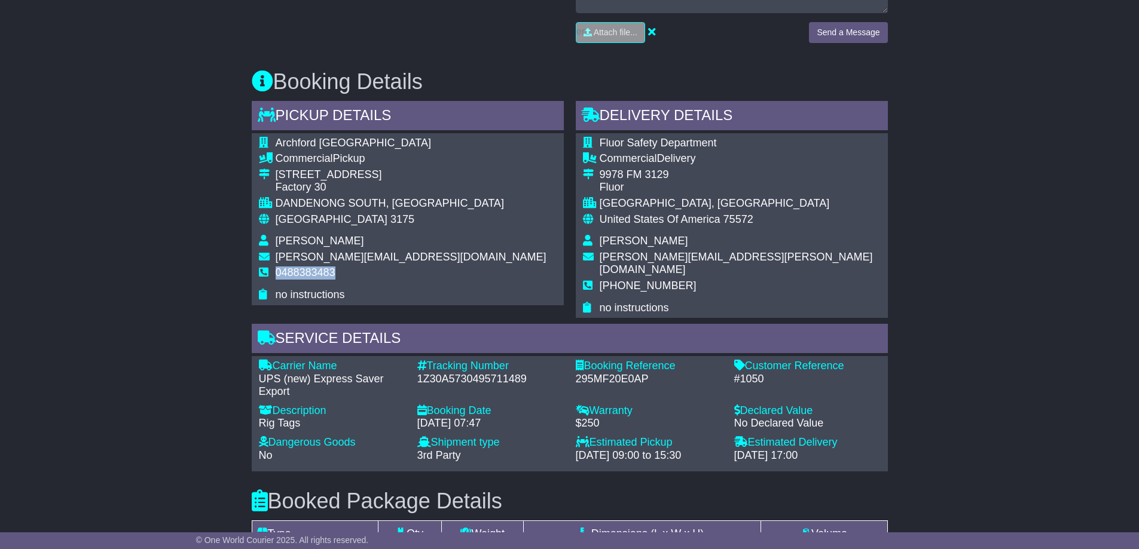
drag, startPoint x: 277, startPoint y: 261, endPoint x: 338, endPoint y: 262, distance: 61.0
click at [338, 267] on td "0488383483" at bounding box center [411, 278] width 271 height 22
copy span "0488383483"
drag, startPoint x: 418, startPoint y: 353, endPoint x: 537, endPoint y: 356, distance: 119.6
click at [537, 373] on div "1Z30A5730495711489" at bounding box center [490, 379] width 146 height 13
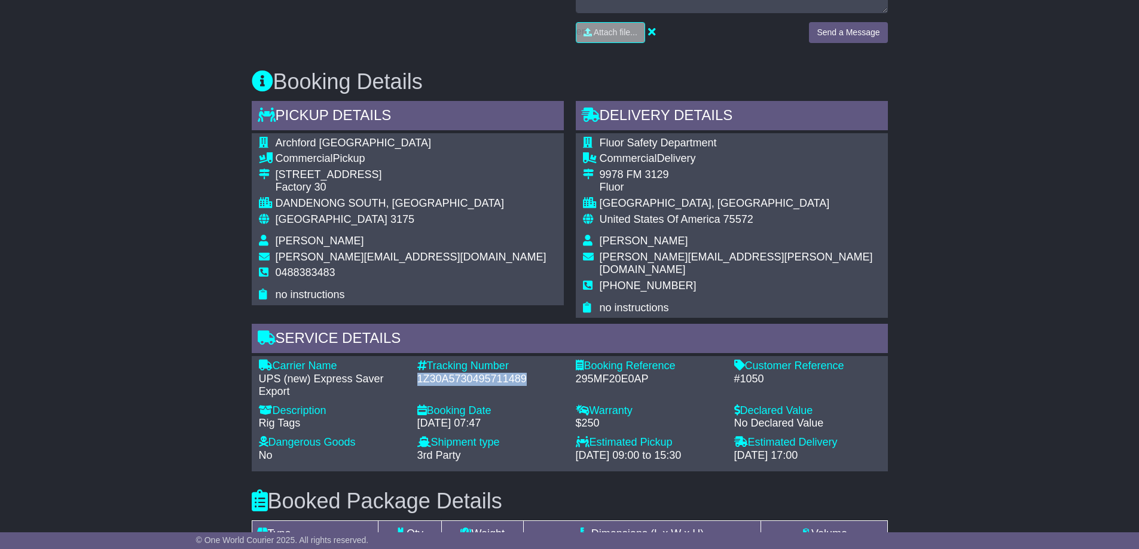
copy div "1Z30A5730495711489"
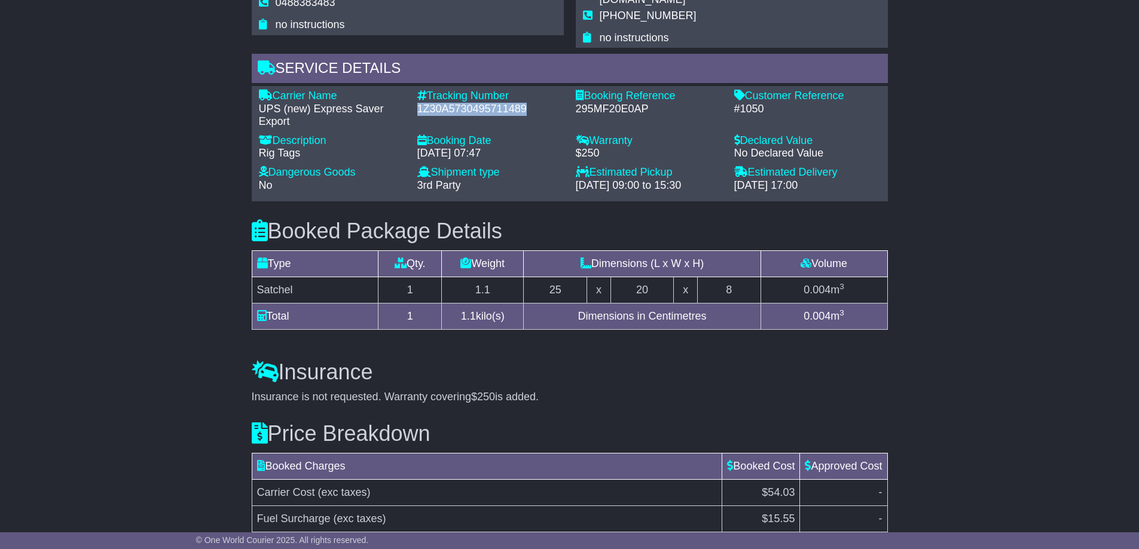
scroll to position [846, 0]
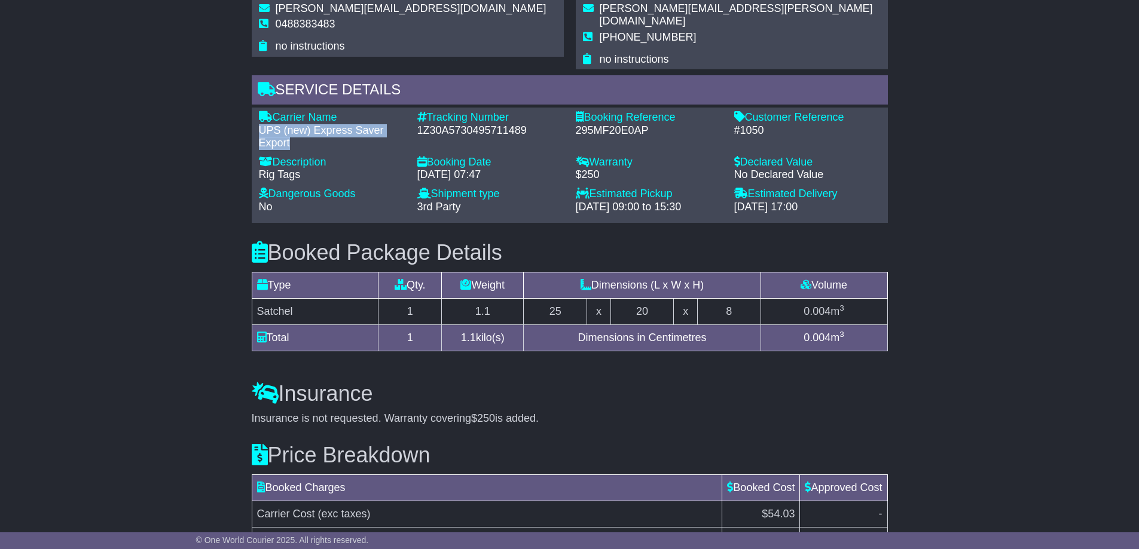
drag, startPoint x: 260, startPoint y: 102, endPoint x: 299, endPoint y: 117, distance: 41.6
click at [299, 124] on div "UPS (new) Express Saver Export" at bounding box center [332, 137] width 146 height 26
copy div "UPS (new) Express Saver Export"
drag, startPoint x: 416, startPoint y: 103, endPoint x: 563, endPoint y: 111, distance: 147.2
click at [563, 111] on div "Tracking Number - 1Z30A5730495711489" at bounding box center [490, 130] width 158 height 39
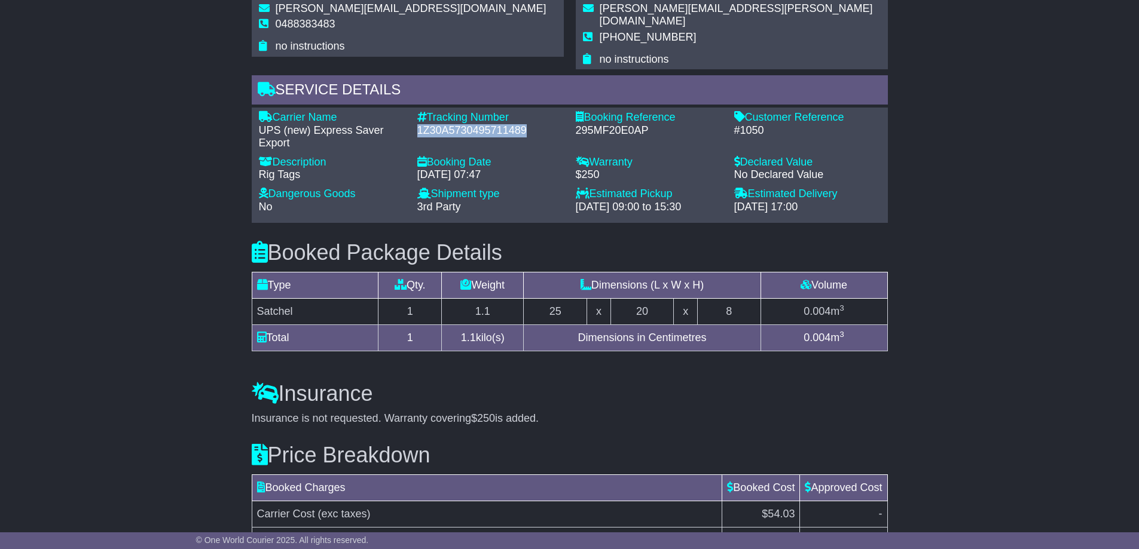
copy div "1Z30A5730495711489"
drag, startPoint x: 732, startPoint y: 106, endPoint x: 778, endPoint y: 105, distance: 45.5
click at [778, 111] on div "Customer Reference - #1050" at bounding box center [807, 130] width 158 height 39
copy div "#1050"
drag, startPoint x: 299, startPoint y: 286, endPoint x: 258, endPoint y: 286, distance: 41.8
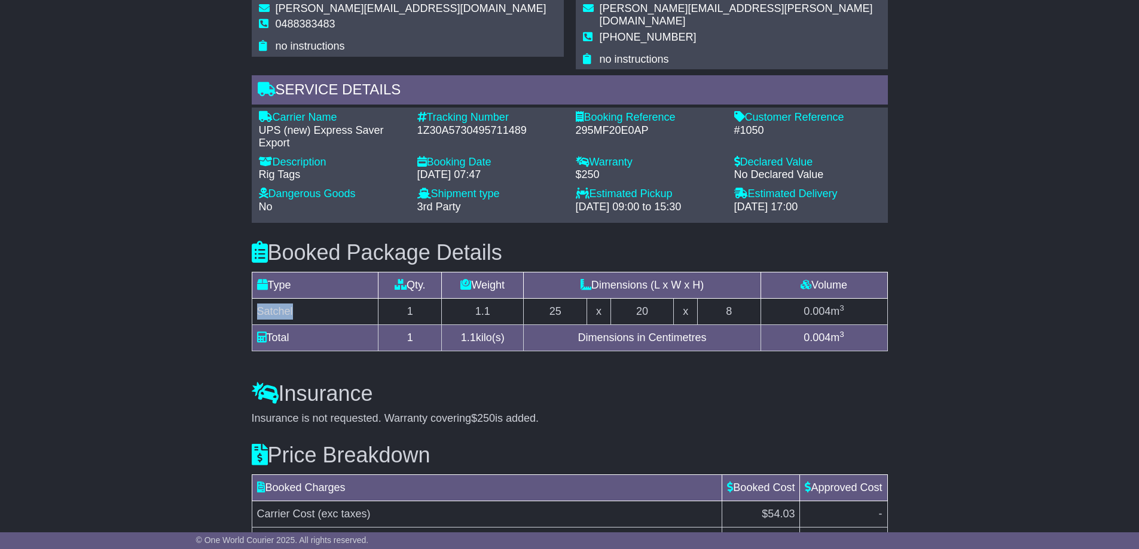
click at [258, 298] on td "Satchel" at bounding box center [315, 311] width 127 height 26
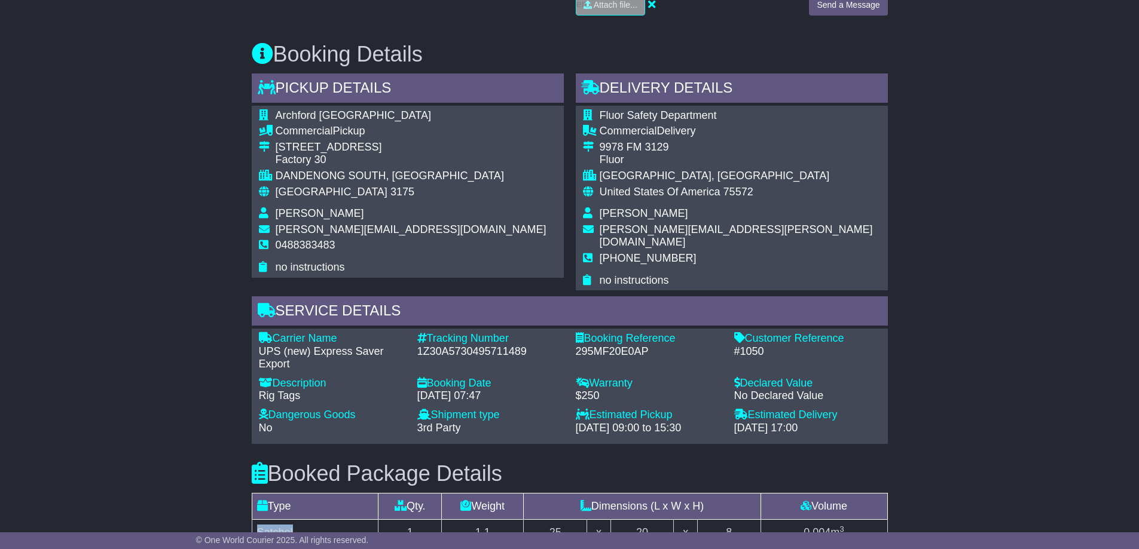
scroll to position [607, 0]
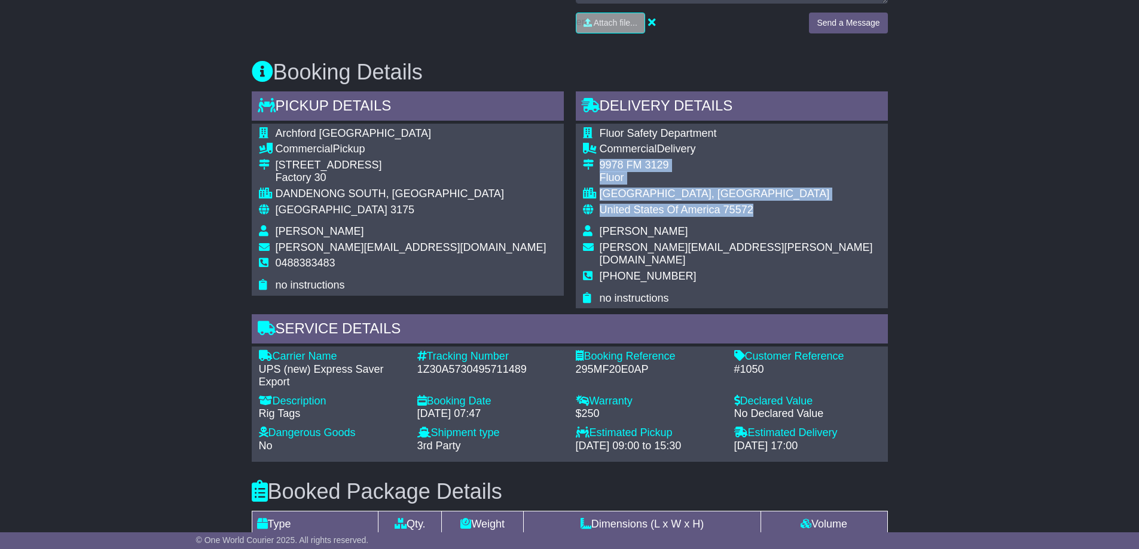
drag, startPoint x: 599, startPoint y: 152, endPoint x: 752, endPoint y: 197, distance: 160.0
click at [752, 197] on tbody "Fluor Safety Department Commercial Delivery 9978 FM 3129 Fluor QUEEN CITY, TX U…" at bounding box center [732, 216] width 298 height 178
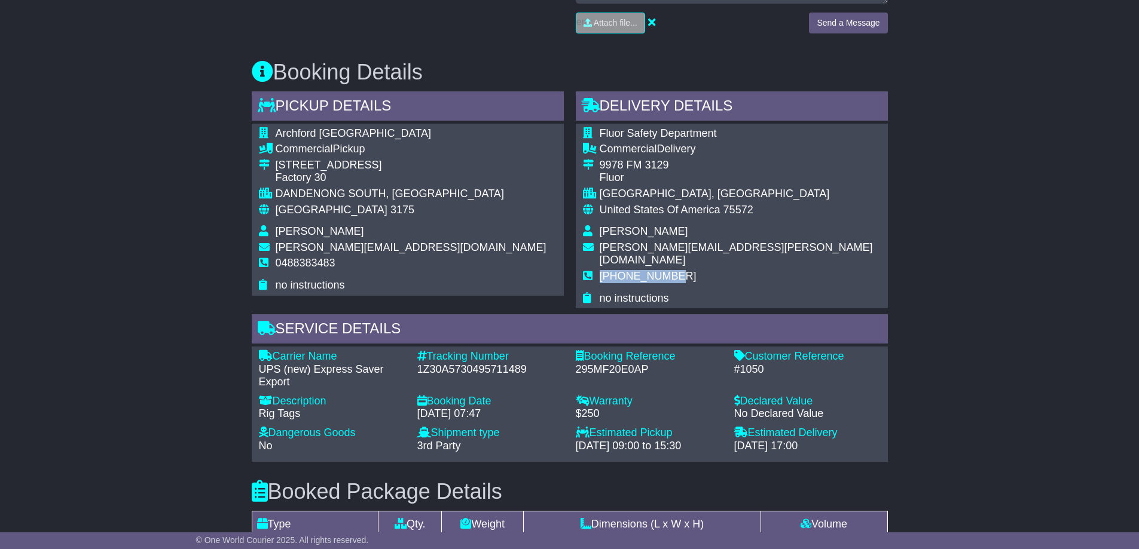
drag, startPoint x: 601, startPoint y: 250, endPoint x: 687, endPoint y: 248, distance: 86.7
click at [687, 270] on td "+19037961922" at bounding box center [739, 281] width 281 height 22
drag, startPoint x: 598, startPoint y: 195, endPoint x: 751, endPoint y: 201, distance: 152.5
click at [751, 204] on tr "United States Of America 75572" at bounding box center [732, 215] width 298 height 22
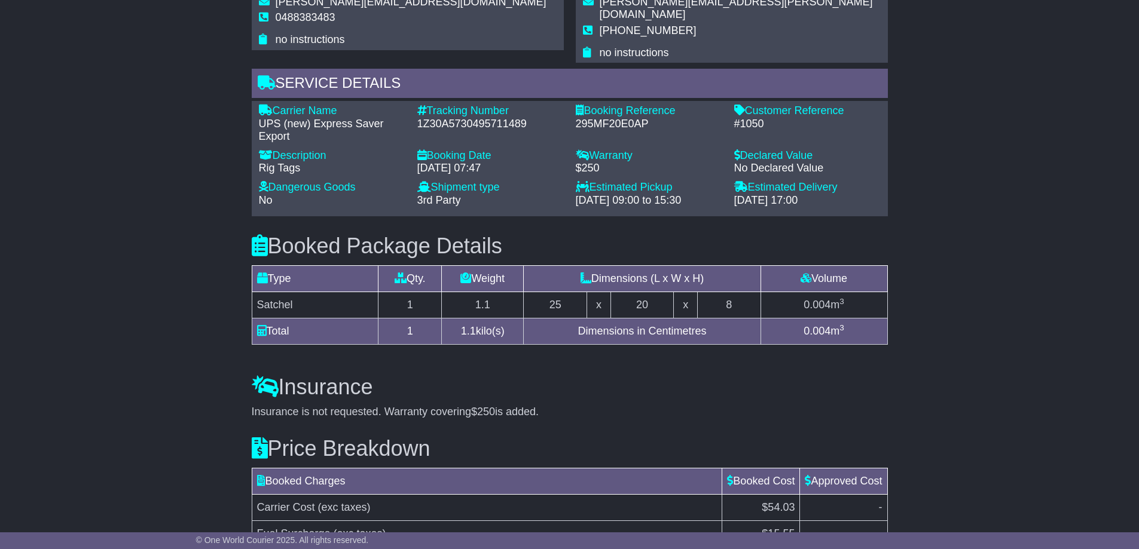
scroll to position [846, 0]
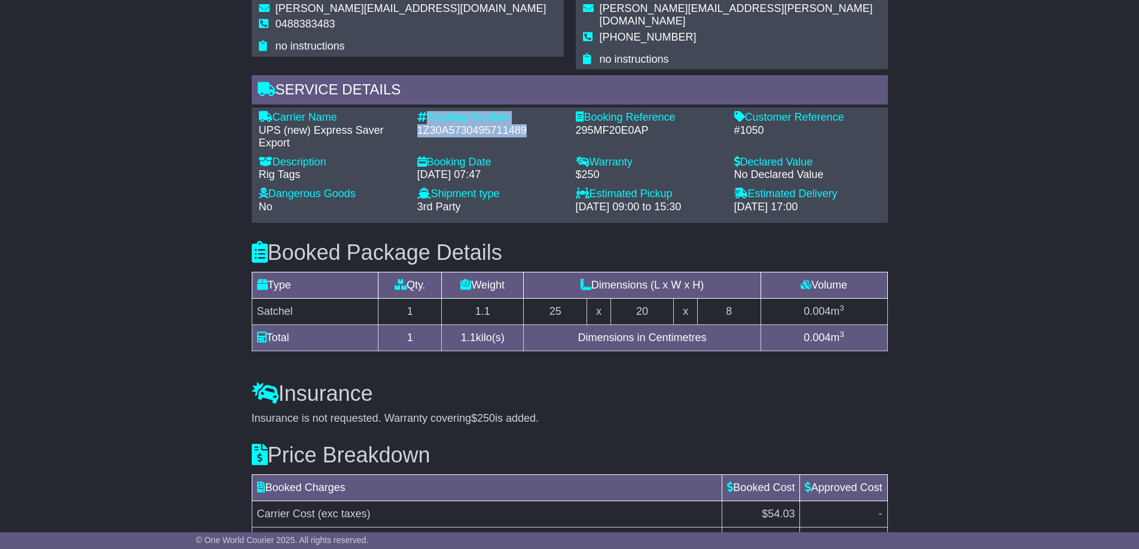
drag, startPoint x: 426, startPoint y: 89, endPoint x: 531, endPoint y: 115, distance: 107.9
click at [531, 115] on div "Tracking Number - 1Z30A5730495711489" at bounding box center [490, 130] width 158 height 39
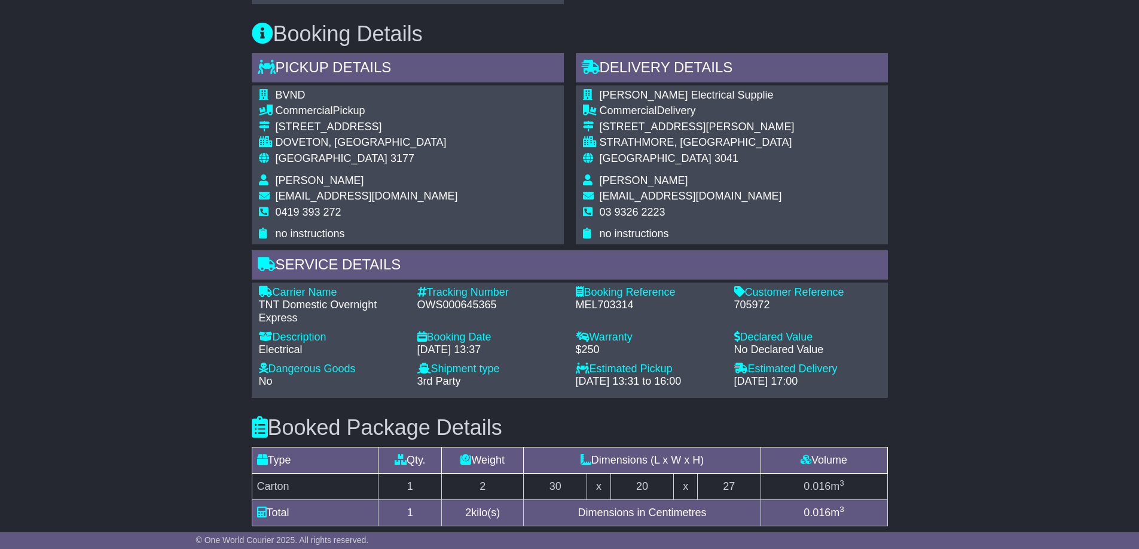
scroll to position [598, 0]
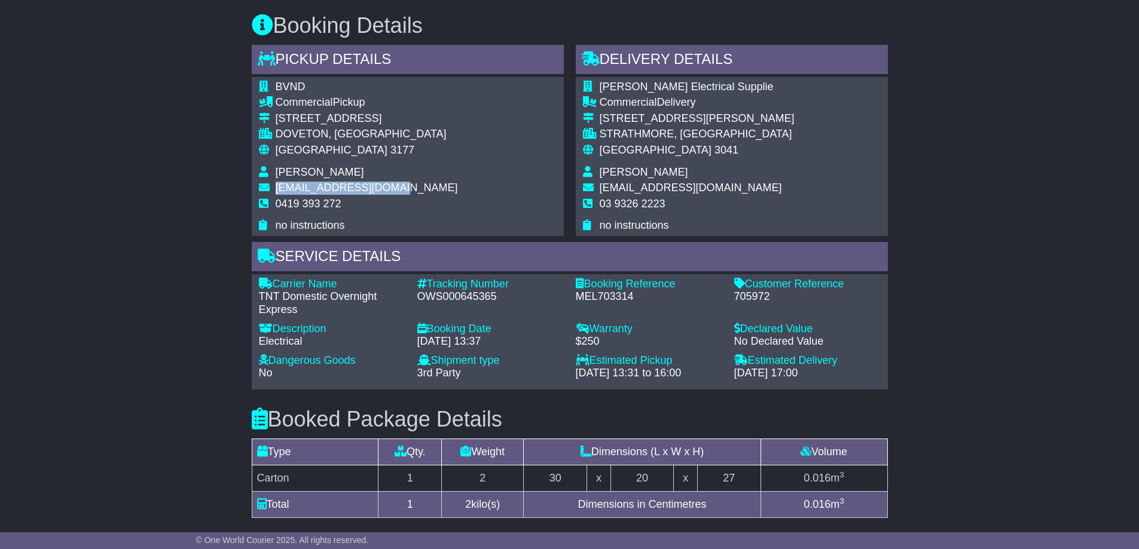
drag, startPoint x: 276, startPoint y: 191, endPoint x: 396, endPoint y: 186, distance: 120.2
click at [396, 186] on span "[EMAIL_ADDRESS][DOMAIN_NAME]" at bounding box center [367, 188] width 182 height 12
copy span "[EMAIL_ADDRESS][DOMAIN_NAME]"
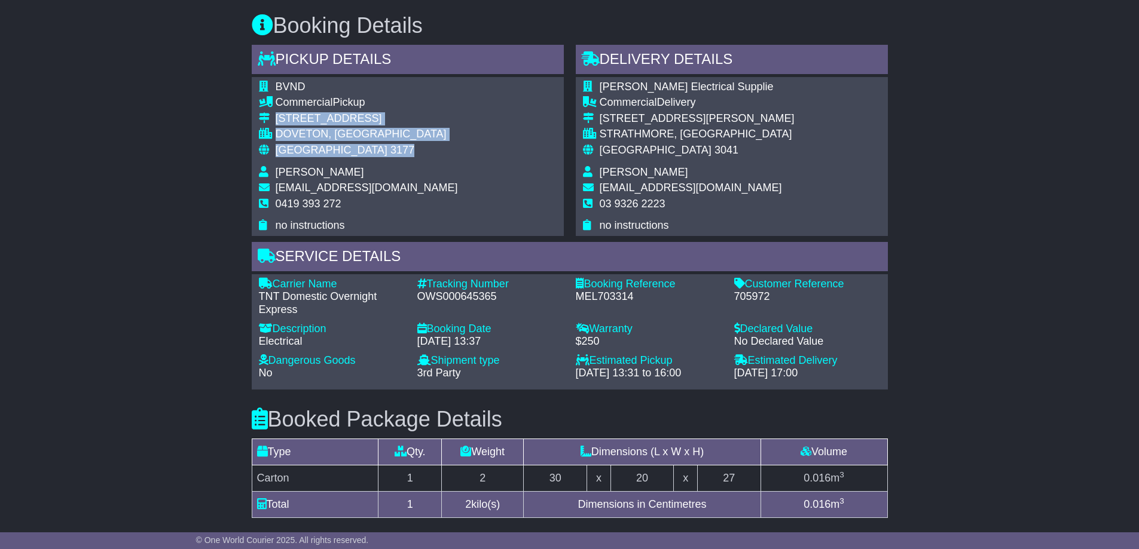
drag, startPoint x: 274, startPoint y: 115, endPoint x: 349, endPoint y: 147, distance: 81.1
click at [349, 147] on tbody "BVND Commercial Pickup [STREET_ADDRESS] [GEOGRAPHIC_DATA], [GEOGRAPHIC_DATA] Au…" at bounding box center [358, 157] width 199 height 152
copy tbody "[STREET_ADDRESS]"
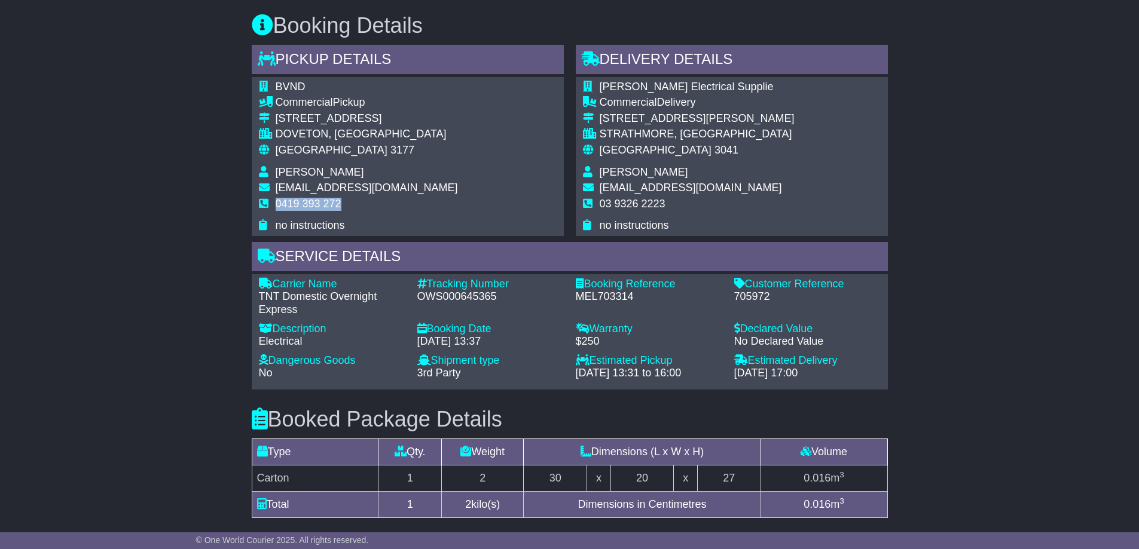
drag, startPoint x: 275, startPoint y: 203, endPoint x: 350, endPoint y: 203, distance: 75.3
click at [350, 203] on td "0419 393 272" at bounding box center [367, 209] width 182 height 22
copy span "0419 393 272"
drag, startPoint x: 420, startPoint y: 296, endPoint x: 503, endPoint y: 302, distance: 83.8
click at [503, 302] on div "OWS000645365" at bounding box center [490, 296] width 146 height 13
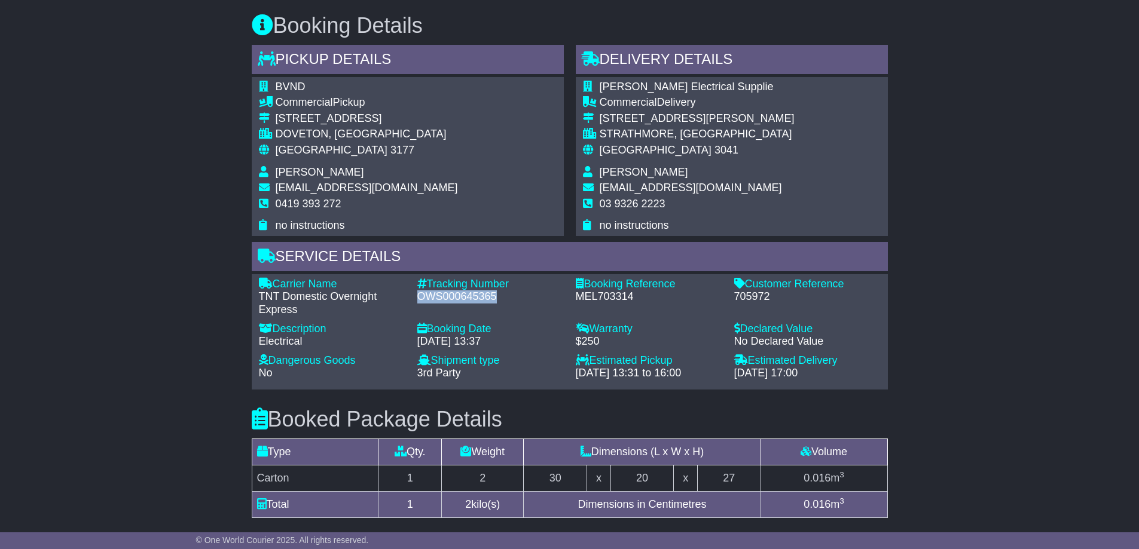
copy div "OWS000645365"
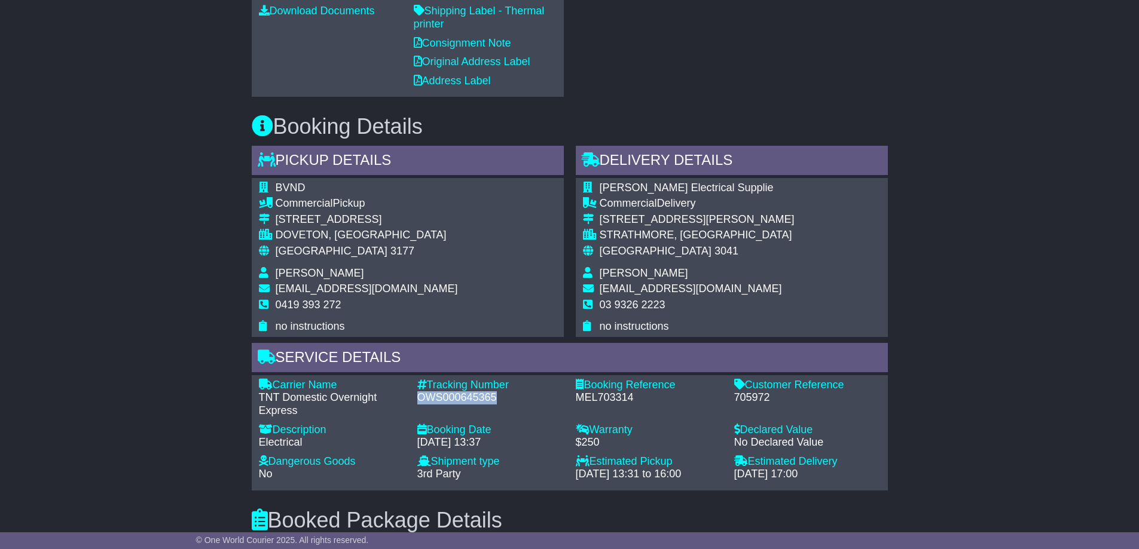
scroll to position [657, 0]
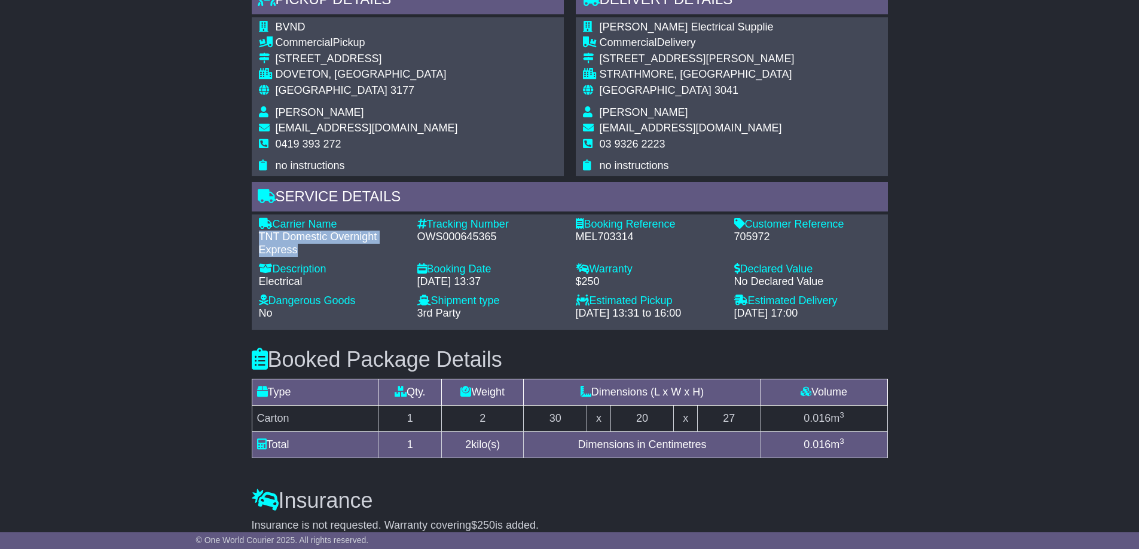
drag, startPoint x: 258, startPoint y: 235, endPoint x: 298, endPoint y: 250, distance: 42.7
click at [298, 250] on div "Carrier Name - TNT Domestic Overnight Express" at bounding box center [332, 237] width 158 height 39
copy div "TNT Domestic Overnight Express"
drag, startPoint x: 420, startPoint y: 235, endPoint x: 520, endPoint y: 235, distance: 100.4
click at [520, 235] on div "OWS000645365" at bounding box center [490, 237] width 146 height 13
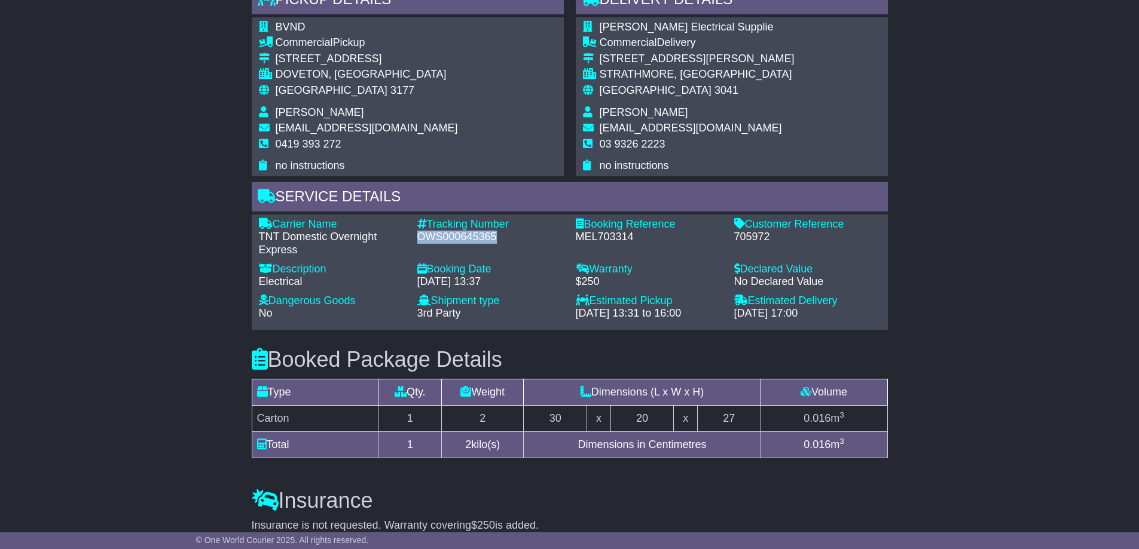
copy div "OWS000645365"
drag, startPoint x: 736, startPoint y: 236, endPoint x: 794, endPoint y: 235, distance: 58.6
click at [794, 235] on div "705972" at bounding box center [807, 237] width 146 height 13
copy div "705972"
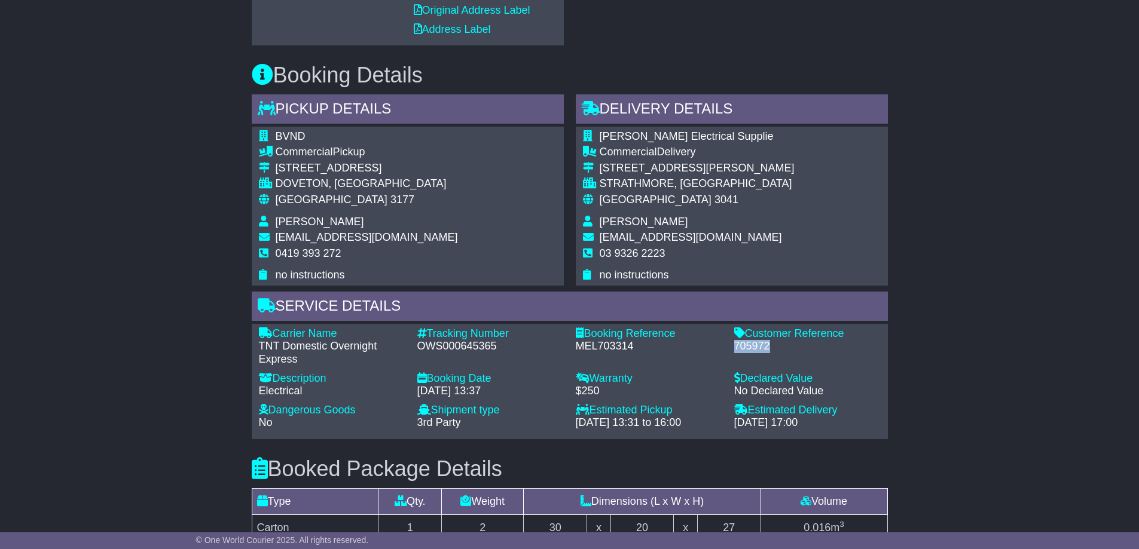
scroll to position [538, 0]
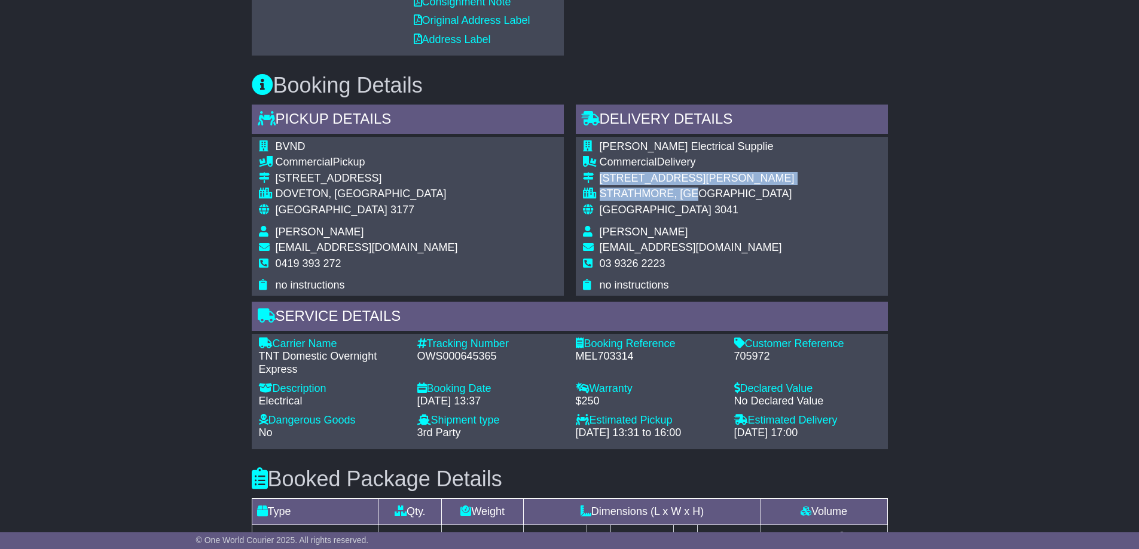
drag, startPoint x: 601, startPoint y: 177, endPoint x: 700, endPoint y: 193, distance: 101.1
click at [700, 193] on tbody "[PERSON_NAME] Electrical Supplie Commercial Delivery [STREET_ADDRESS][PERSON_NA…" at bounding box center [689, 216] width 212 height 152
copy tbody "[STREET_ADDRESS][PERSON_NAME]"
drag, startPoint x: 597, startPoint y: 265, endPoint x: 674, endPoint y: 262, distance: 76.6
click at [674, 262] on tr "03 9326 2223" at bounding box center [689, 269] width 212 height 22
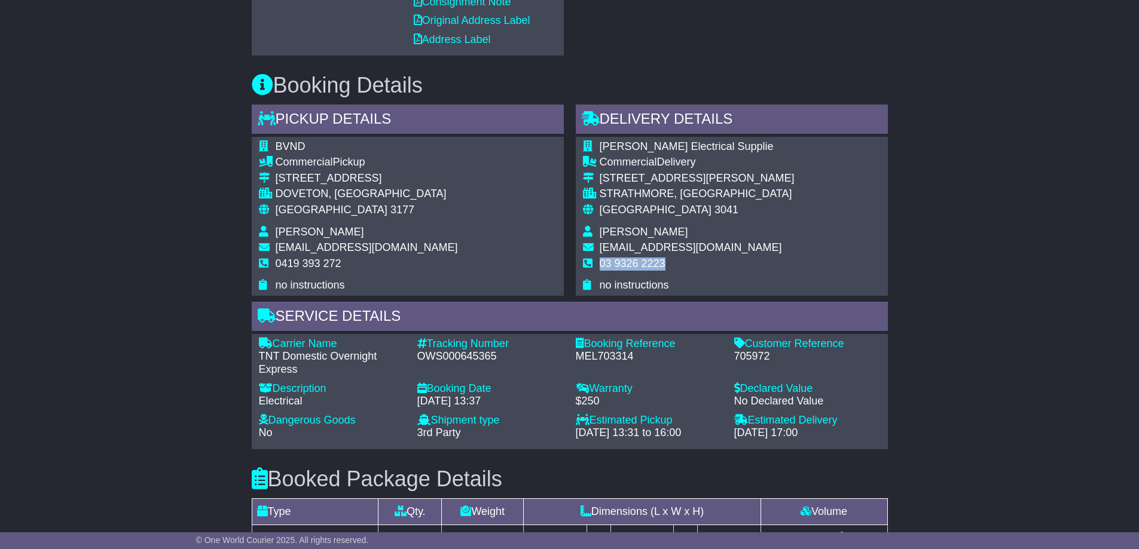
copy tr "03 9326 2223"
drag, startPoint x: 430, startPoint y: 343, endPoint x: 501, endPoint y: 353, distance: 71.3
click at [501, 353] on div "Tracking Number - OWS000645365" at bounding box center [490, 357] width 158 height 39
copy div "Tracking Number - OWS000645365"
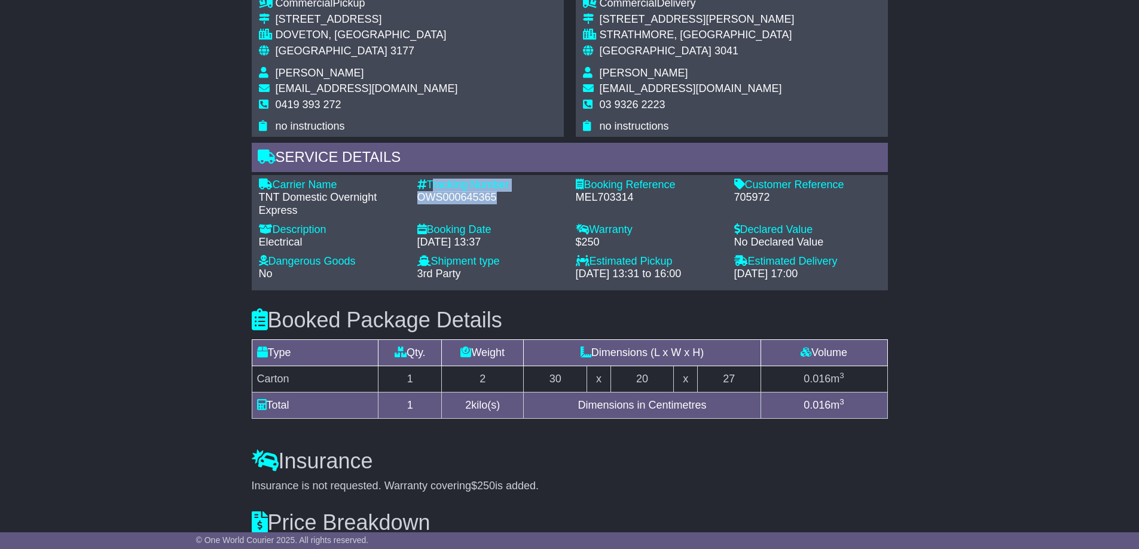
scroll to position [891, 0]
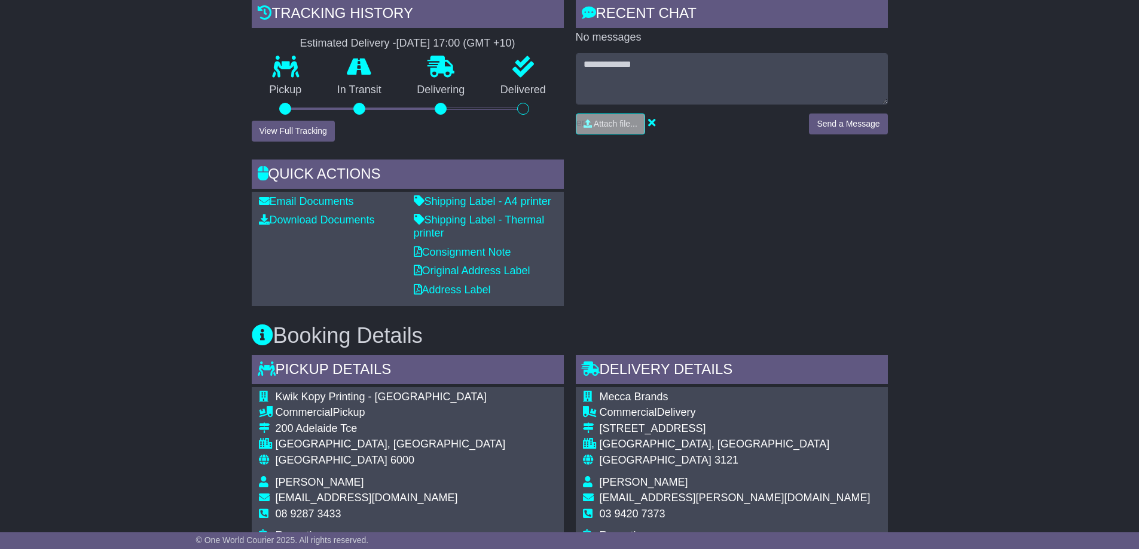
scroll to position [299, 0]
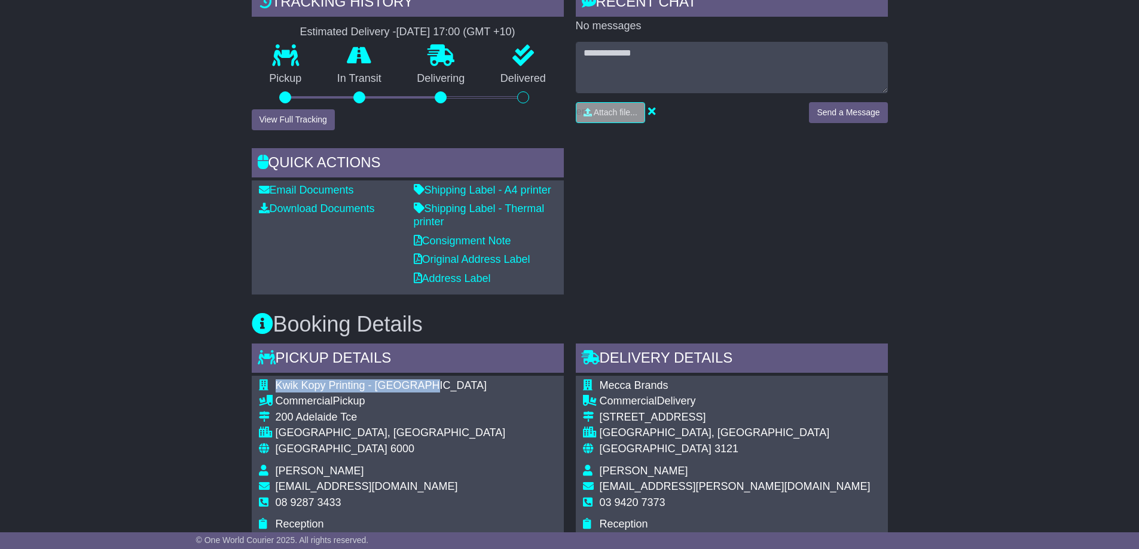
drag, startPoint x: 274, startPoint y: 382, endPoint x: 429, endPoint y: 383, distance: 154.2
click at [429, 383] on tr "Kwik Kopy Printing - [GEOGRAPHIC_DATA]" at bounding box center [382, 388] width 247 height 16
copy tr "Kwik Kopy Printing - [GEOGRAPHIC_DATA]"
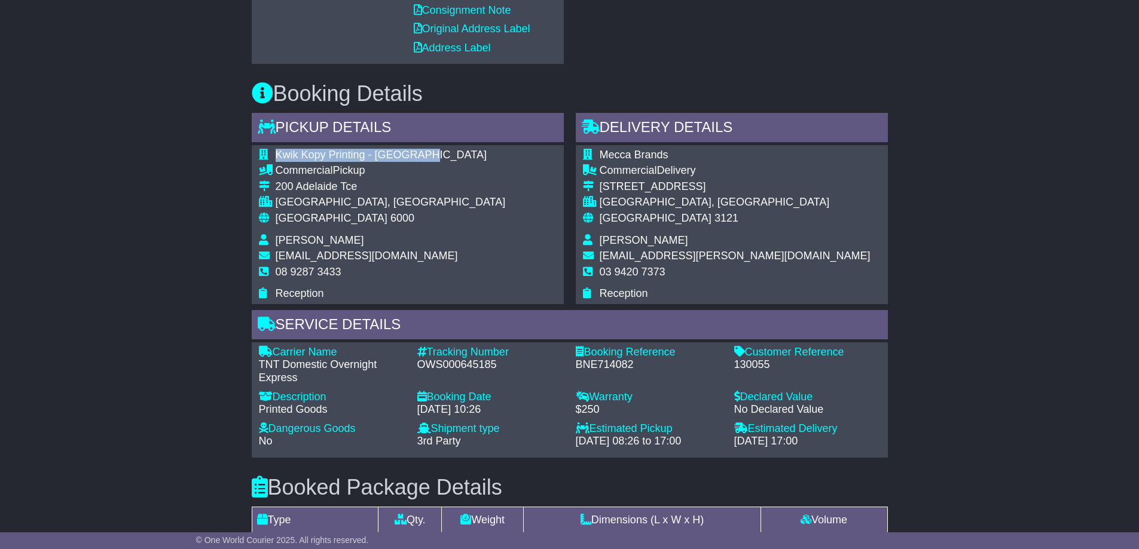
scroll to position [538, 0]
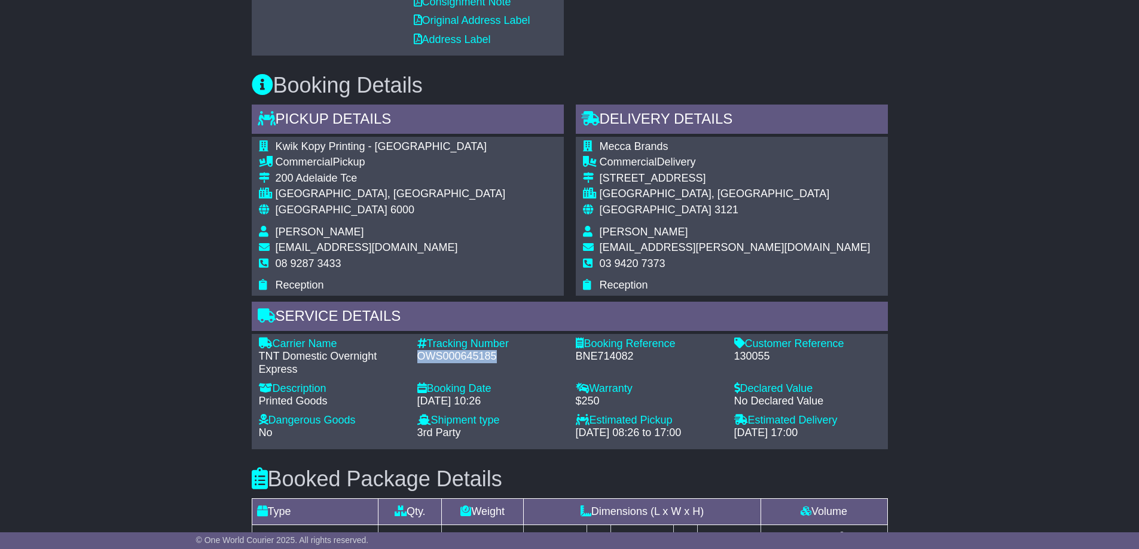
drag, startPoint x: 414, startPoint y: 355, endPoint x: 506, endPoint y: 351, distance: 91.5
click at [506, 351] on div "Tracking Number - OWS000645185" at bounding box center [490, 357] width 158 height 39
copy div "OWS000645185"
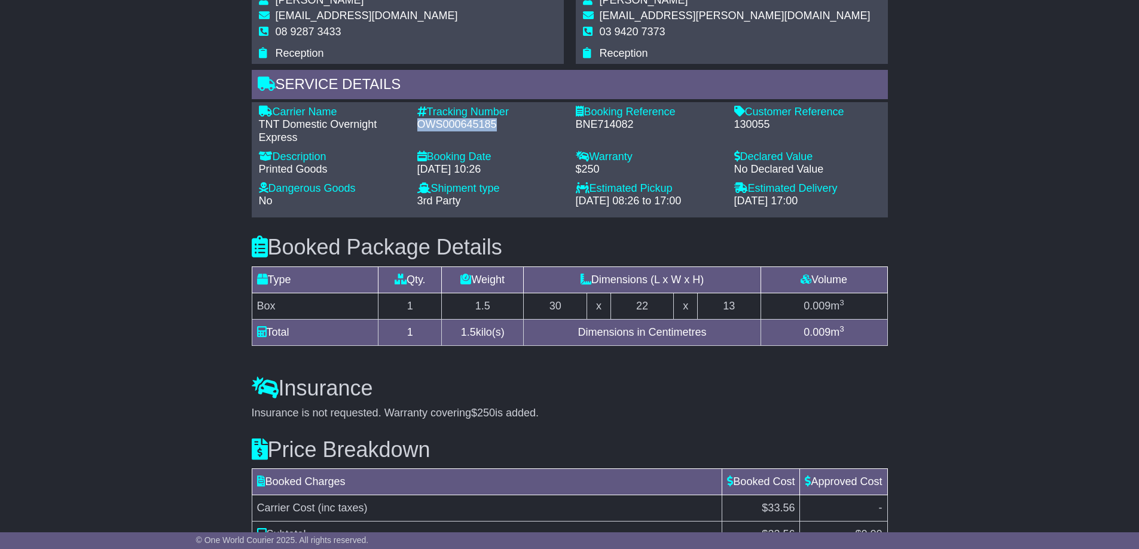
scroll to position [777, 0]
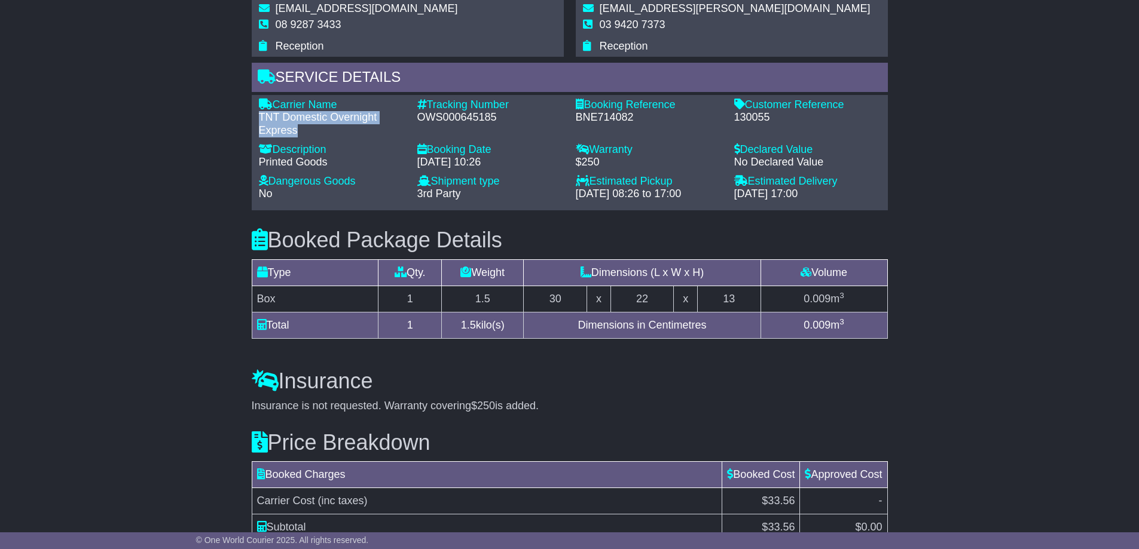
drag, startPoint x: 258, startPoint y: 117, endPoint x: 302, endPoint y: 133, distance: 47.1
click at [302, 133] on div "TNT Domestic Overnight Express" at bounding box center [332, 124] width 146 height 26
copy div "TNT Domestic Overnight Express"
drag, startPoint x: 418, startPoint y: 115, endPoint x: 504, endPoint y: 115, distance: 86.1
click at [504, 115] on div "OWS000645185" at bounding box center [490, 117] width 146 height 13
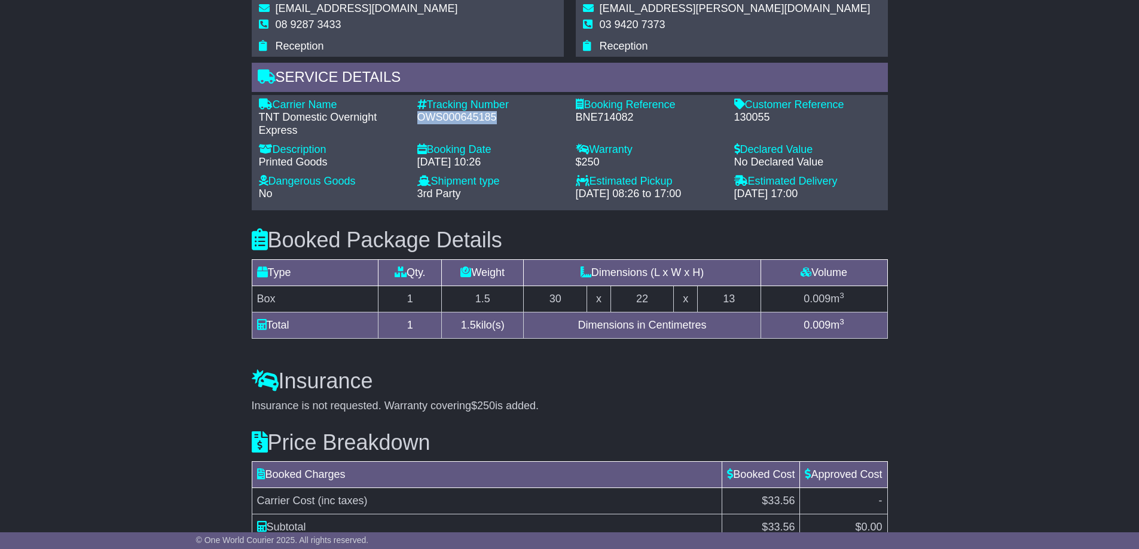
copy div "OWS000645185"
drag, startPoint x: 730, startPoint y: 118, endPoint x: 778, endPoint y: 117, distance: 47.8
click at [778, 117] on div "Customer Reference - 130055" at bounding box center [807, 118] width 158 height 39
copy div "130055"
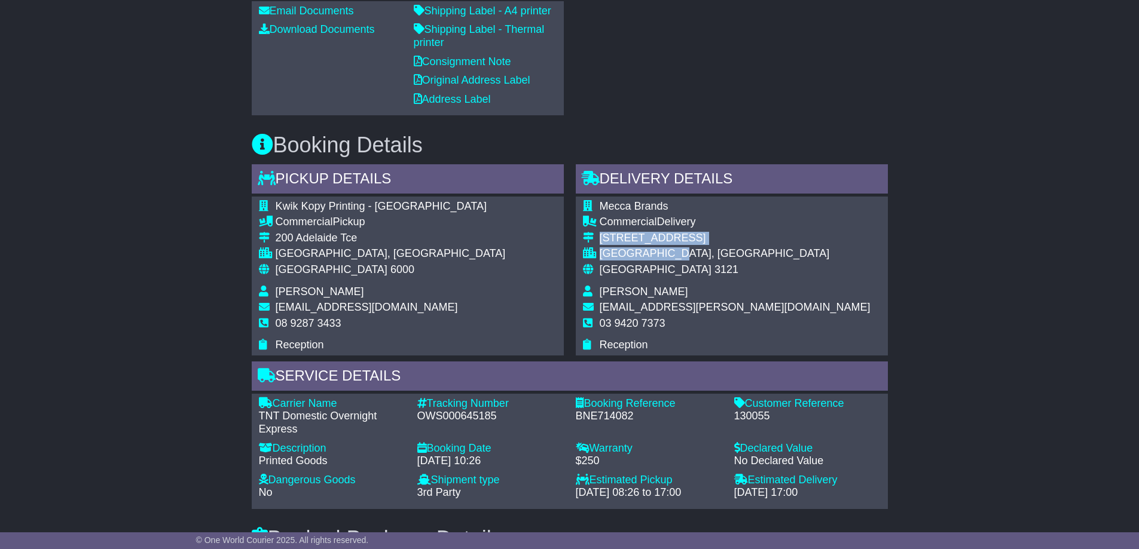
drag, startPoint x: 600, startPoint y: 238, endPoint x: 687, endPoint y: 256, distance: 89.2
click at [687, 256] on tbody "Mecca Brands Commercial Delivery 35 Wangaratta Street RICHMOND, VIC Australia 3…" at bounding box center [726, 276] width 287 height 152
copy tbody "35 Wangaratta Street RICHMOND, VIC"
drag, startPoint x: 601, startPoint y: 325, endPoint x: 672, endPoint y: 330, distance: 71.9
click at [672, 330] on td "03 9420 7373" at bounding box center [734, 328] width 271 height 22
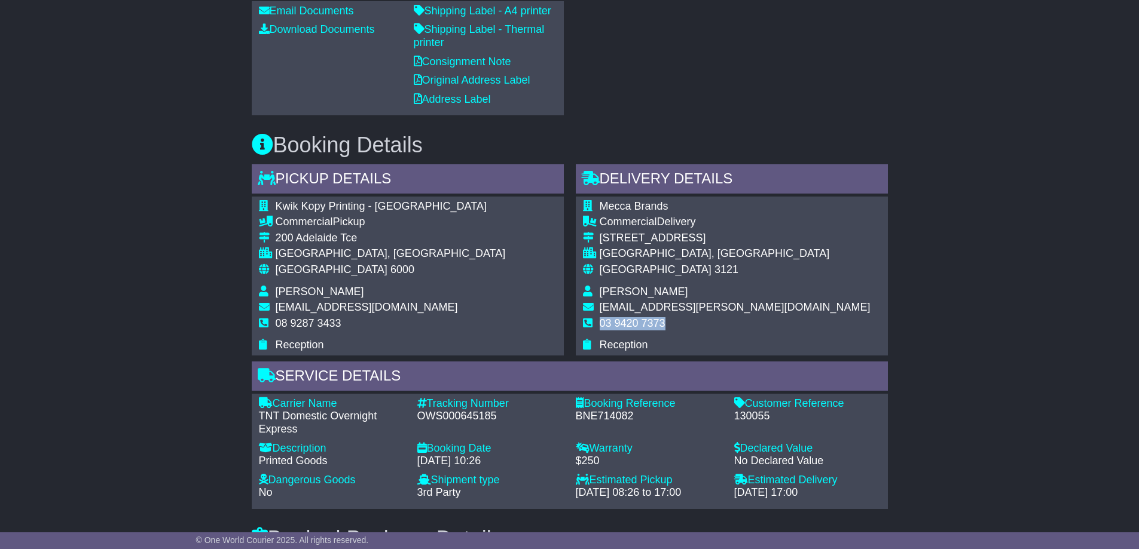
copy span "03 9420 7373"
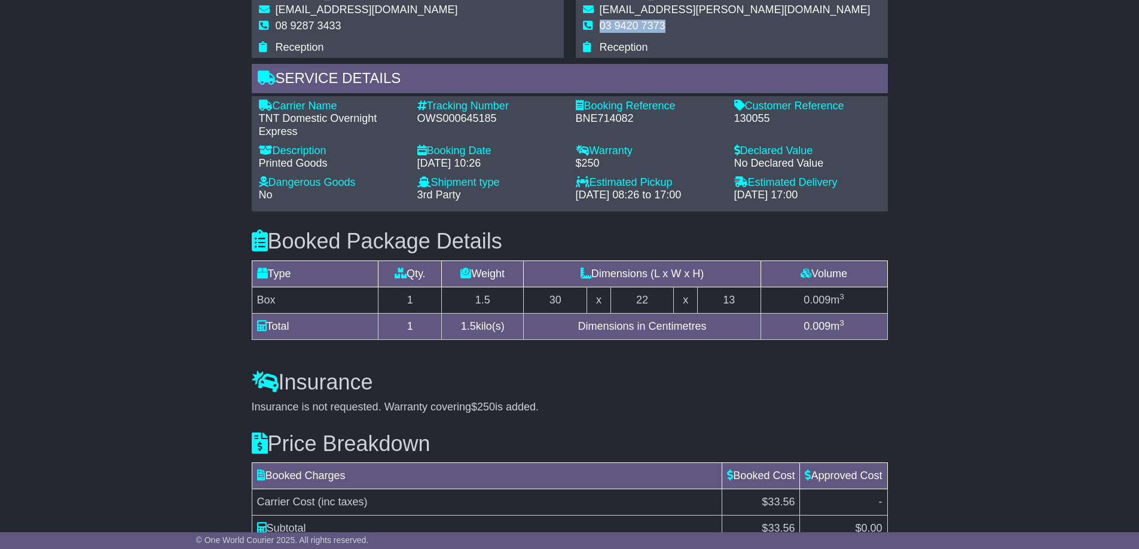
scroll to position [771, 0]
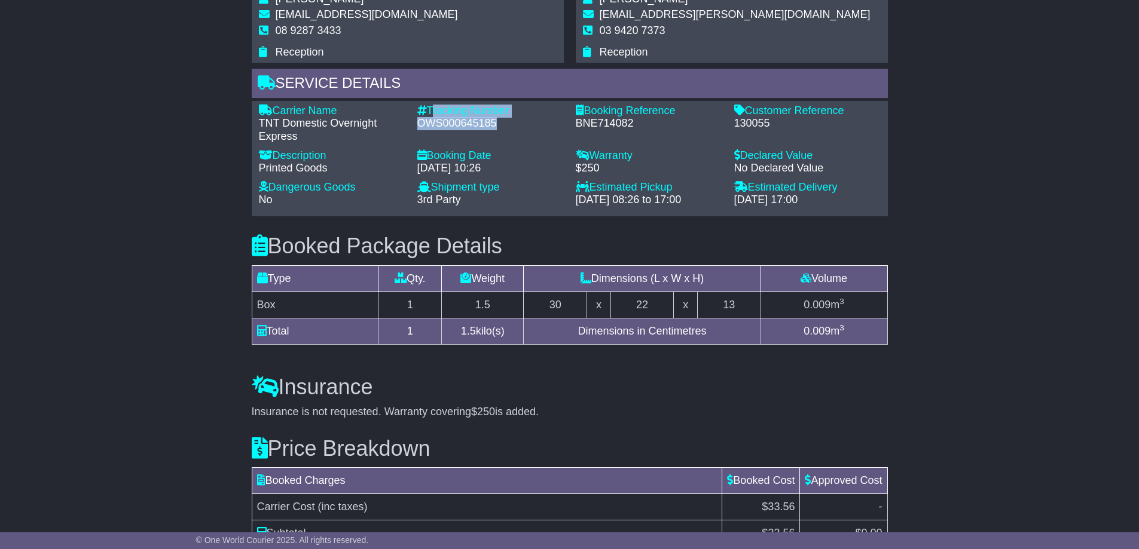
drag, startPoint x: 431, startPoint y: 106, endPoint x: 503, endPoint y: 122, distance: 73.4
click at [503, 122] on div "Tracking Number - OWS000645185" at bounding box center [490, 124] width 158 height 39
copy div "Tracking Number - OWS000645185"
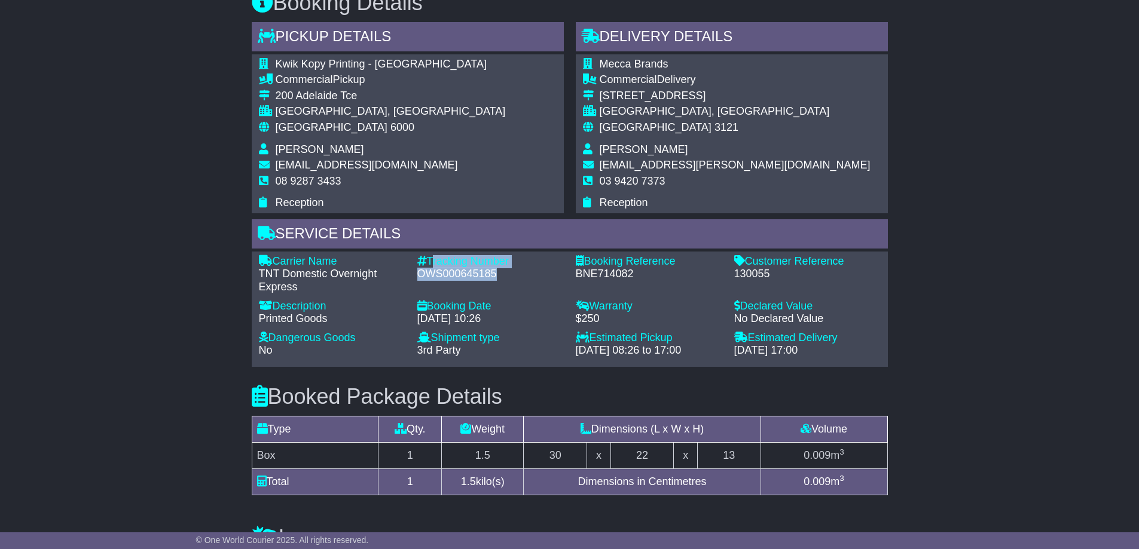
scroll to position [592, 0]
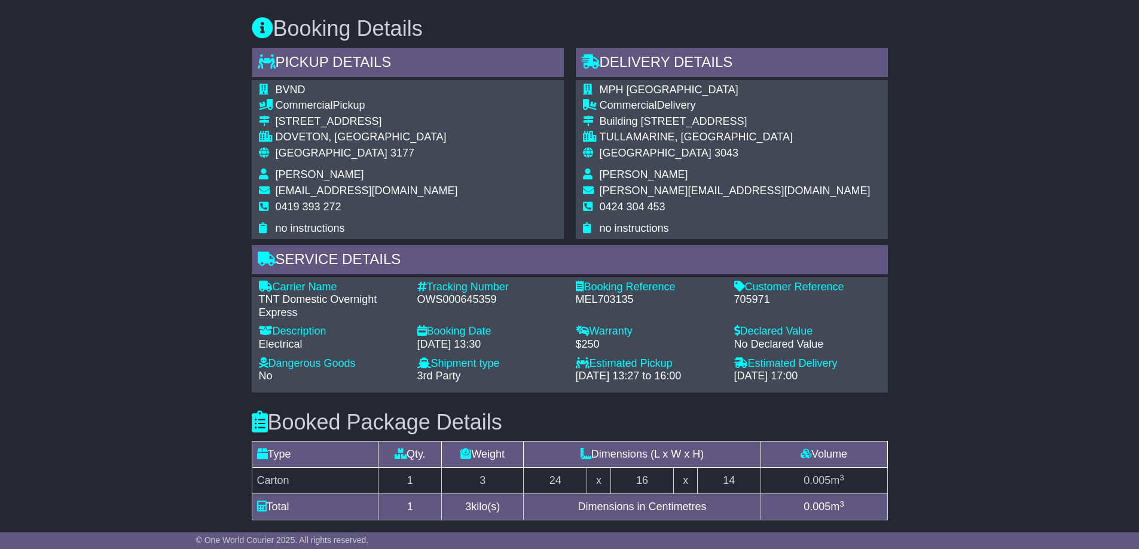
scroll to position [598, 0]
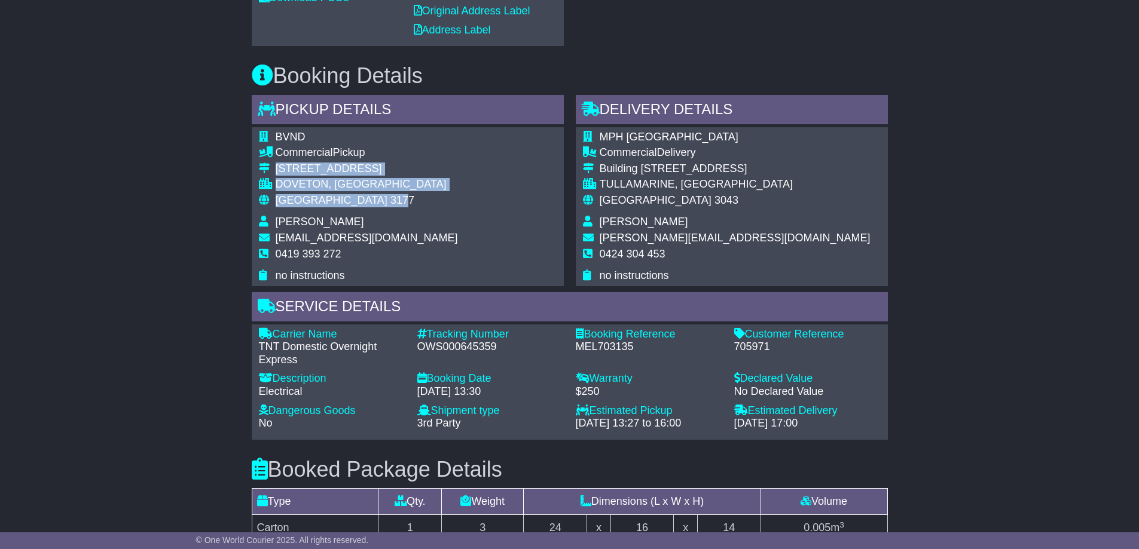
drag, startPoint x: 274, startPoint y: 166, endPoint x: 340, endPoint y: 199, distance: 74.0
click at [340, 199] on tbody "BVND Commercial Pickup 4/38 Green Street DOVETON, VIC Australia 3177 Nathan Bey…" at bounding box center [358, 207] width 199 height 152
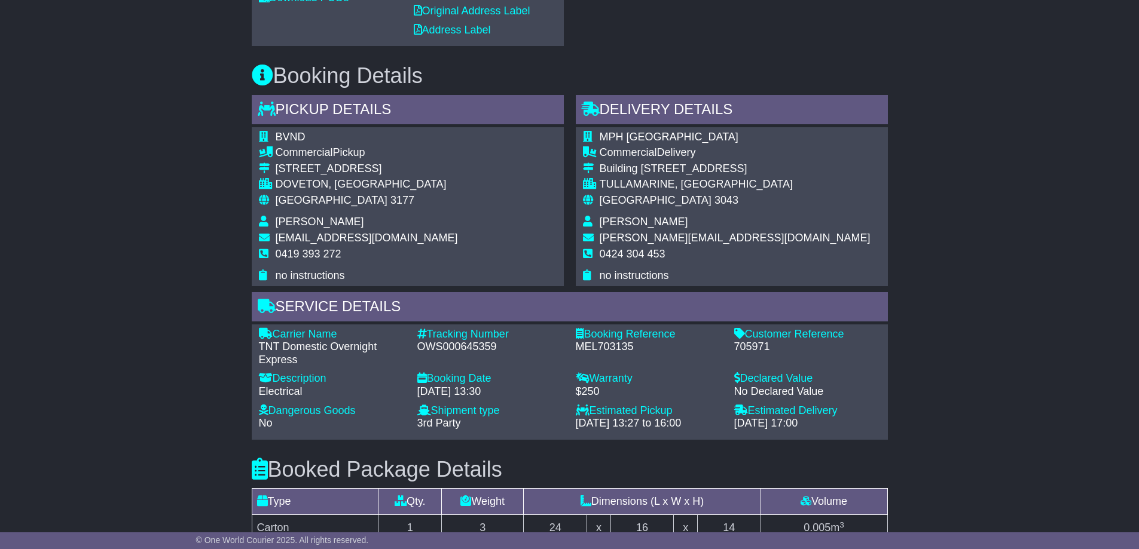
click at [414, 214] on div "BVND Commercial Pickup 4/38 Green Street DOVETON, VIC Australia 3177 Nathan Bey…" at bounding box center [408, 206] width 312 height 159
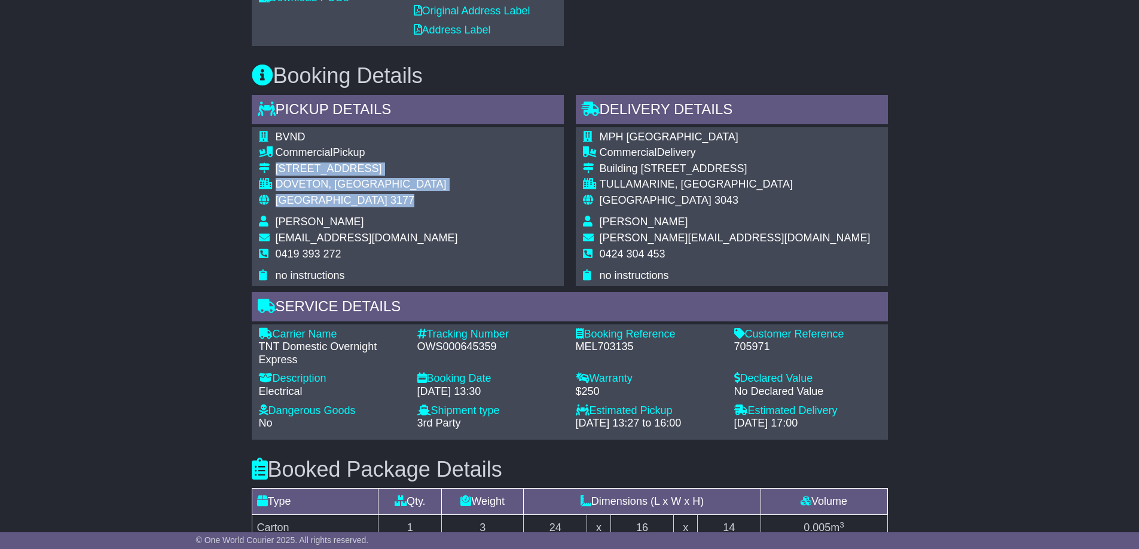
drag, startPoint x: 276, startPoint y: 166, endPoint x: 348, endPoint y: 200, distance: 79.1
click at [348, 200] on tbody "BVND Commercial Pickup 4/38 Green Street DOVETON, VIC Australia 3177 Nathan Bey…" at bounding box center [358, 207] width 199 height 152
copy tbody "4/38 Green Street DOVETON, VIC Australia 3177"
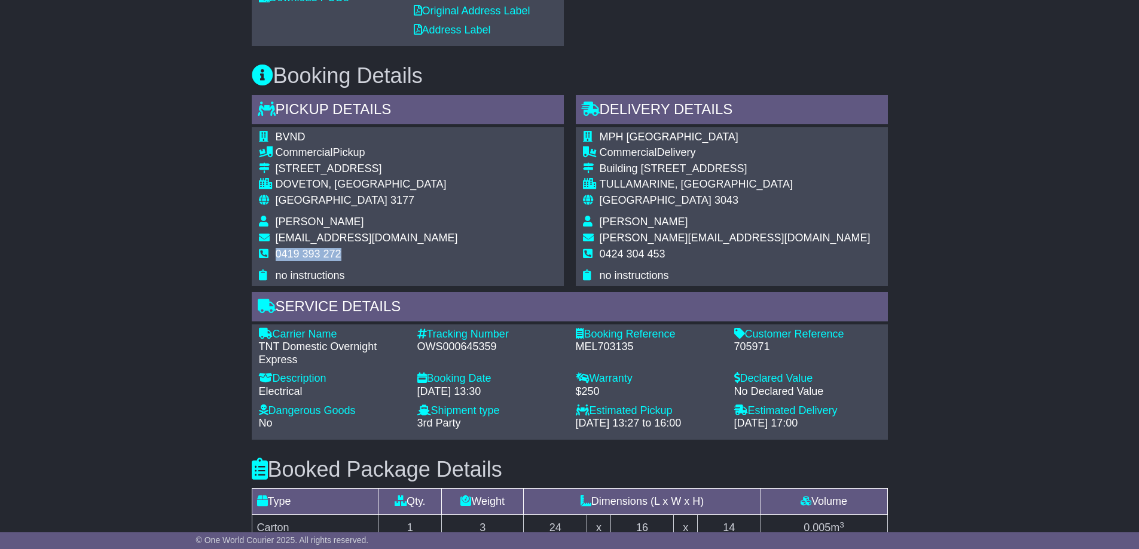
drag, startPoint x: 276, startPoint y: 255, endPoint x: 347, endPoint y: 253, distance: 70.5
click at [347, 253] on td "0419 393 272" at bounding box center [367, 259] width 182 height 22
copy span "0419 393 272"
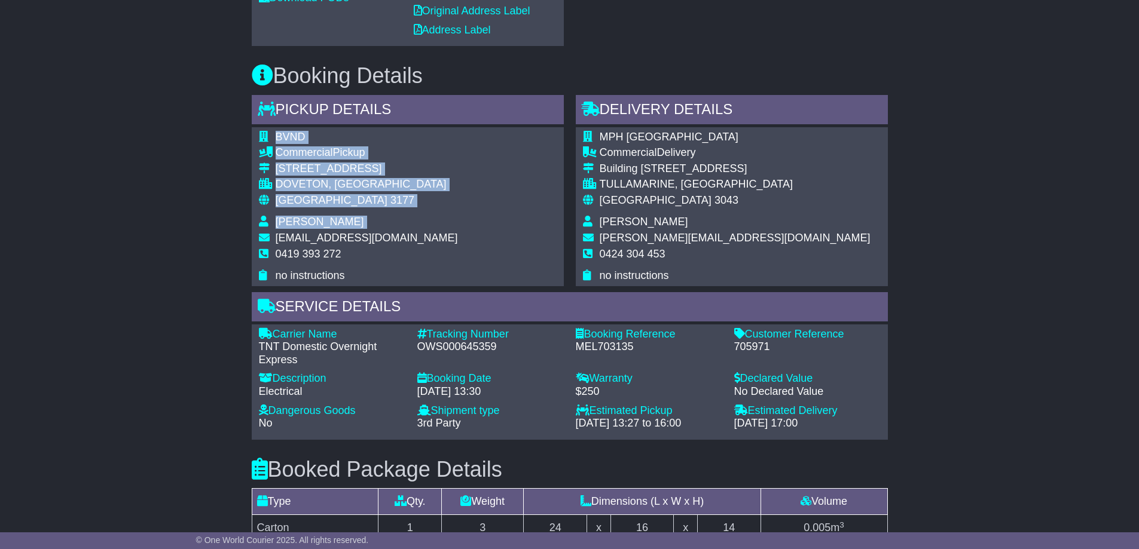
drag, startPoint x: 275, startPoint y: 237, endPoint x: 405, endPoint y: 237, distance: 130.3
click at [405, 237] on div "BVND Commercial Pickup 4/38 Green Street DOVETON, VIC Australia 3177 Nathan Bey…" at bounding box center [408, 206] width 312 height 159
click at [372, 241] on span "nathanbey@bvnd.com.au" at bounding box center [367, 238] width 182 height 12
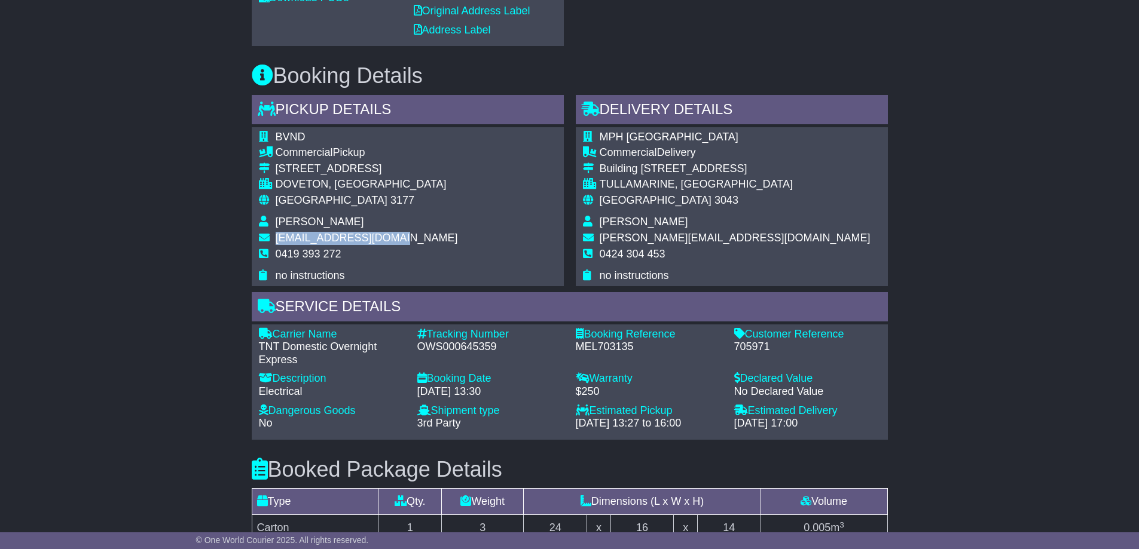
drag, startPoint x: 277, startPoint y: 235, endPoint x: 397, endPoint y: 235, distance: 120.1
click at [397, 235] on td "nathanbey@bvnd.com.au" at bounding box center [367, 240] width 182 height 16
copy span "nathanbey@bvnd.com.au"
drag, startPoint x: 418, startPoint y: 345, endPoint x: 503, endPoint y: 351, distance: 85.6
click at [503, 351] on div "OWS000645359" at bounding box center [490, 347] width 146 height 13
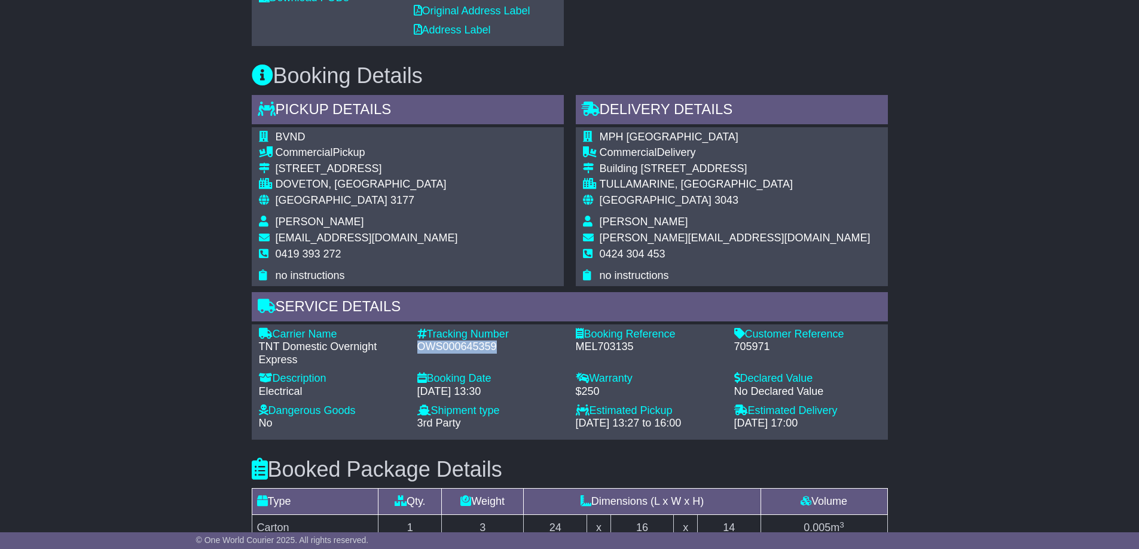
copy div "OWS000645359"
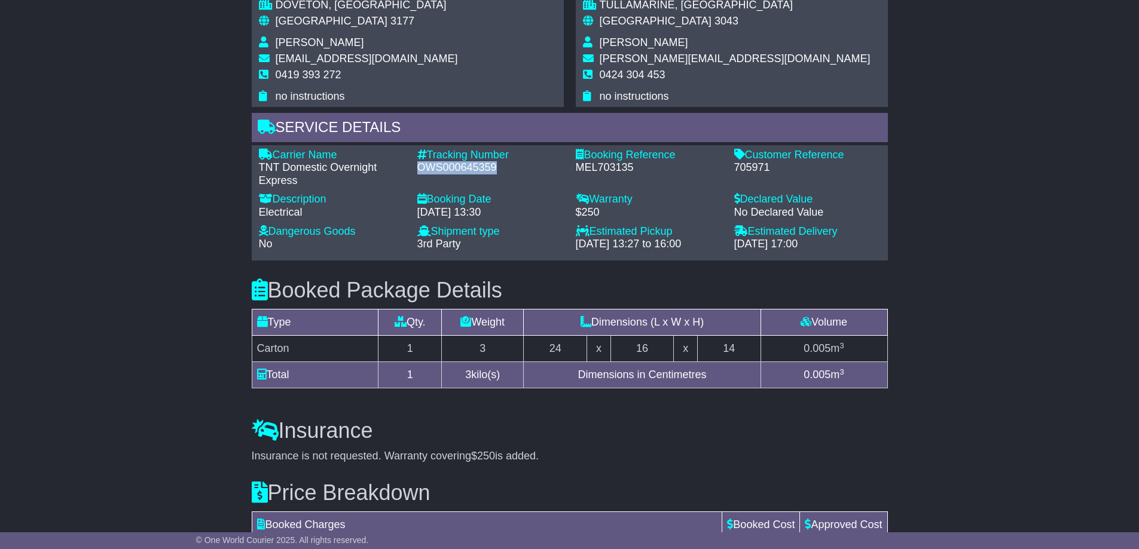
scroll to position [837, 0]
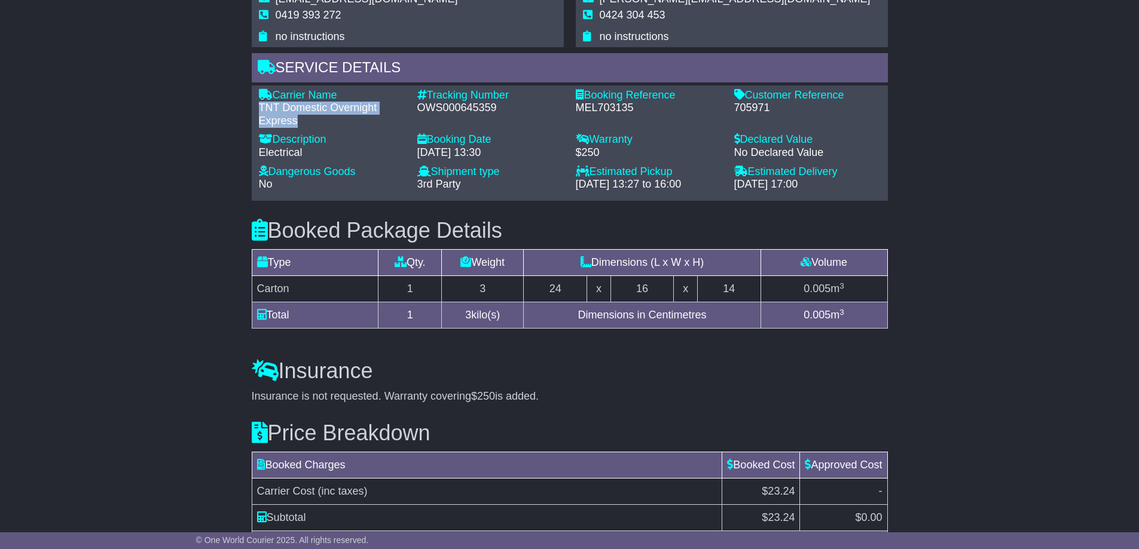
drag, startPoint x: 258, startPoint y: 105, endPoint x: 303, endPoint y: 118, distance: 46.6
click at [303, 118] on div "TNT Domestic Overnight Express" at bounding box center [332, 115] width 146 height 26
copy div "TNT Domestic Overnight Express"
drag, startPoint x: 417, startPoint y: 105, endPoint x: 513, endPoint y: 104, distance: 95.6
click at [513, 104] on div "OWS000645359" at bounding box center [490, 108] width 146 height 13
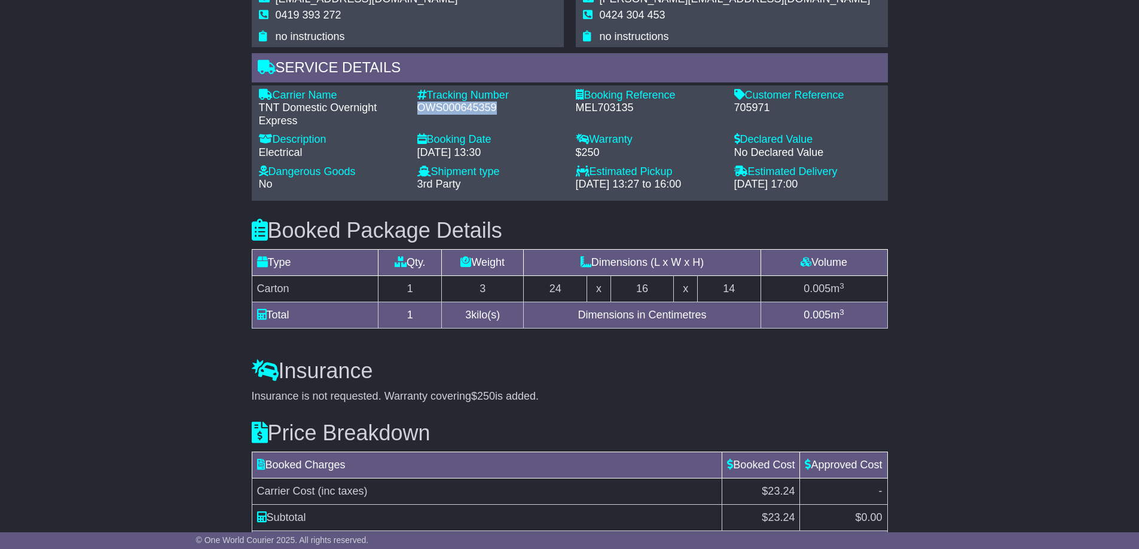
copy div "OWS000645359"
drag, startPoint x: 732, startPoint y: 109, endPoint x: 785, endPoint y: 109, distance: 53.8
click at [785, 109] on div "Customer Reference - 705971" at bounding box center [807, 108] width 158 height 39
copy div "705971"
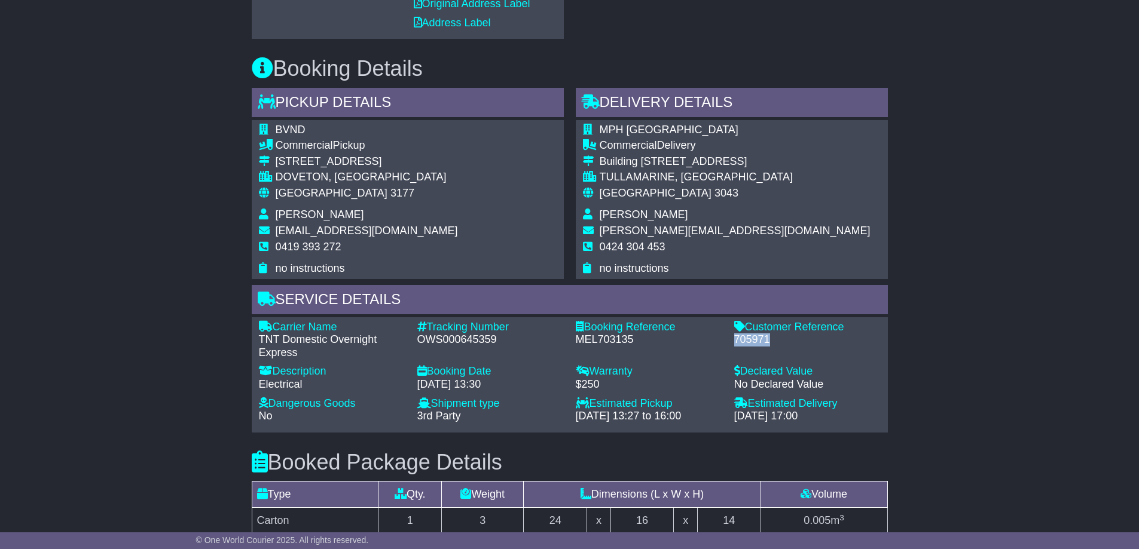
scroll to position [598, 0]
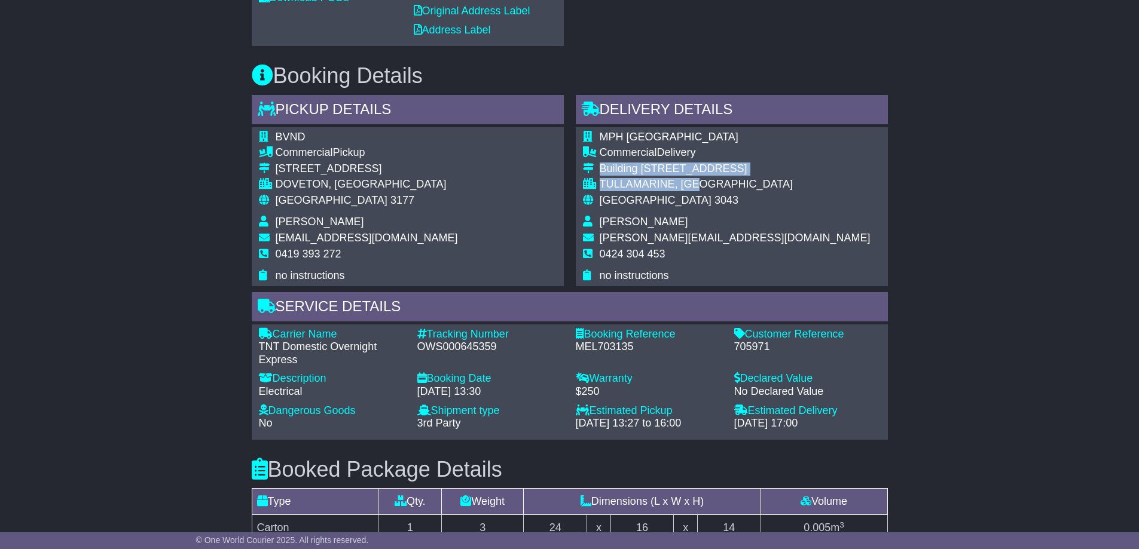
drag, startPoint x: 600, startPoint y: 170, endPoint x: 700, endPoint y: 189, distance: 102.2
click at [700, 189] on tbody "MPH Australia Commercial Delivery Building 1, 130 Melrose Dr TULLAMARINE, VIC A…" at bounding box center [726, 207] width 287 height 152
copy tbody "Building 1, 130 Melrose Dr TULLAMARINE, VIC"
drag, startPoint x: 601, startPoint y: 256, endPoint x: 665, endPoint y: 253, distance: 63.4
click at [665, 253] on td "0424 304 453" at bounding box center [734, 259] width 271 height 22
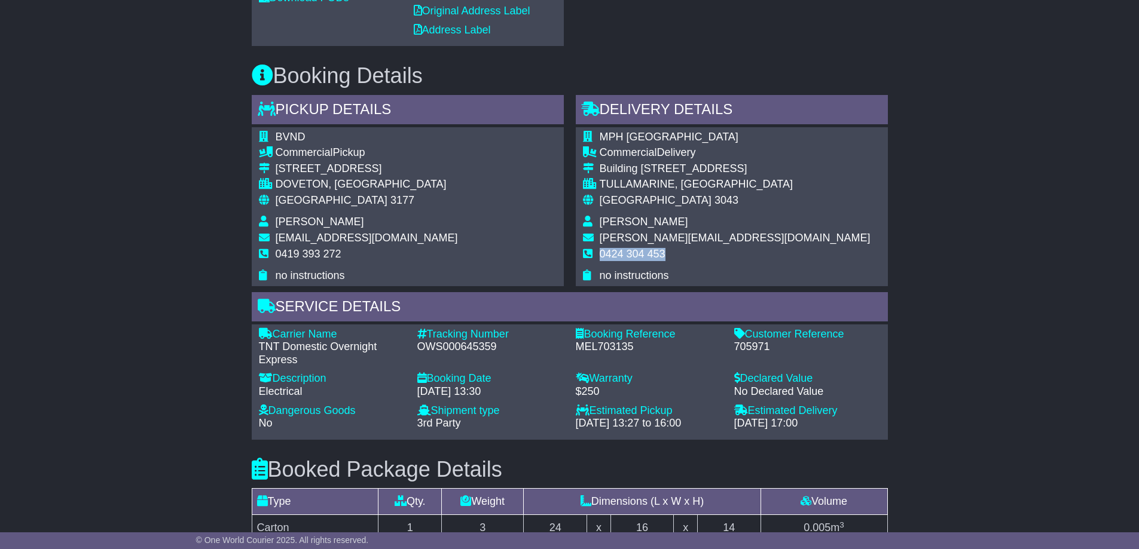
copy span "0424 304 453"
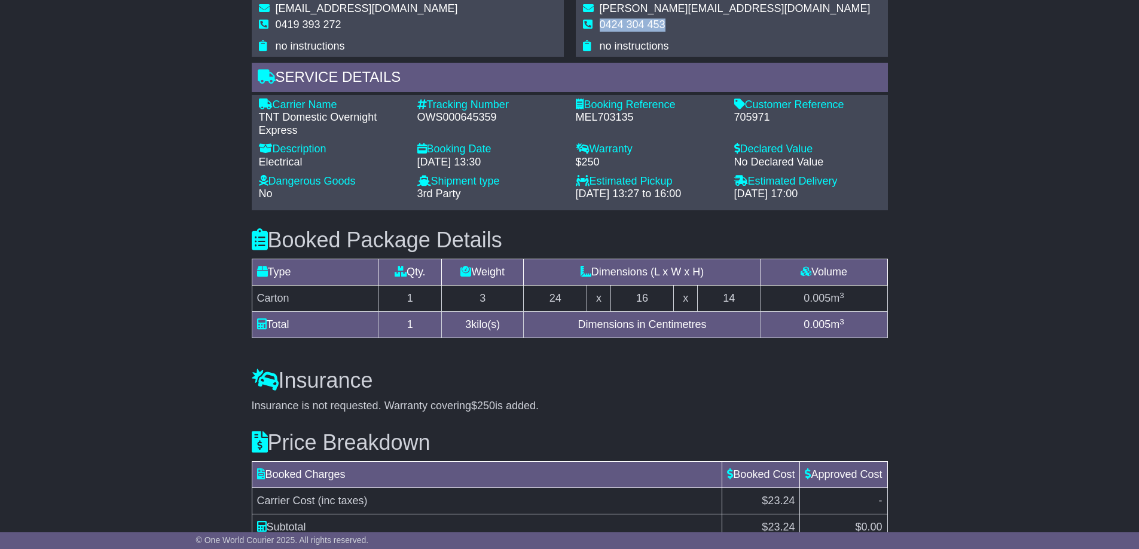
scroll to position [642, 0]
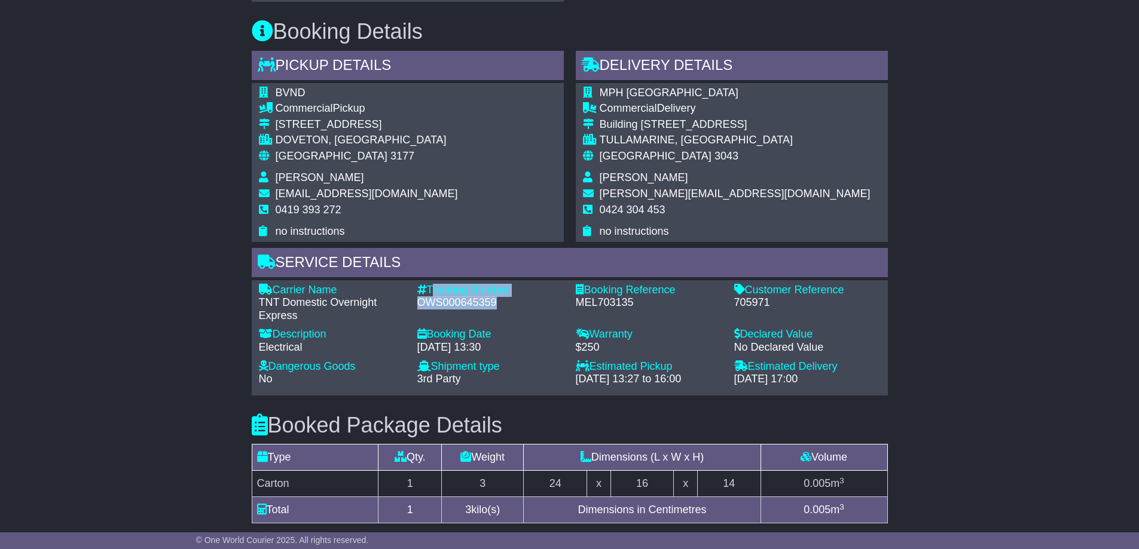
drag, startPoint x: 430, startPoint y: 290, endPoint x: 495, endPoint y: 304, distance: 67.2
click at [495, 304] on div "Tracking Number - OWS000645359" at bounding box center [490, 303] width 158 height 39
copy div "Tracking Number - OWS000645359"
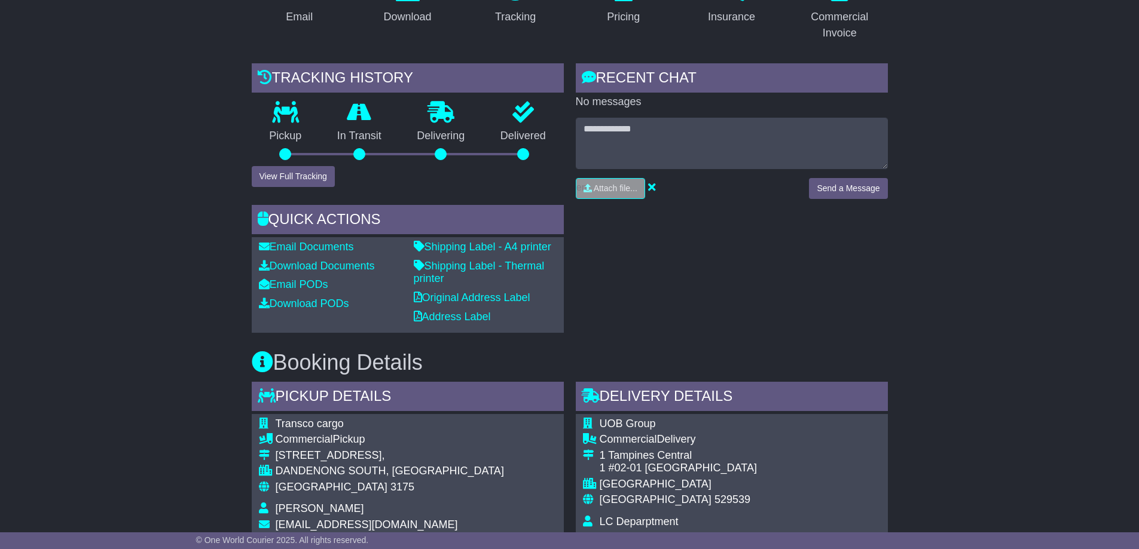
scroll to position [299, 0]
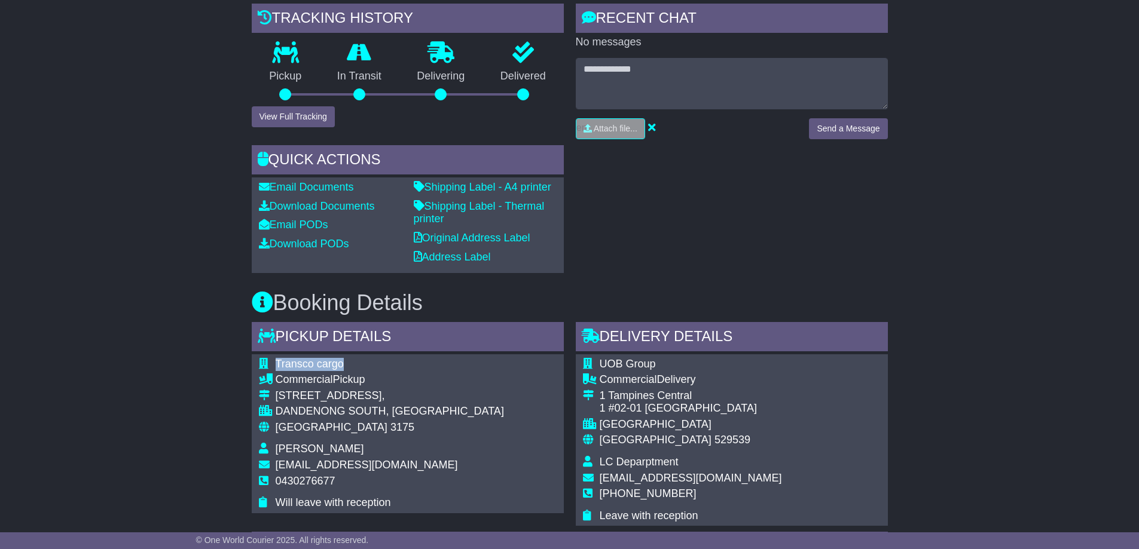
drag, startPoint x: 271, startPoint y: 363, endPoint x: 358, endPoint y: 366, distance: 86.7
click at [358, 366] on tr "Transco cargo" at bounding box center [381, 366] width 245 height 16
copy tr "Transco cargo"
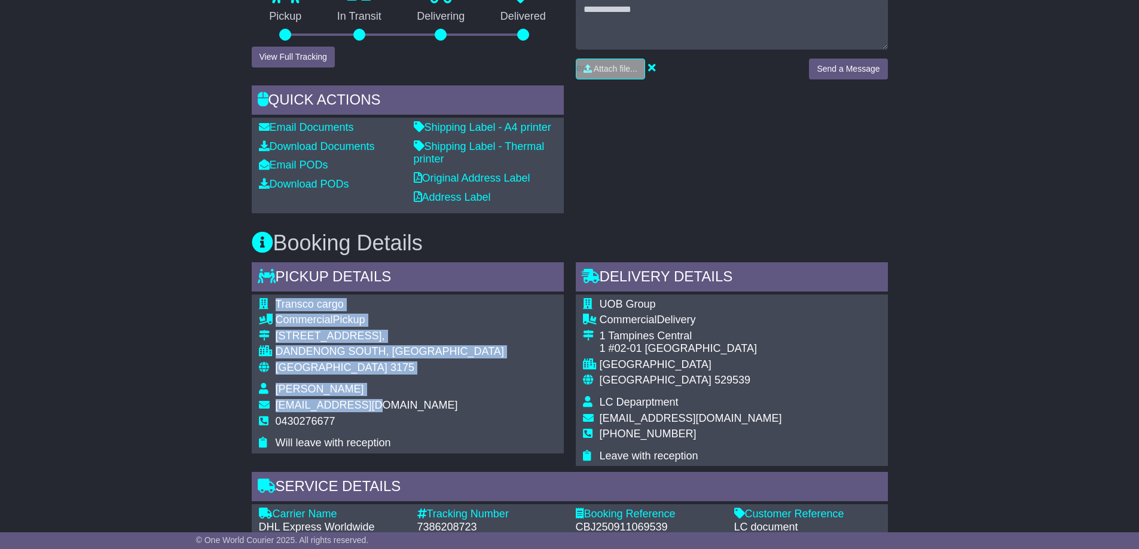
drag, startPoint x: 433, startPoint y: 404, endPoint x: 371, endPoint y: 403, distance: 62.2
click at [371, 403] on div "Transco cargo Commercial Pickup [STREET_ADDRESS], [GEOGRAPHIC_DATA], [GEOGRAPHI…" at bounding box center [408, 374] width 312 height 159
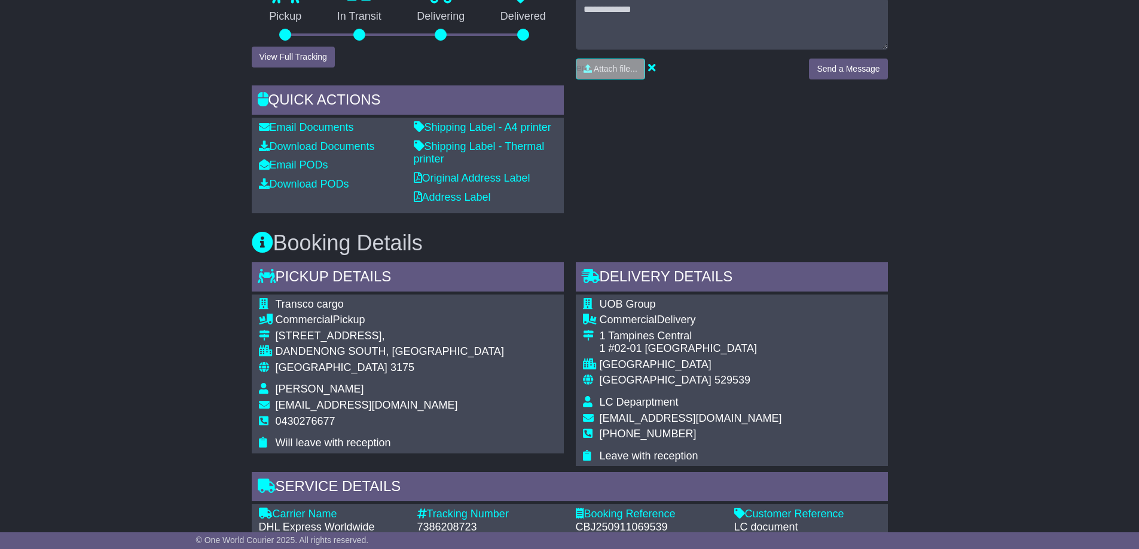
click at [368, 391] on td "[PERSON_NAME]" at bounding box center [390, 391] width 228 height 16
drag, startPoint x: 277, startPoint y: 403, endPoint x: 429, endPoint y: 406, distance: 152.5
click at [429, 406] on td "[EMAIL_ADDRESS][DOMAIN_NAME]" at bounding box center [390, 407] width 228 height 16
copy span "[EMAIL_ADDRESS][DOMAIN_NAME]"
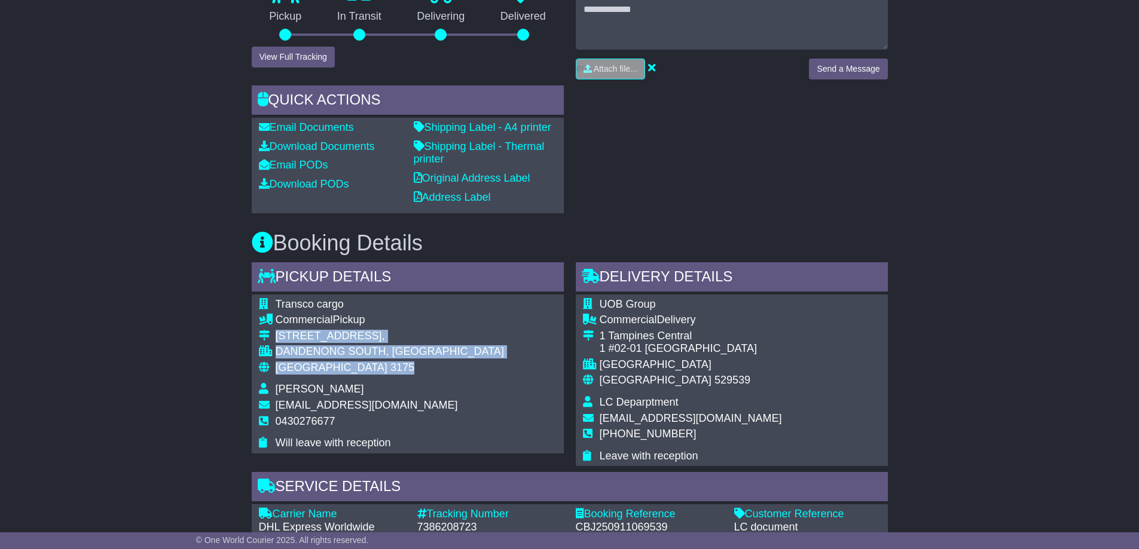
drag, startPoint x: 274, startPoint y: 334, endPoint x: 350, endPoint y: 363, distance: 80.6
click at [350, 363] on tbody "Transco cargo Commercial Pickup [STREET_ADDRESS], [GEOGRAPHIC_DATA], [GEOGRAPHI…" at bounding box center [381, 374] width 245 height 152
copy tbody "[STREET_ADDRESS]"
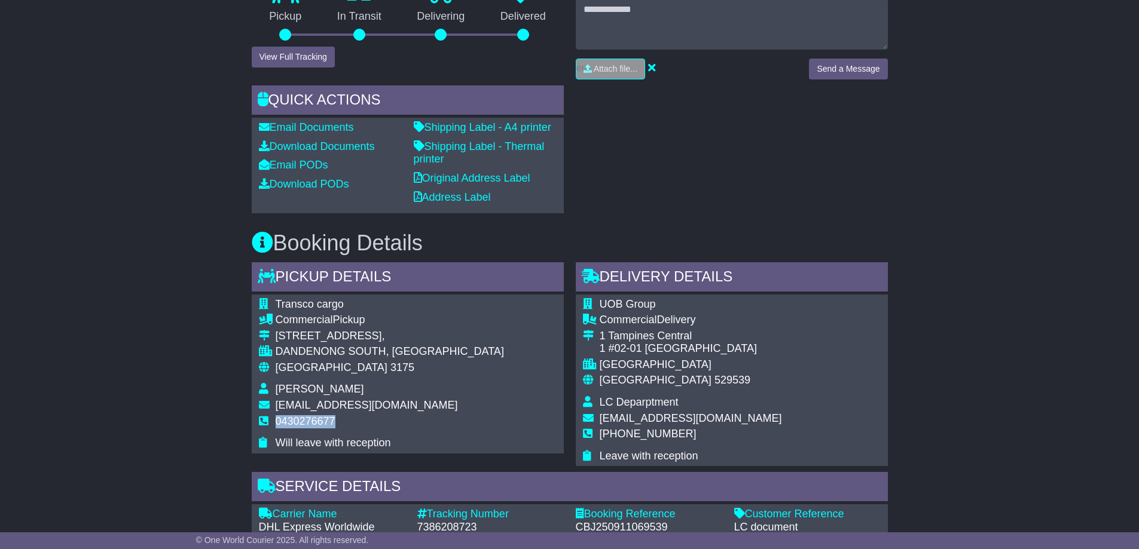
drag, startPoint x: 275, startPoint y: 418, endPoint x: 342, endPoint y: 421, distance: 67.6
click at [342, 421] on td "0430276677" at bounding box center [390, 426] width 228 height 22
copy span "0430276677"
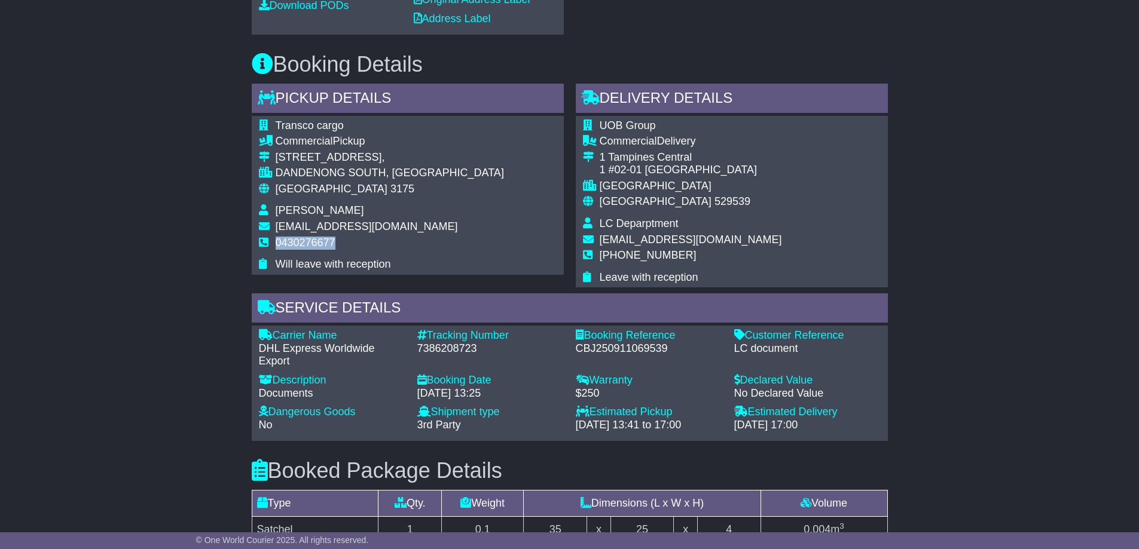
scroll to position [538, 0]
drag, startPoint x: 417, startPoint y: 349, endPoint x: 480, endPoint y: 347, distance: 62.8
click at [480, 347] on div "7386208723" at bounding box center [490, 348] width 146 height 13
copy div "7386208723"
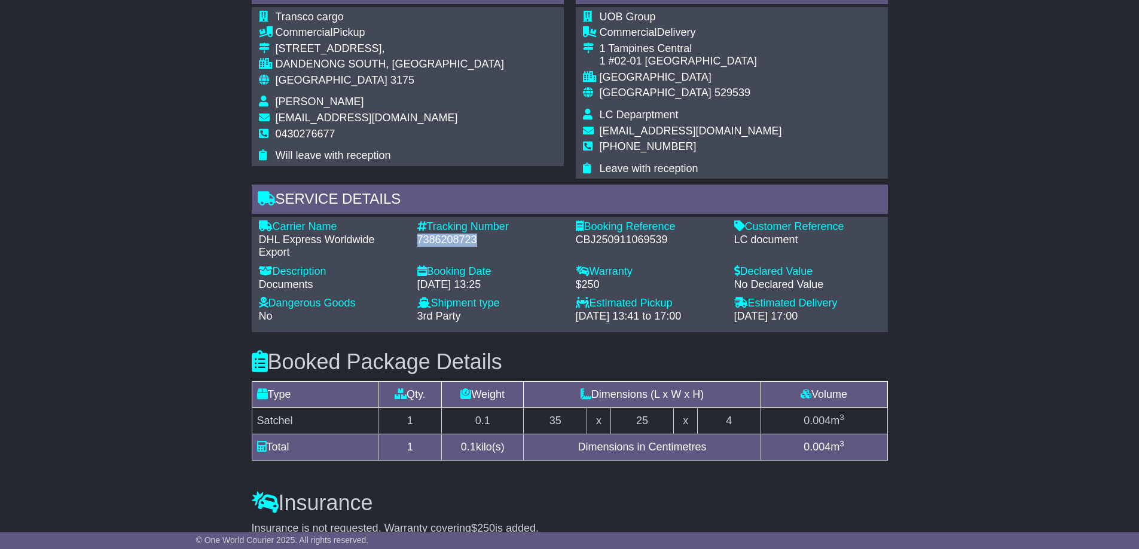
scroll to position [717, 0]
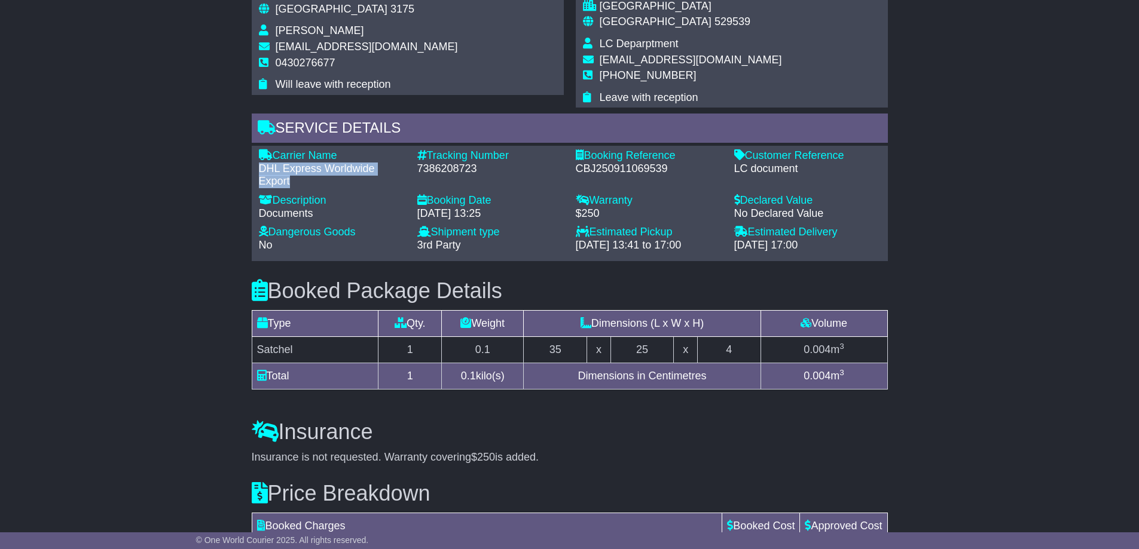
drag, startPoint x: 259, startPoint y: 169, endPoint x: 290, endPoint y: 179, distance: 32.3
click at [290, 179] on div "DHL Express Worldwide Export" at bounding box center [332, 176] width 146 height 26
copy div "DHL Express Worldwide Export"
drag, startPoint x: 417, startPoint y: 169, endPoint x: 484, endPoint y: 166, distance: 67.6
click at [484, 166] on div "7386208723" at bounding box center [490, 169] width 146 height 13
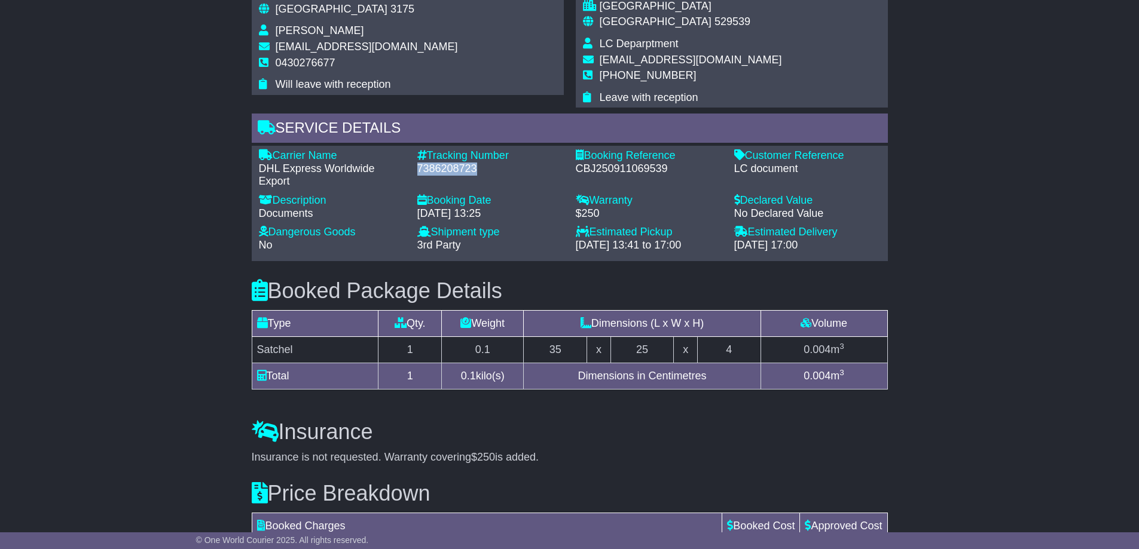
copy div "7386208723"
drag, startPoint x: 733, startPoint y: 167, endPoint x: 808, endPoint y: 167, distance: 74.7
click at [808, 167] on div "LC document" at bounding box center [807, 169] width 146 height 13
copy div "LC document"
drag, startPoint x: 295, startPoint y: 347, endPoint x: 259, endPoint y: 347, distance: 36.5
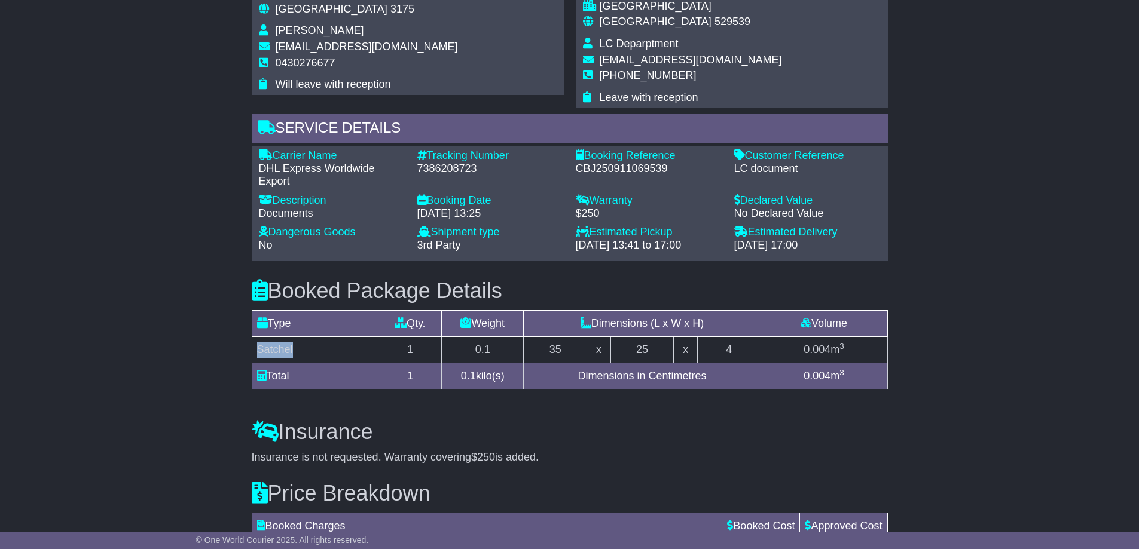
click at [259, 347] on td "Satchel" at bounding box center [315, 350] width 127 height 26
copy td "Satchel"
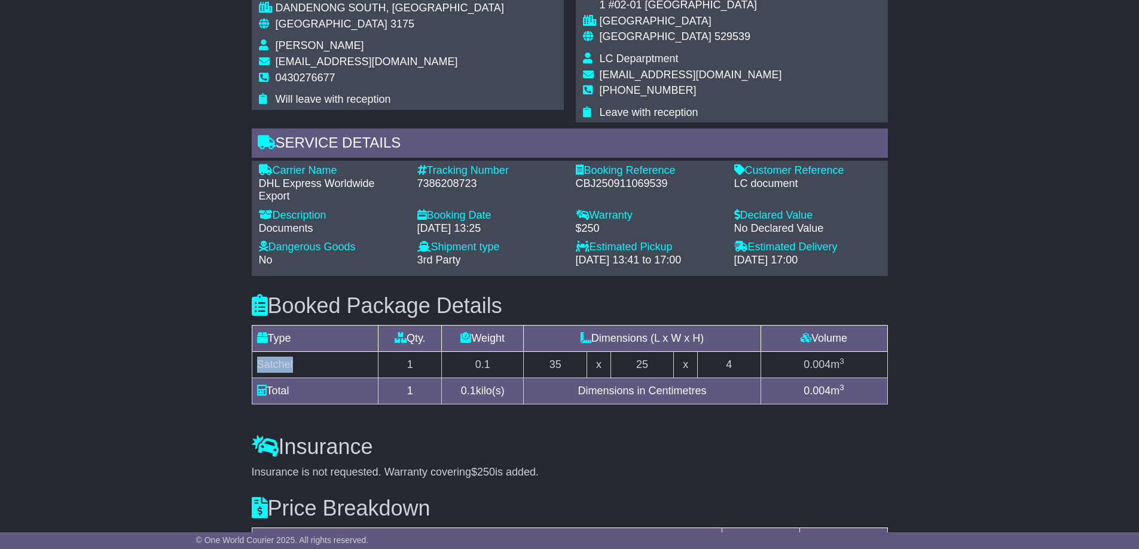
scroll to position [418, 0]
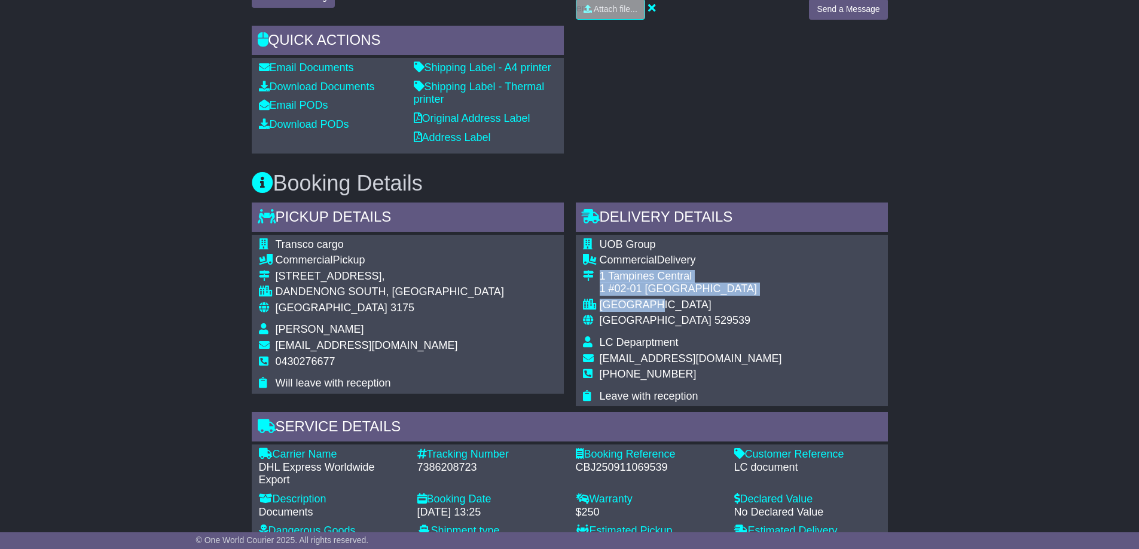
drag, startPoint x: 599, startPoint y: 274, endPoint x: 666, endPoint y: 299, distance: 70.7
click at [666, 299] on tbody "UOB Group Commercial Delivery 1 Tampines Central 1 #02-01 UOB [GEOGRAPHIC_DATA]…" at bounding box center [682, 320] width 199 height 165
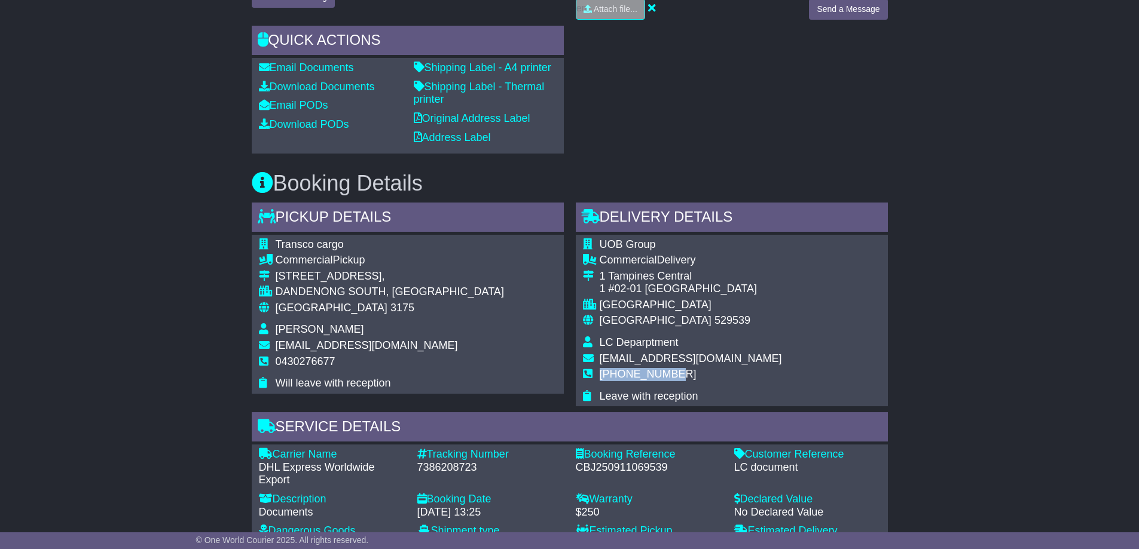
drag, startPoint x: 601, startPoint y: 374, endPoint x: 675, endPoint y: 375, distance: 74.1
click at [675, 375] on td "[PHONE_NUMBER]" at bounding box center [690, 379] width 182 height 22
click at [773, 296] on div "UOB Group Commercial Delivery 1 Tampines Central 1 #02-01 UOB [GEOGRAPHIC_DATA]…" at bounding box center [732, 321] width 312 height 172
drag, startPoint x: 599, startPoint y: 323, endPoint x: 685, endPoint y: 322, distance: 86.1
click at [685, 322] on div "Singapore 529539" at bounding box center [690, 320] width 182 height 13
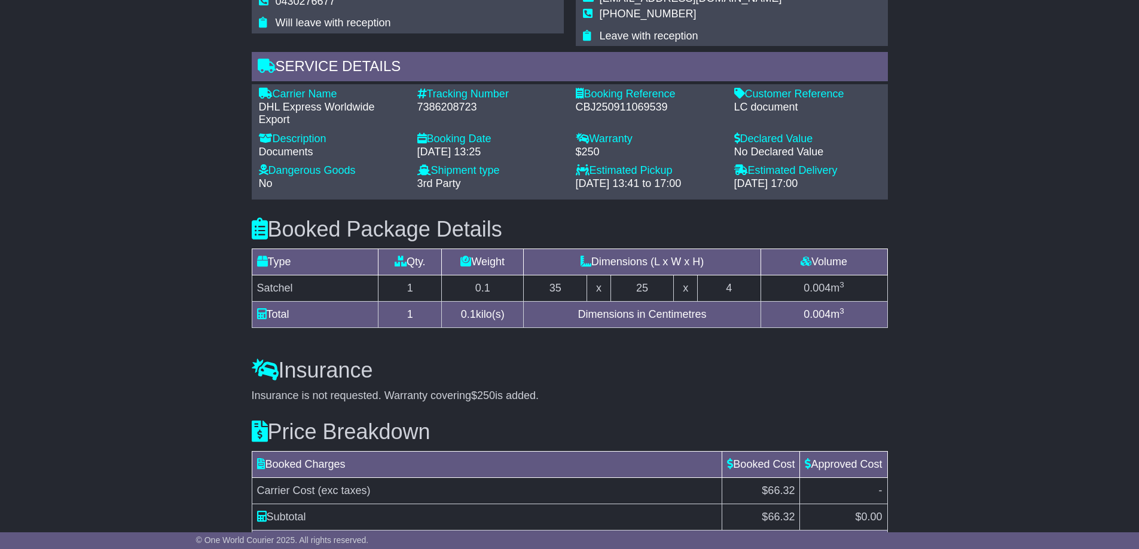
scroll to position [763, 0]
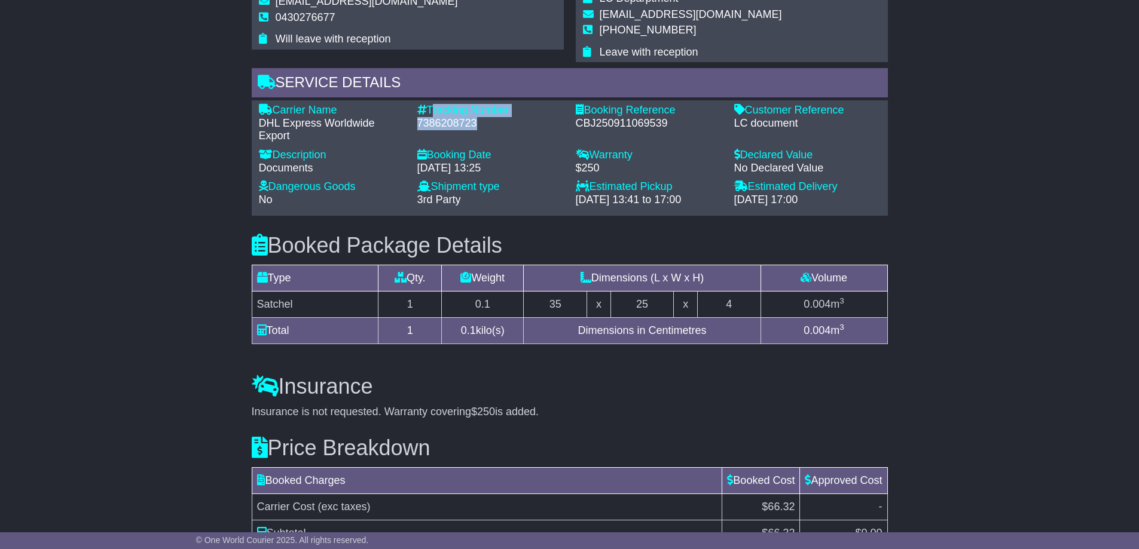
drag, startPoint x: 432, startPoint y: 106, endPoint x: 500, endPoint y: 131, distance: 73.4
click at [500, 131] on div "Tracking Number - 7386208723" at bounding box center [490, 123] width 158 height 39
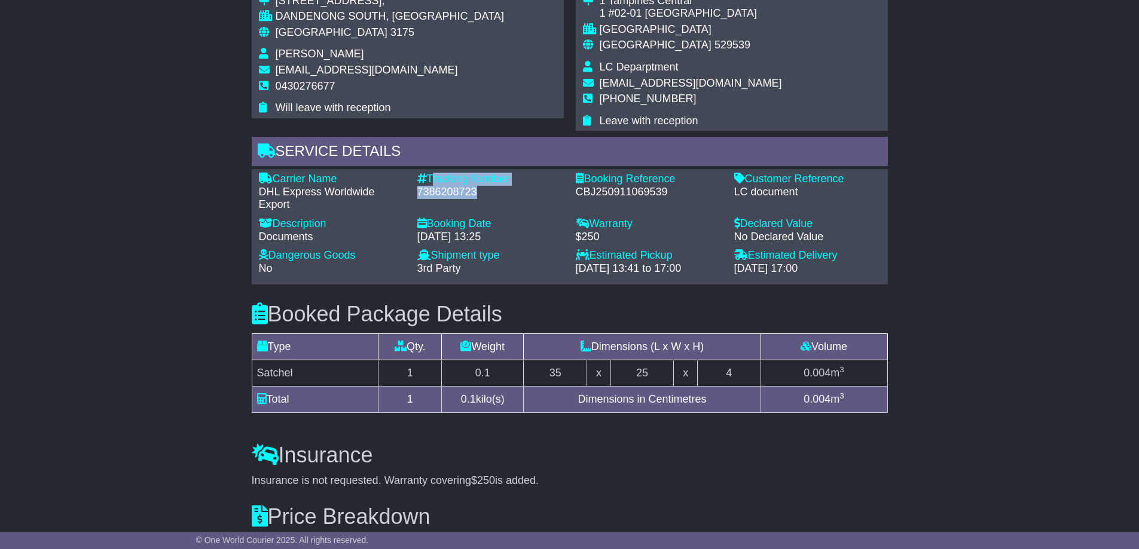
scroll to position [643, 0]
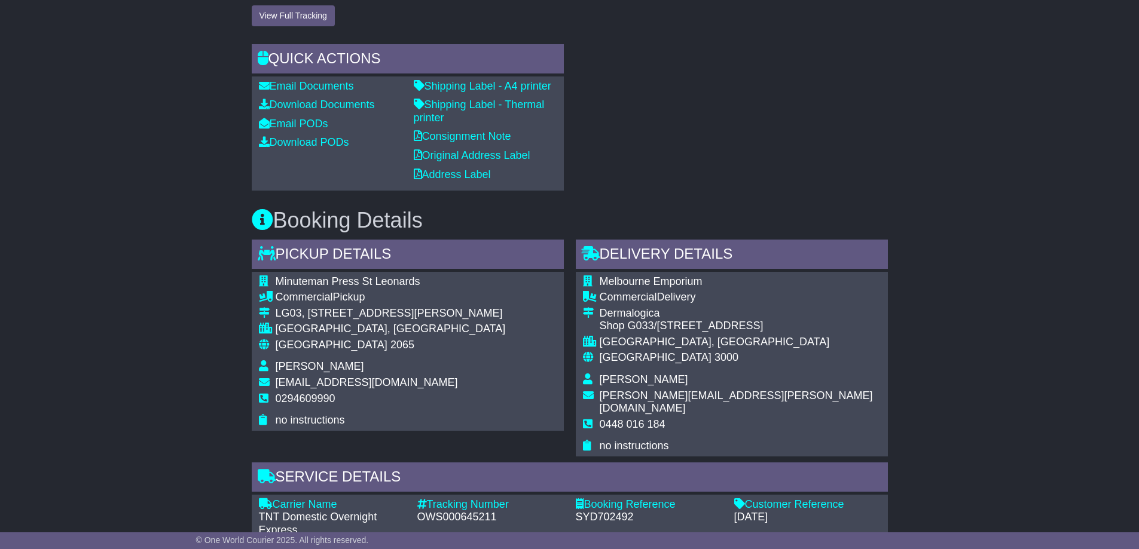
scroll to position [478, 0]
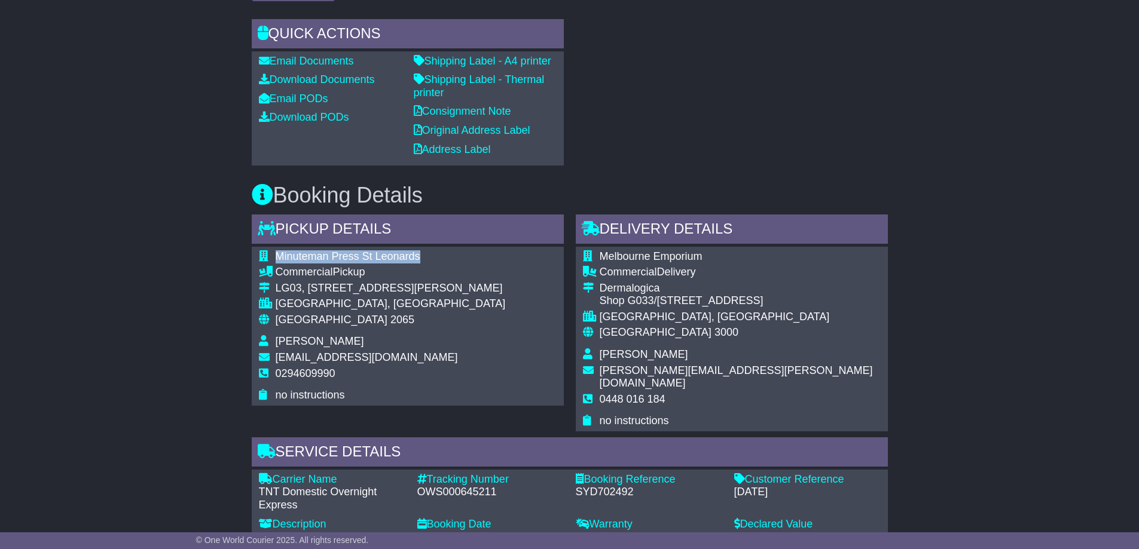
drag, startPoint x: 275, startPoint y: 255, endPoint x: 422, endPoint y: 258, distance: 147.1
click at [422, 258] on td "Minuteman Press St Leonards" at bounding box center [391, 258] width 230 height 16
copy span "Minuteman Press St Leonards"
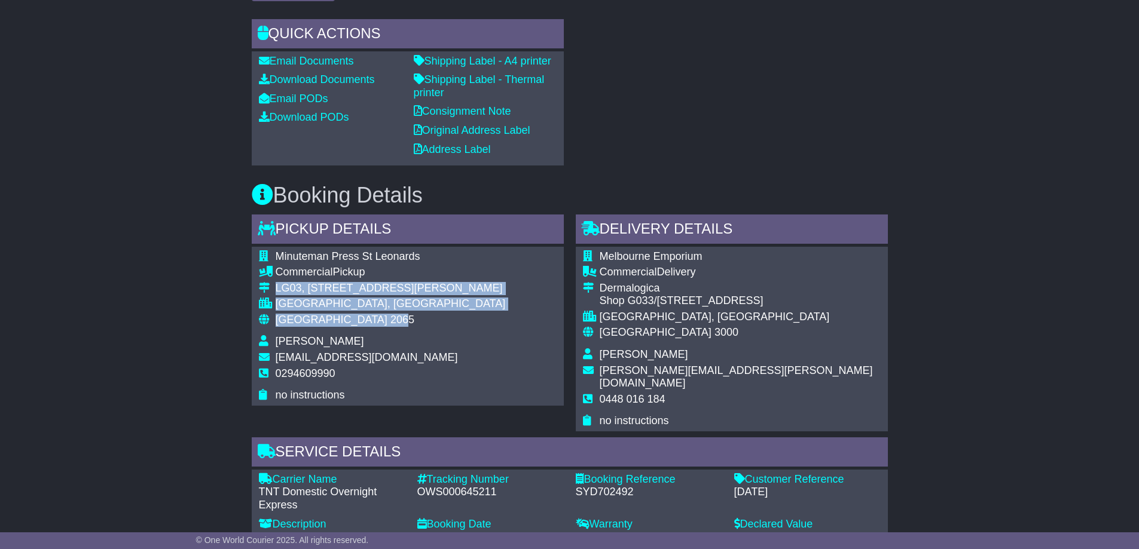
drag, startPoint x: 274, startPoint y: 287, endPoint x: 340, endPoint y: 325, distance: 75.8
click at [340, 325] on tbody "Minuteman Press St Leonards Commercial Pickup [STREET_ADDRESS][PERSON_NAME] [GE…" at bounding box center [382, 326] width 247 height 152
copy tbody "LG03, [STREET_ADDRESS][PERSON_NAME]"
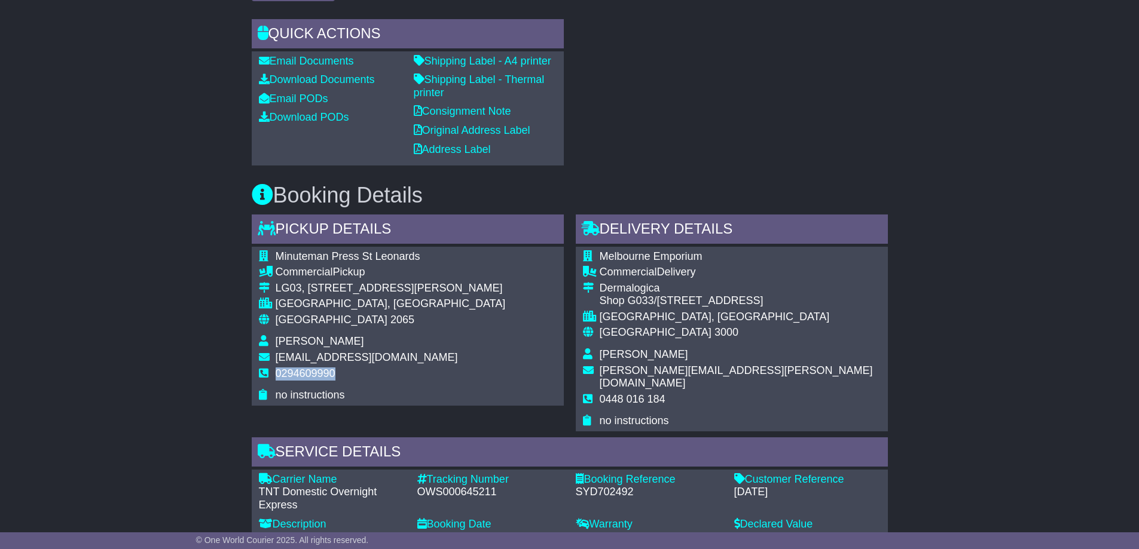
drag, startPoint x: 271, startPoint y: 373, endPoint x: 335, endPoint y: 374, distance: 64.0
click at [335, 374] on tr "0294609990" at bounding box center [382, 379] width 247 height 22
copy tr "0294609990"
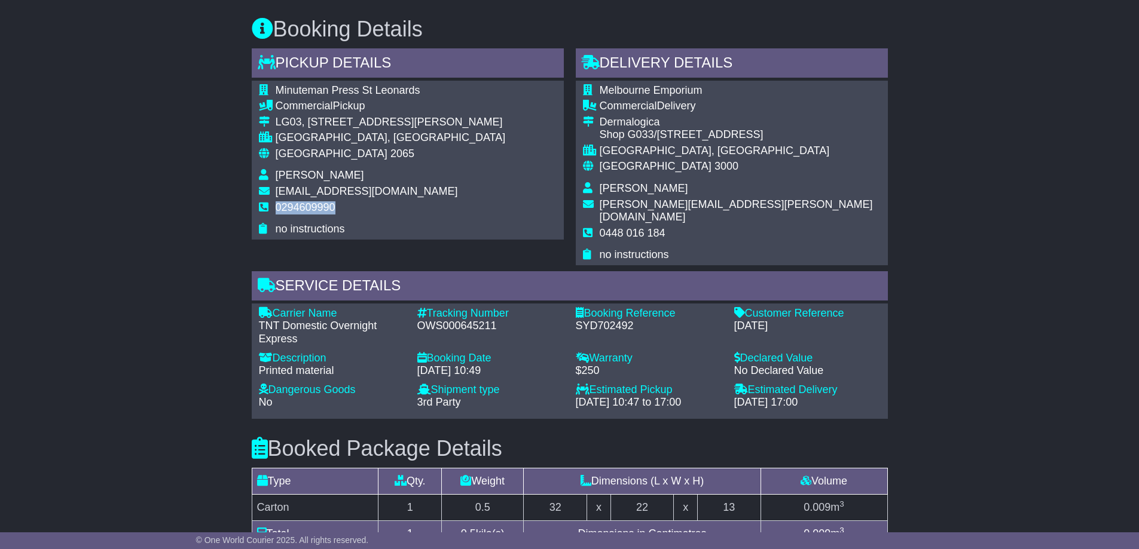
scroll to position [657, 0]
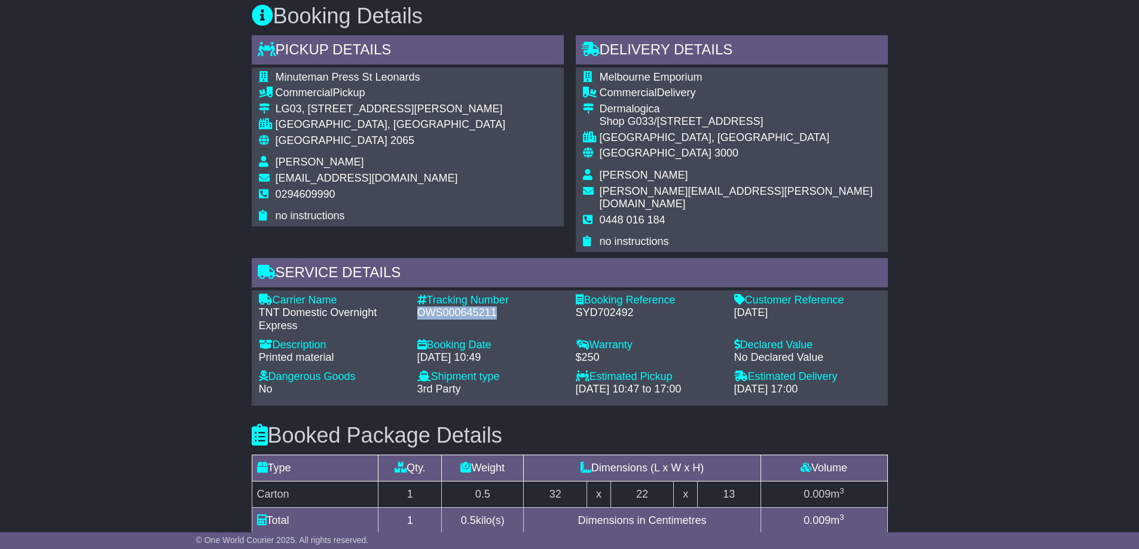
drag, startPoint x: 416, startPoint y: 301, endPoint x: 506, endPoint y: 297, distance: 90.3
click at [506, 297] on div "Tracking Number - OWS000645211" at bounding box center [490, 313] width 158 height 39
copy div "OWS000645211"
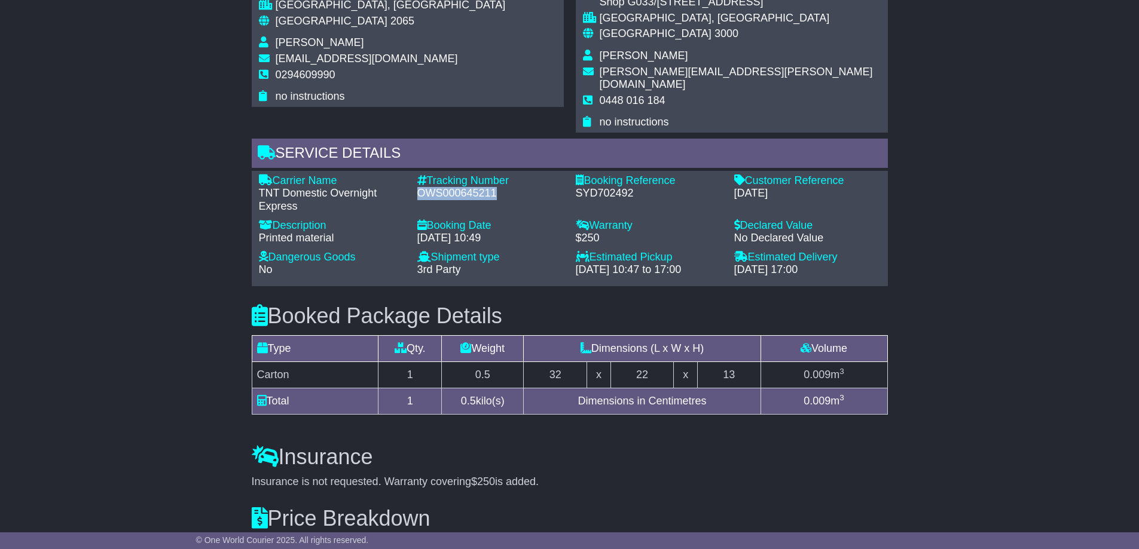
scroll to position [717, 0]
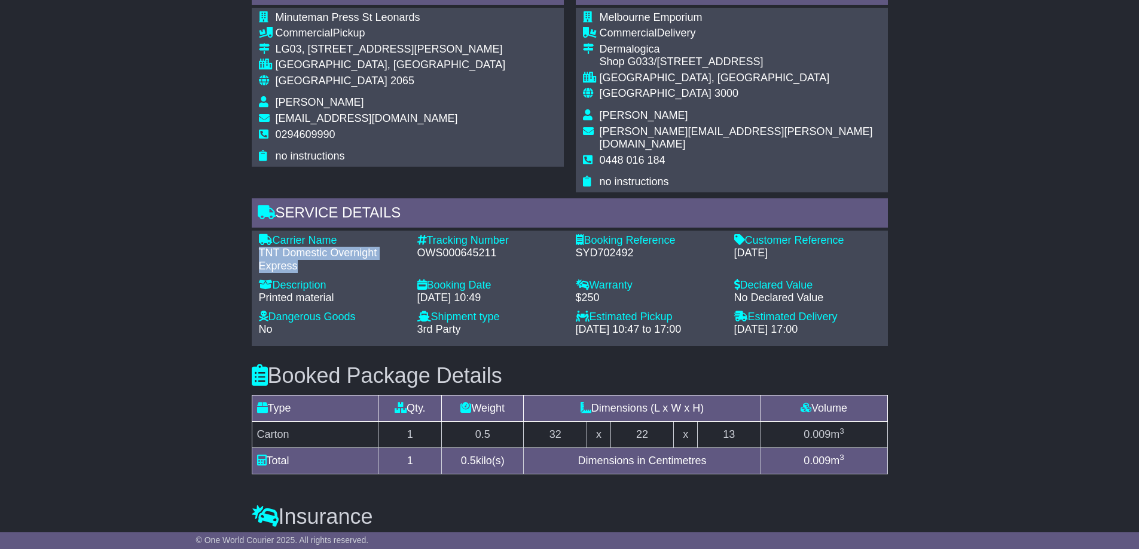
drag, startPoint x: 259, startPoint y: 238, endPoint x: 312, endPoint y: 260, distance: 57.1
click at [312, 260] on div "TNT Domestic Overnight Express" at bounding box center [332, 260] width 146 height 26
copy div "TNT Domestic Overnight Express"
drag, startPoint x: 417, startPoint y: 239, endPoint x: 494, endPoint y: 238, distance: 77.1
click at [494, 247] on div "OWS000645211" at bounding box center [490, 253] width 146 height 13
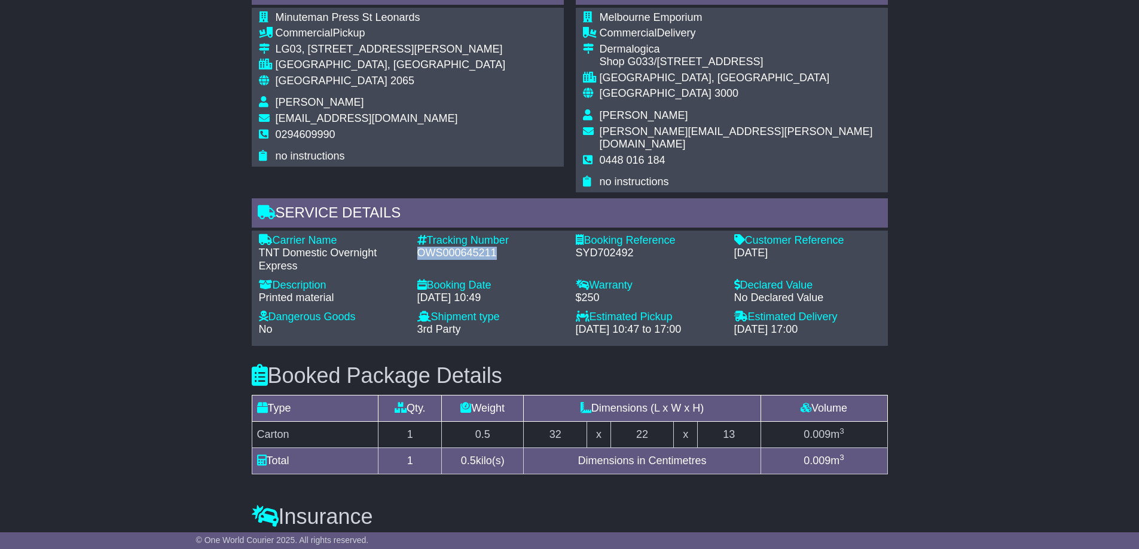
copy div "OWS000645211"
drag, startPoint x: 731, startPoint y: 237, endPoint x: 787, endPoint y: 240, distance: 55.7
click at [787, 240] on div "Customer Reference - [DATE]" at bounding box center [807, 253] width 158 height 39
copy div "[DATE]"
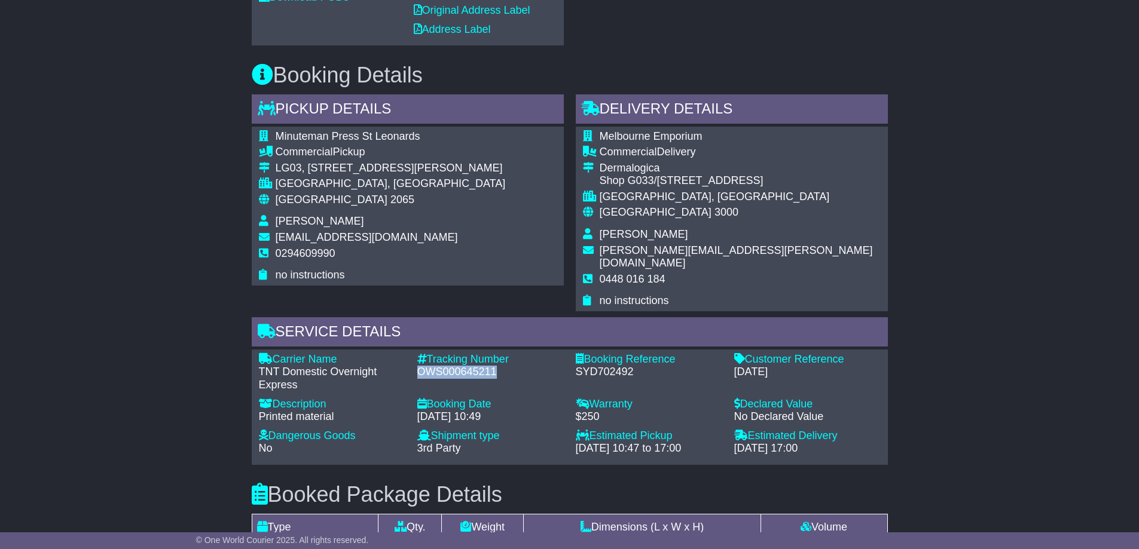
scroll to position [598, 0]
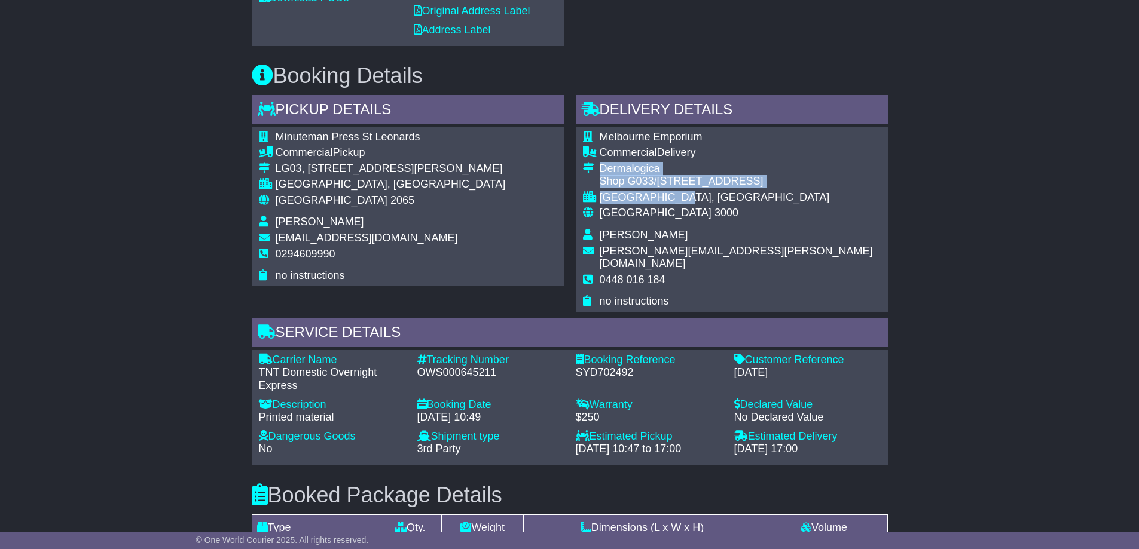
drag, startPoint x: 598, startPoint y: 169, endPoint x: 703, endPoint y: 197, distance: 108.3
click at [703, 197] on tbody "Melbourne Emporium Commercial Delivery Dermalogica Shop G033/[STREET_ADDRESS] […" at bounding box center [732, 220] width 298 height 178
copy tbody "Dermalogica Shop G033/[STREET_ADDRESS]"
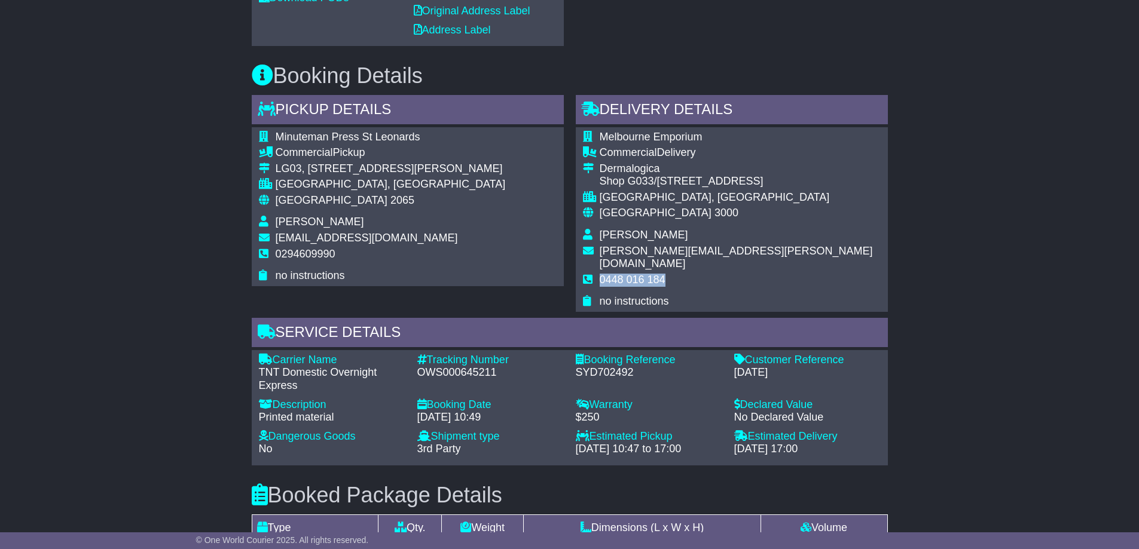
drag, startPoint x: 600, startPoint y: 264, endPoint x: 686, endPoint y: 265, distance: 85.5
click at [686, 274] on td "0448 016 184" at bounding box center [739, 285] width 281 height 22
copy span "0448 016 184"
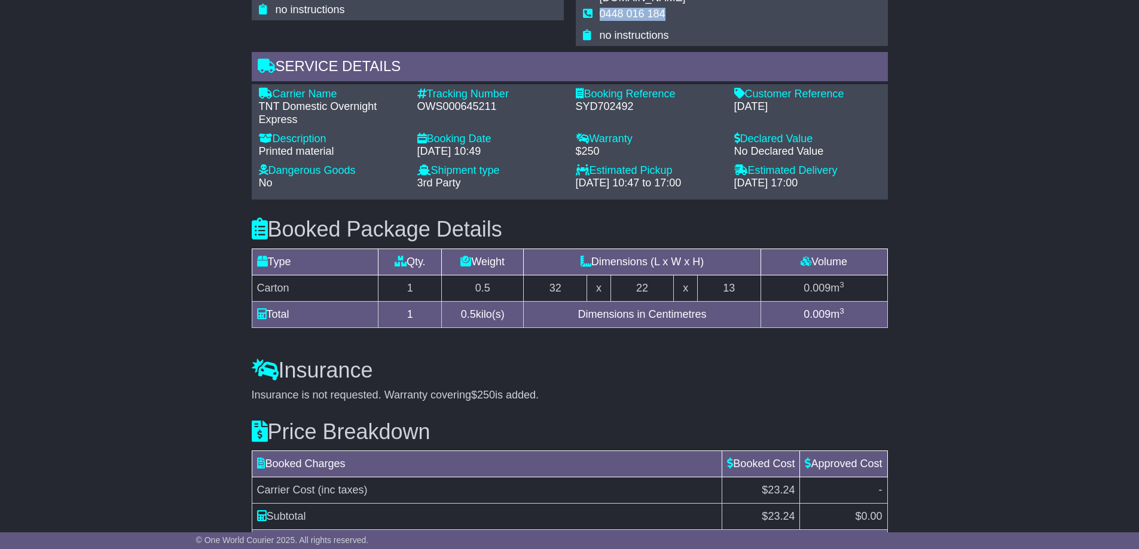
scroll to position [715, 0]
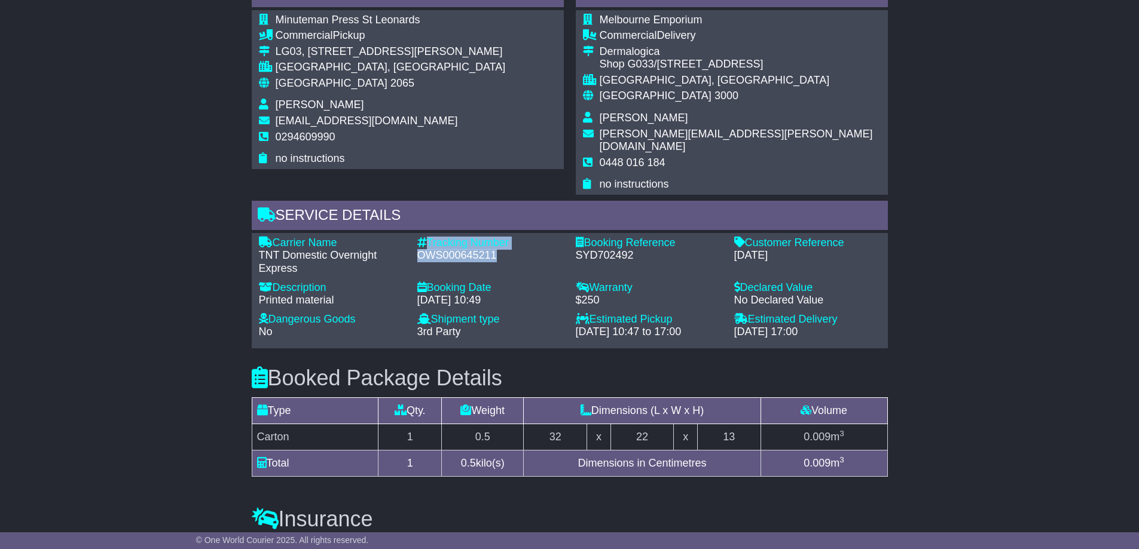
drag, startPoint x: 426, startPoint y: 227, endPoint x: 494, endPoint y: 245, distance: 69.9
click at [494, 245] on div "Tracking Number - OWS000645211" at bounding box center [490, 256] width 158 height 39
copy div "Tracking Number - OWS000645211"
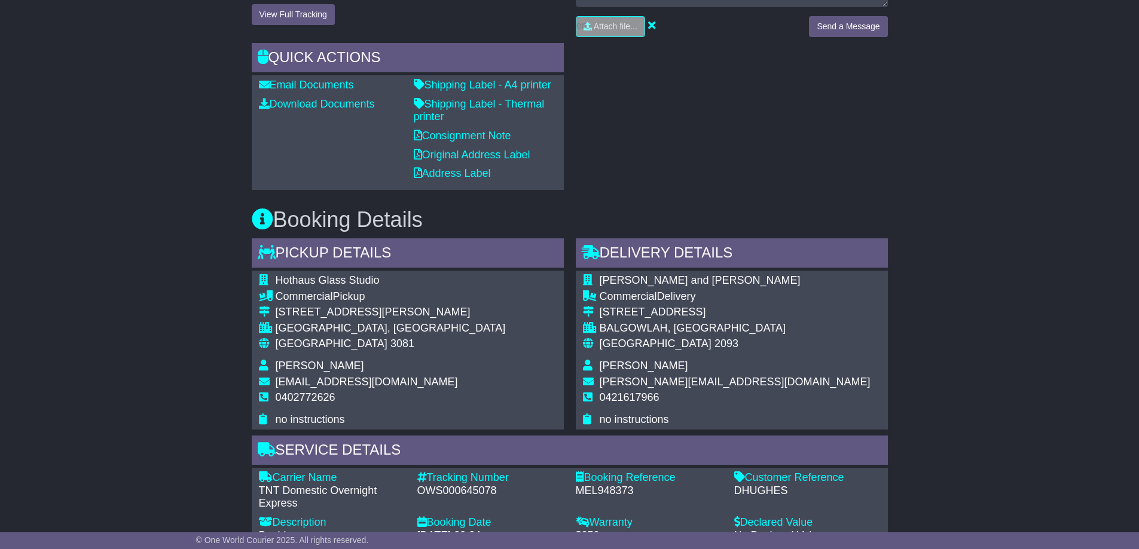
scroll to position [418, 0]
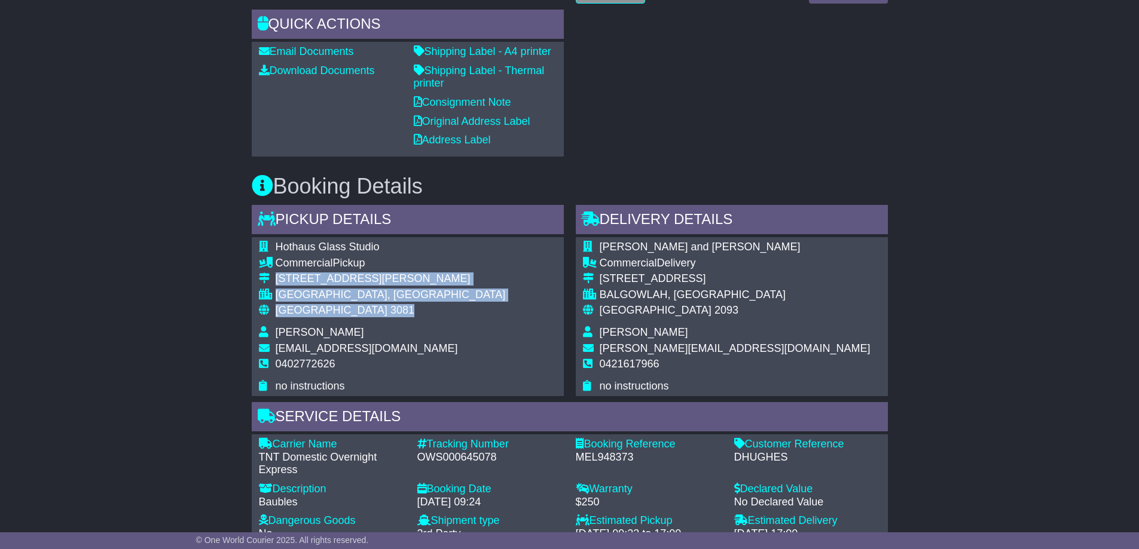
drag, startPoint x: 276, startPoint y: 277, endPoint x: 350, endPoint y: 309, distance: 81.1
click at [350, 309] on tbody "Hothaus Glass Studio Commercial Pickup [STREET_ADDRESS][PERSON_NAME] [GEOGRAPHI…" at bounding box center [382, 317] width 247 height 152
copy tbody "[STREET_ADDRESS][PERSON_NAME]"
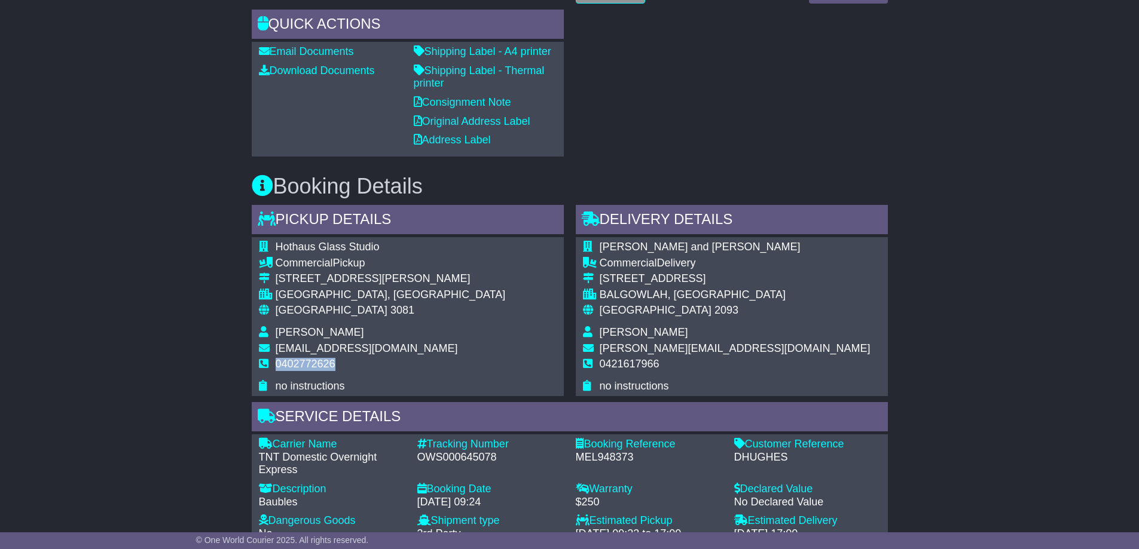
drag, startPoint x: 276, startPoint y: 364, endPoint x: 362, endPoint y: 363, distance: 86.1
click at [362, 363] on td "0402772626" at bounding box center [391, 369] width 230 height 22
copy span "0402772626"
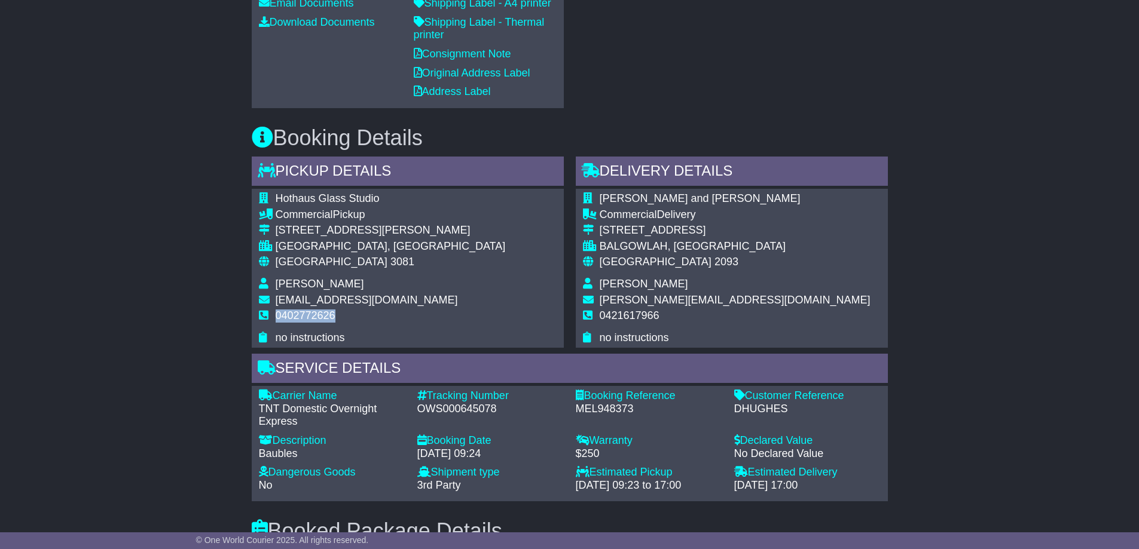
scroll to position [538, 0]
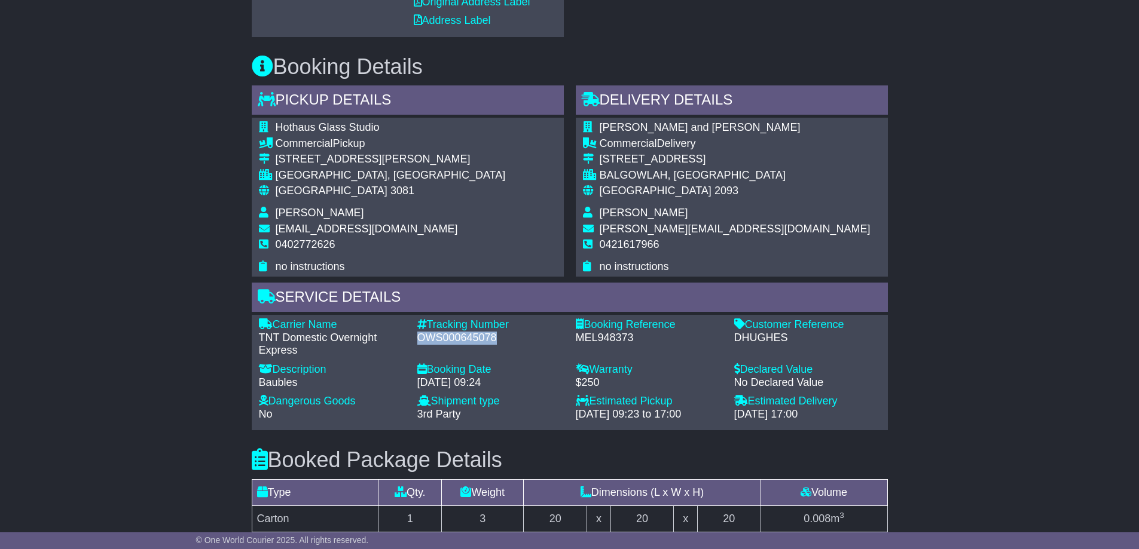
drag, startPoint x: 419, startPoint y: 338, endPoint x: 497, endPoint y: 335, distance: 78.4
click at [497, 335] on div "OWS000645078" at bounding box center [490, 338] width 146 height 13
copy div "OWS000645078"
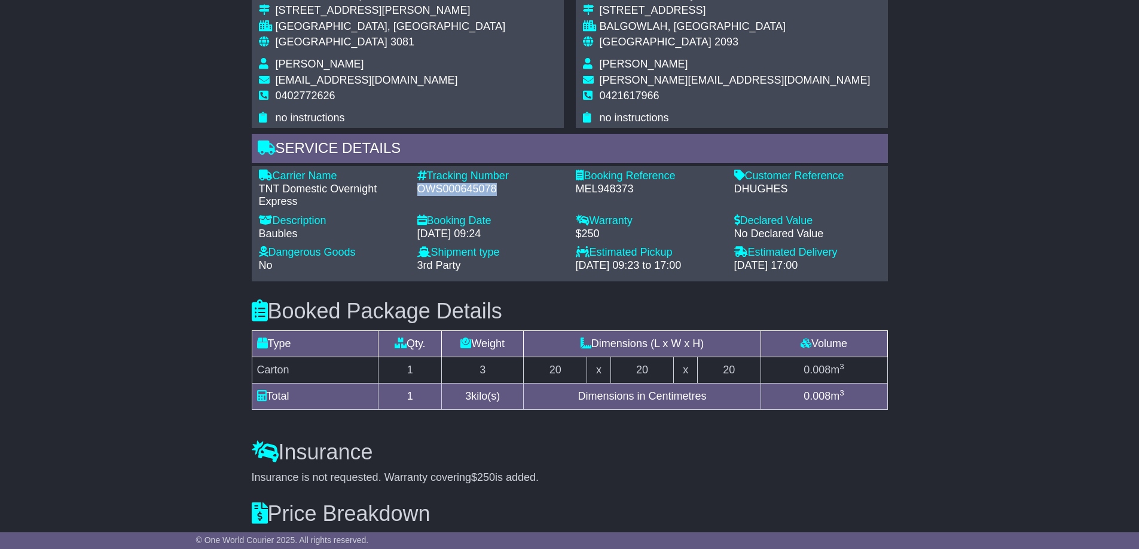
scroll to position [717, 0]
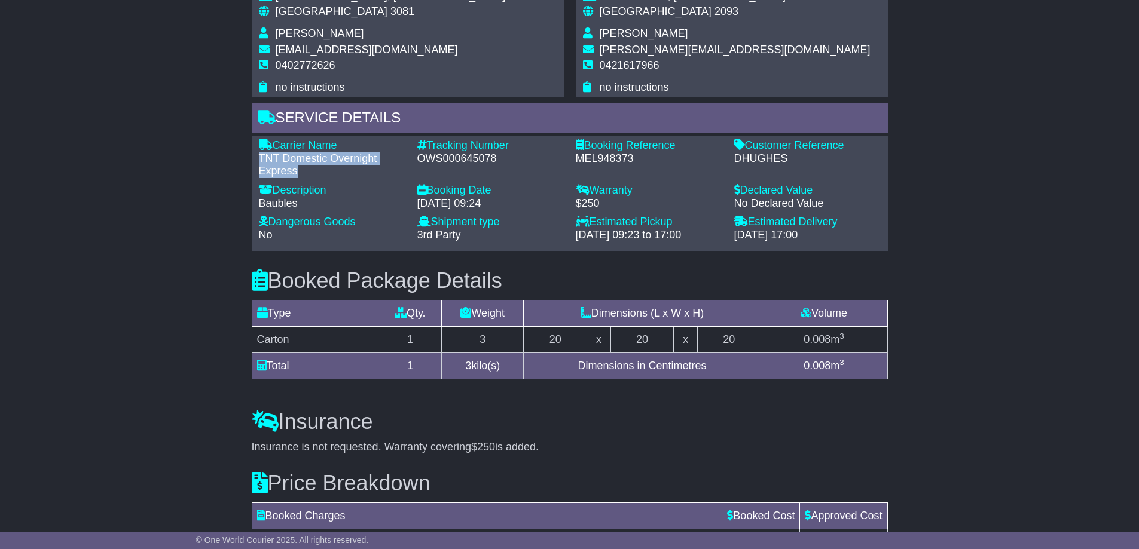
drag, startPoint x: 257, startPoint y: 158, endPoint x: 307, endPoint y: 172, distance: 51.5
click at [307, 172] on div "Carrier Name - TNT Domestic Overnight Express" at bounding box center [332, 158] width 158 height 39
copy div "TNT Domestic Overnight Express"
drag, startPoint x: 421, startPoint y: 161, endPoint x: 507, endPoint y: 163, distance: 86.7
click at [507, 163] on div "OWS000645078" at bounding box center [490, 158] width 146 height 13
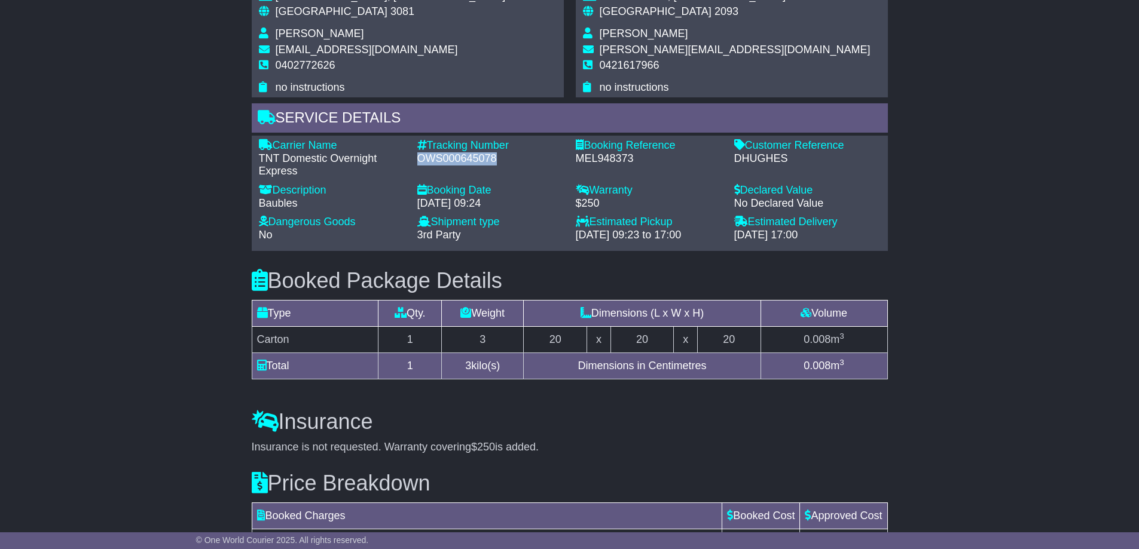
copy div "OWS000645078"
drag, startPoint x: 735, startPoint y: 158, endPoint x: 794, endPoint y: 159, distance: 59.2
click at [794, 159] on div "DHUGHES" at bounding box center [807, 158] width 146 height 13
copy div "DHUGHES"
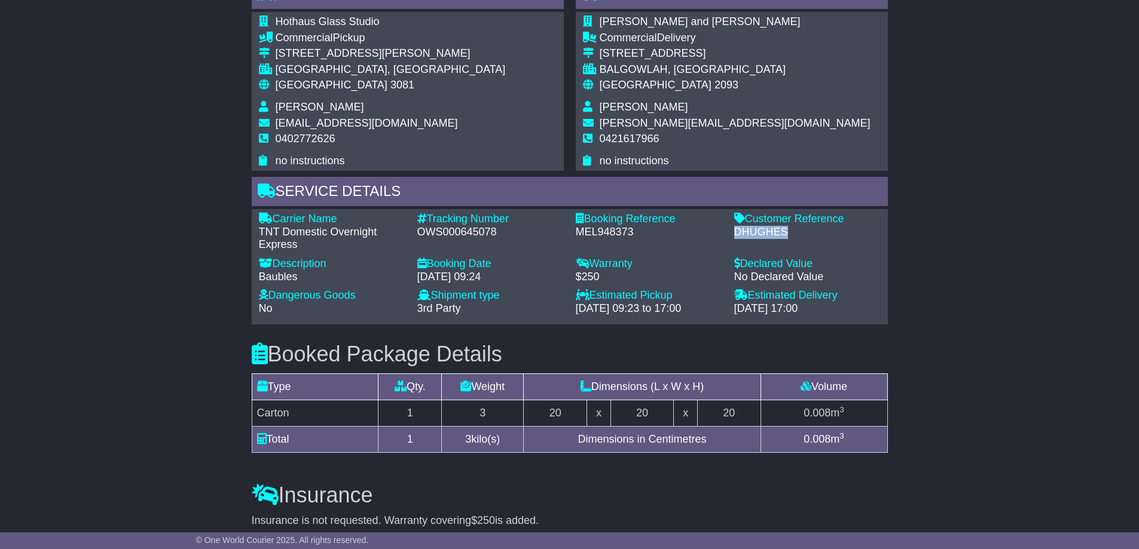
scroll to position [478, 0]
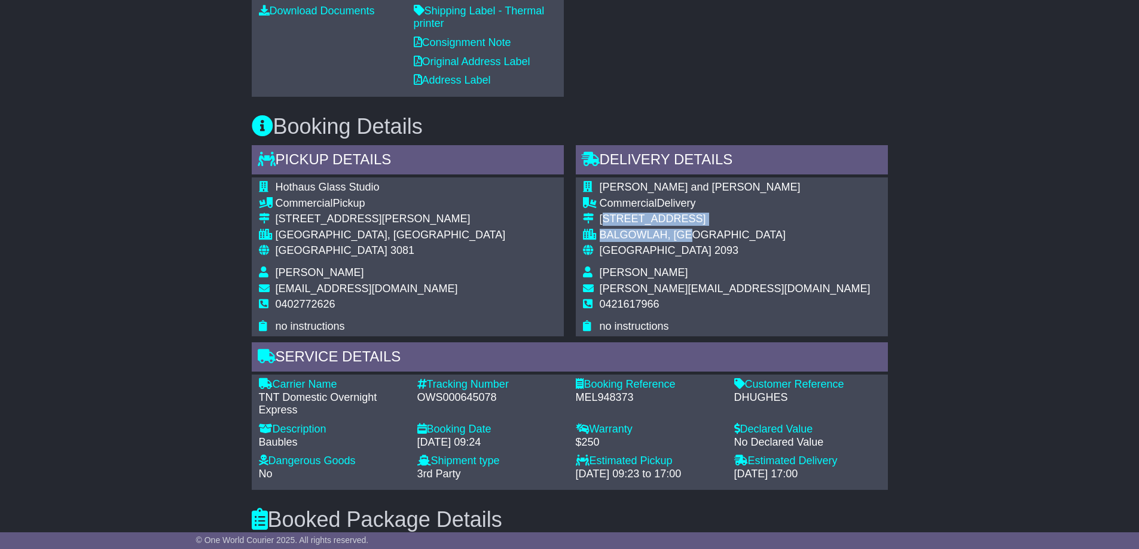
drag, startPoint x: 602, startPoint y: 216, endPoint x: 707, endPoint y: 235, distance: 106.3
click at [707, 235] on tbody "[PERSON_NAME] and [PERSON_NAME] Commercial Delivery [STREET_ADDRESS] [GEOGRAPHI…" at bounding box center [726, 257] width 287 height 152
click at [641, 214] on div "[STREET_ADDRESS]" at bounding box center [734, 219] width 271 height 13
drag, startPoint x: 599, startPoint y: 217, endPoint x: 705, endPoint y: 228, distance: 107.0
click at [705, 228] on tbody "[PERSON_NAME] and [PERSON_NAME] Commercial Delivery [STREET_ADDRESS] [GEOGRAPHI…" at bounding box center [726, 257] width 287 height 152
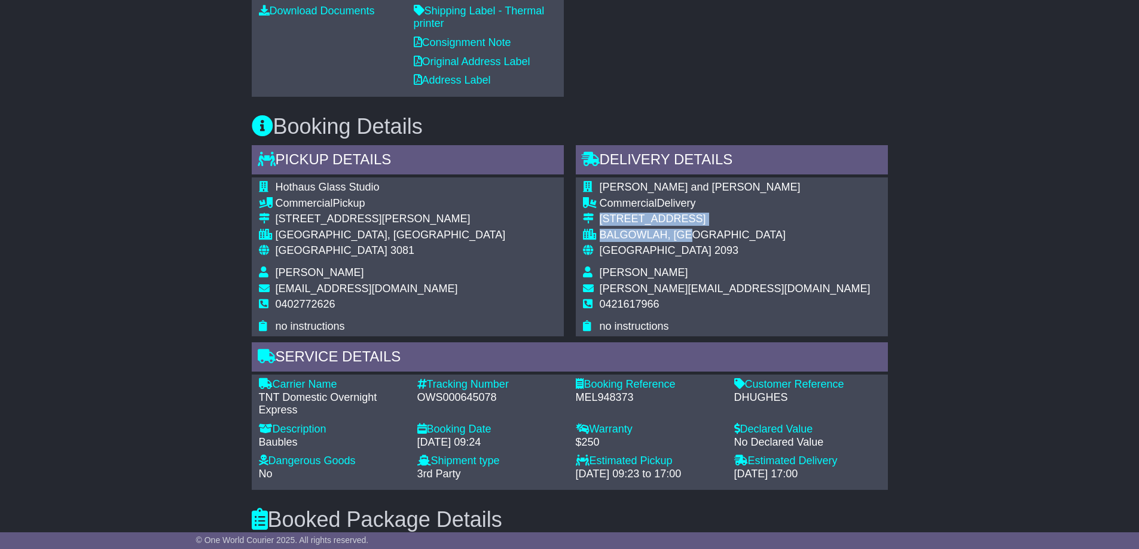
copy tbody "[STREET_ADDRESS]"
drag, startPoint x: 600, startPoint y: 305, endPoint x: 700, endPoint y: 313, distance: 100.8
click at [700, 313] on td "0421617966" at bounding box center [734, 309] width 271 height 22
copy span "0421617966"
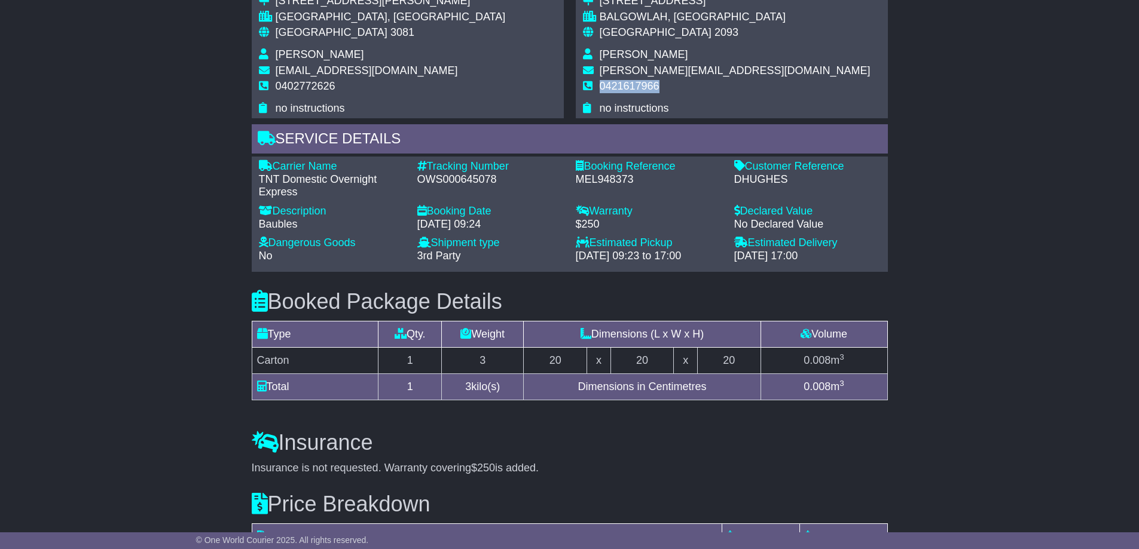
scroll to position [693, 0]
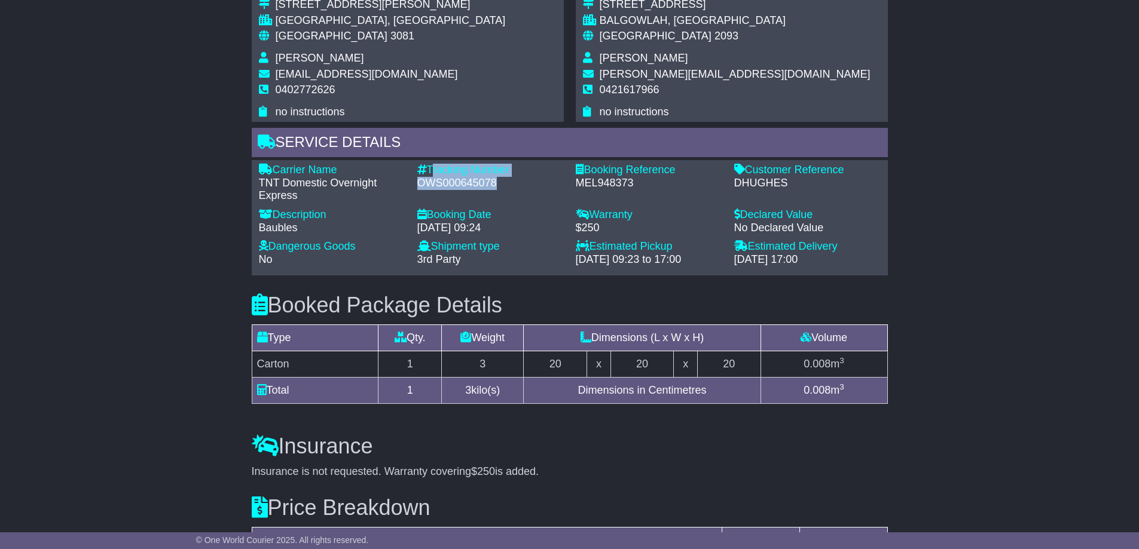
drag, startPoint x: 432, startPoint y: 166, endPoint x: 515, endPoint y: 191, distance: 87.2
click at [515, 191] on div "Tracking Number - OWS000645078" at bounding box center [490, 183] width 158 height 39
copy div "Tracking Number - OWS000645078"
